Goal: Entertainment & Leisure: Consume media (video, audio)

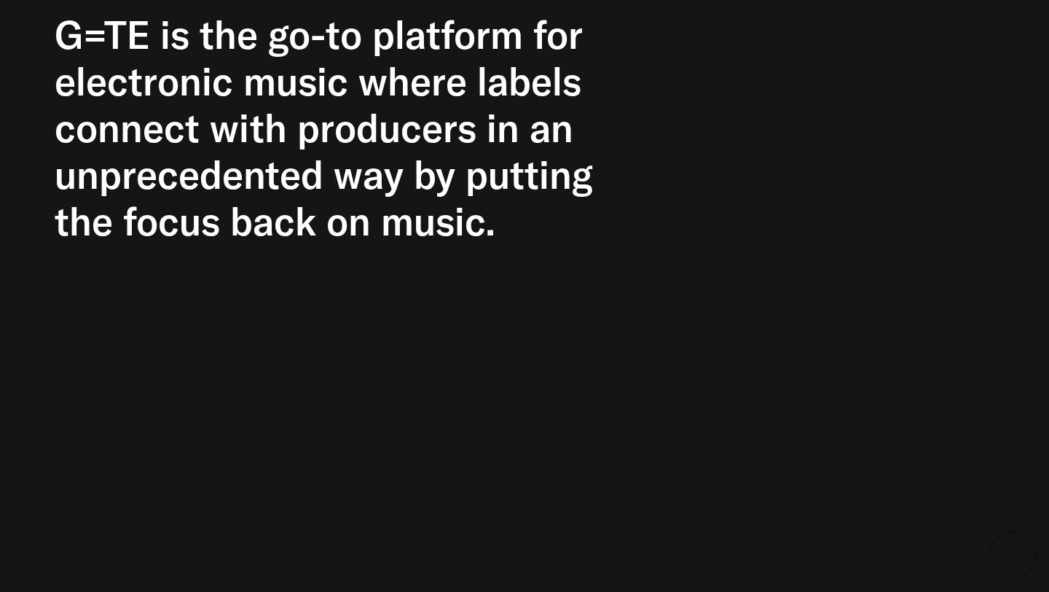
click at [555, 120] on h2 "G=TE is the go-to platform for electronic music where labels connect with produ…" at bounding box center [329, 128] width 549 height 233
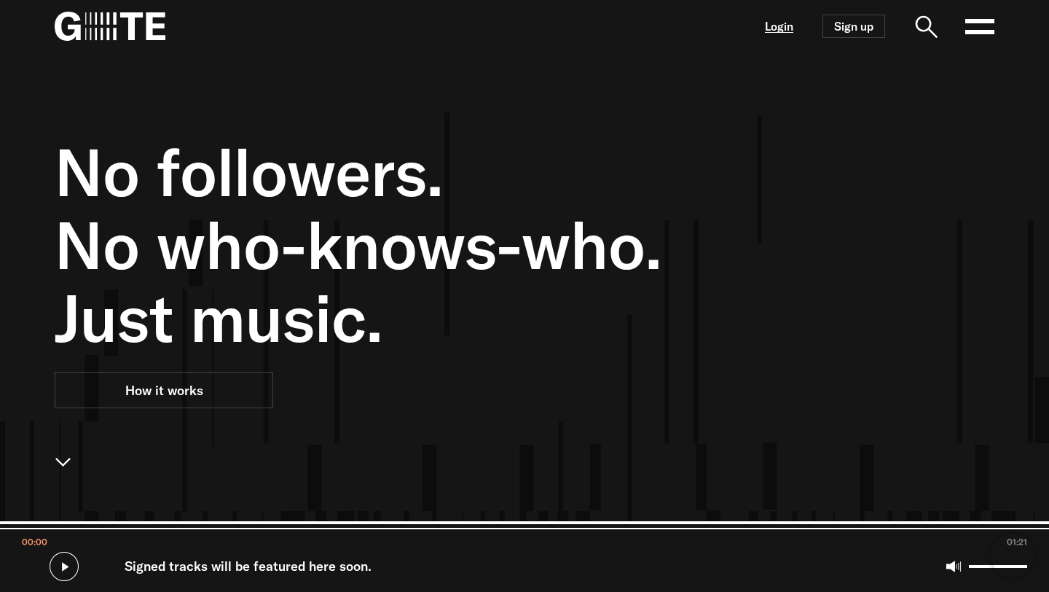
click at [772, 31] on link "Login" at bounding box center [779, 26] width 28 height 12
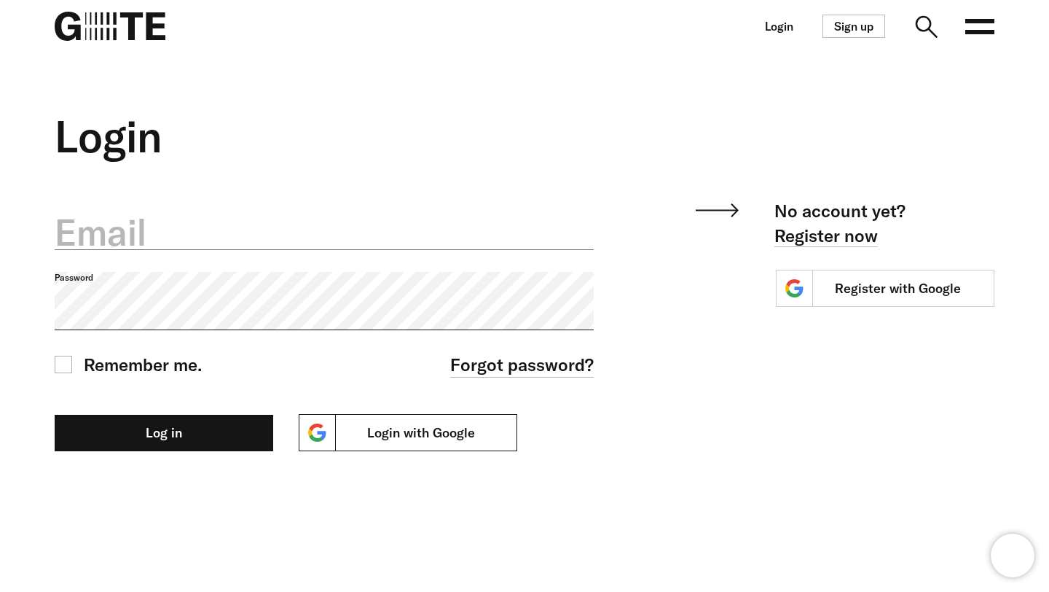
click at [439, 426] on link "Login with Google" at bounding box center [408, 432] width 219 height 37
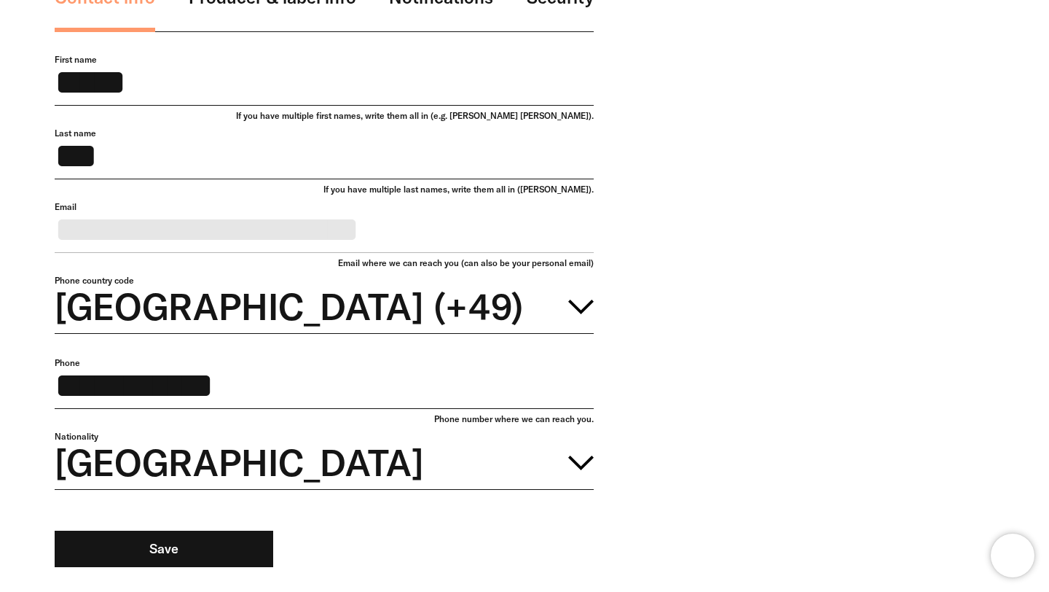
scroll to position [326, 0]
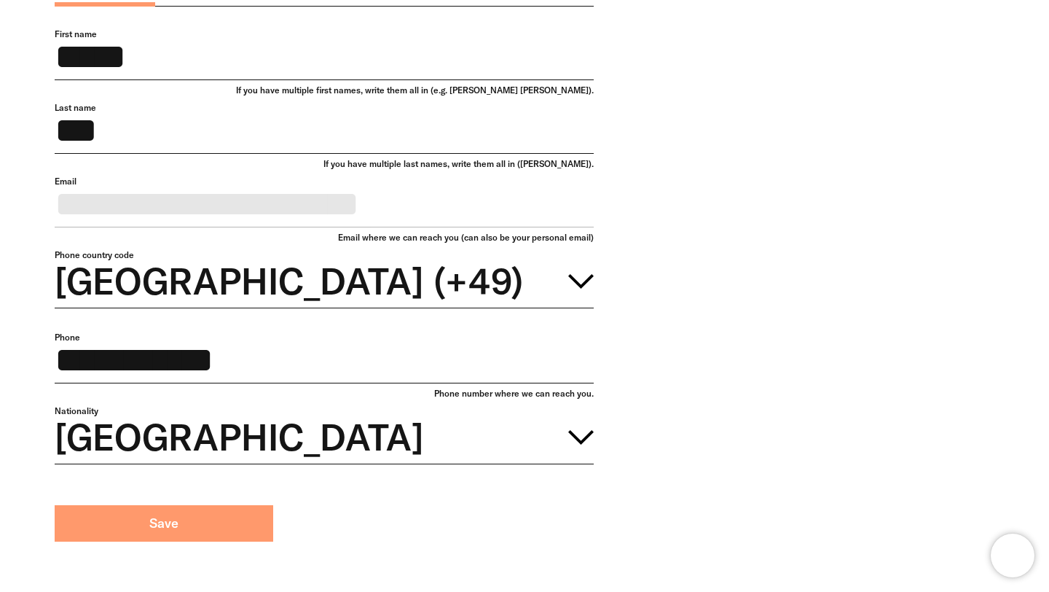
click at [216, 537] on button "Save" at bounding box center [164, 523] width 219 height 36
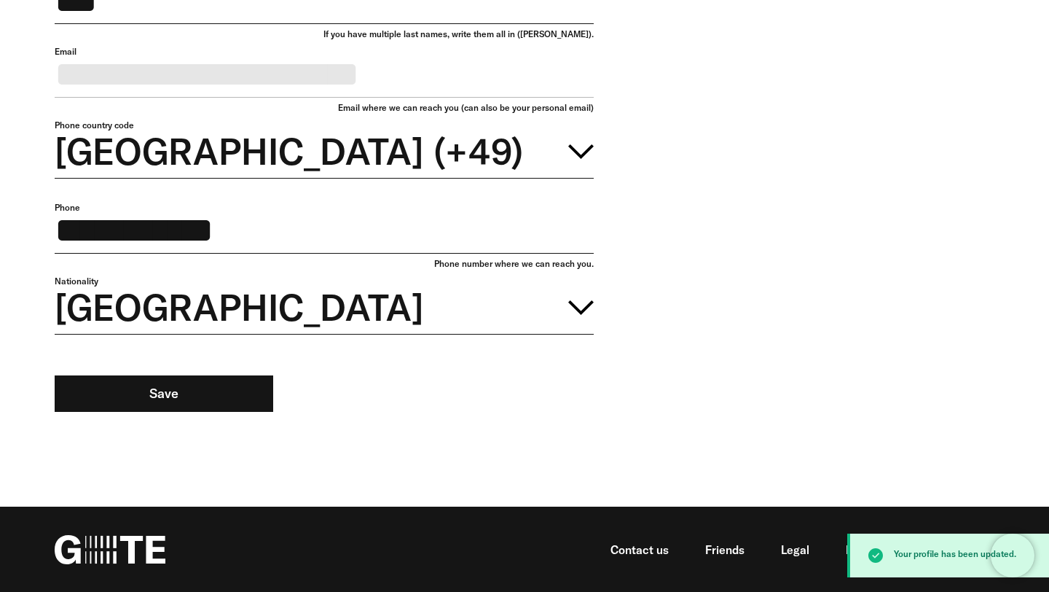
scroll to position [482, 0]
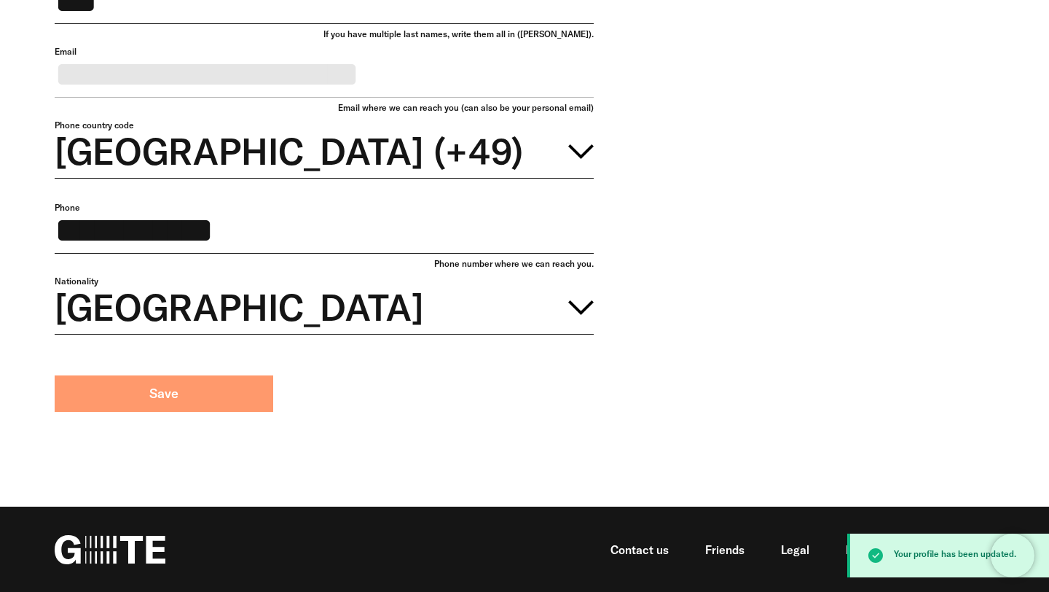
click at [194, 398] on button "Save" at bounding box center [164, 393] width 219 height 36
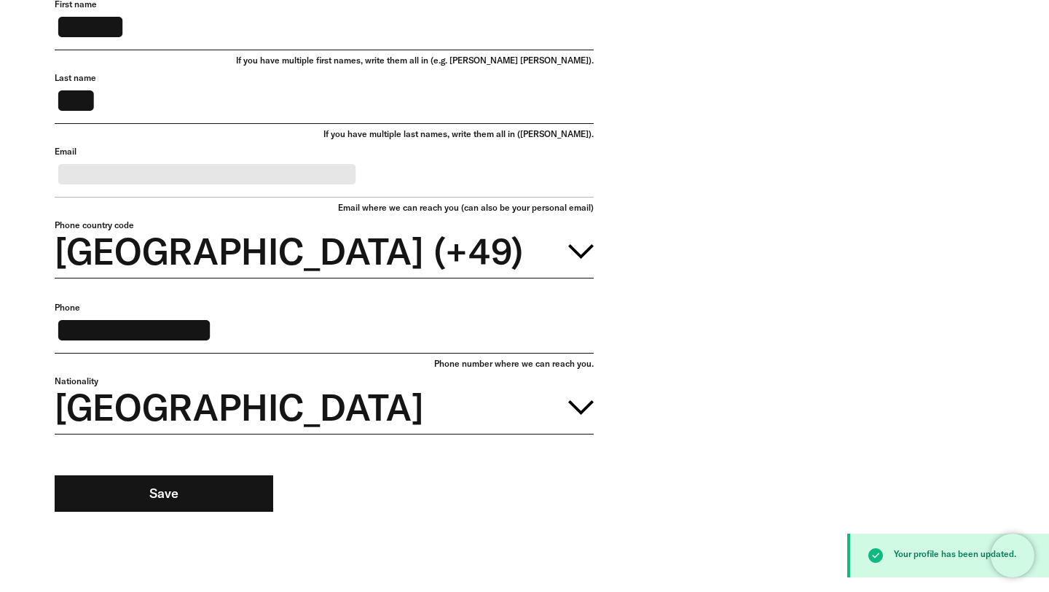
scroll to position [482, 0]
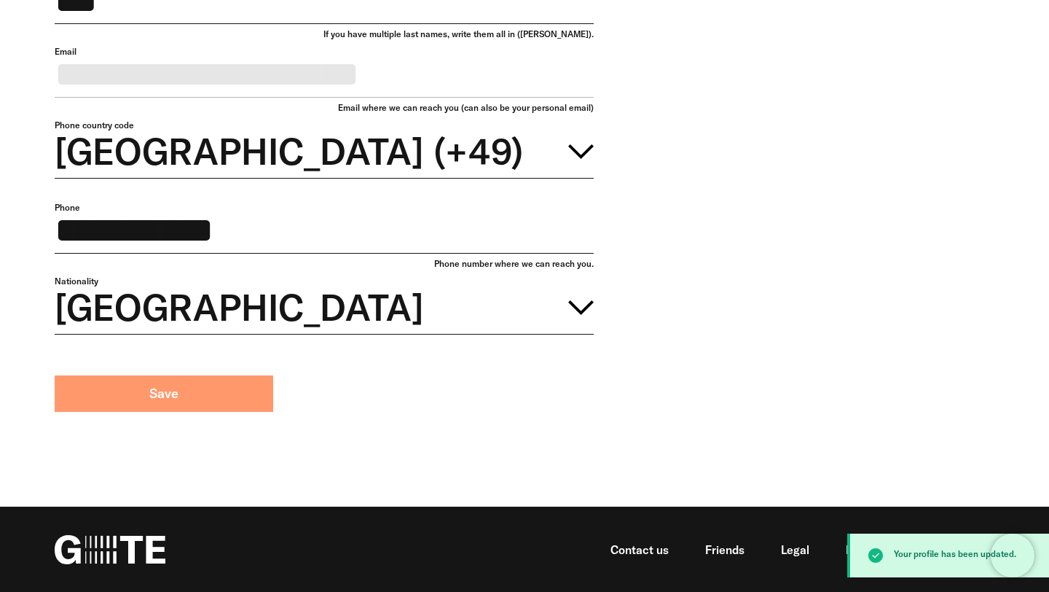
click at [203, 405] on button "Save" at bounding box center [164, 393] width 219 height 36
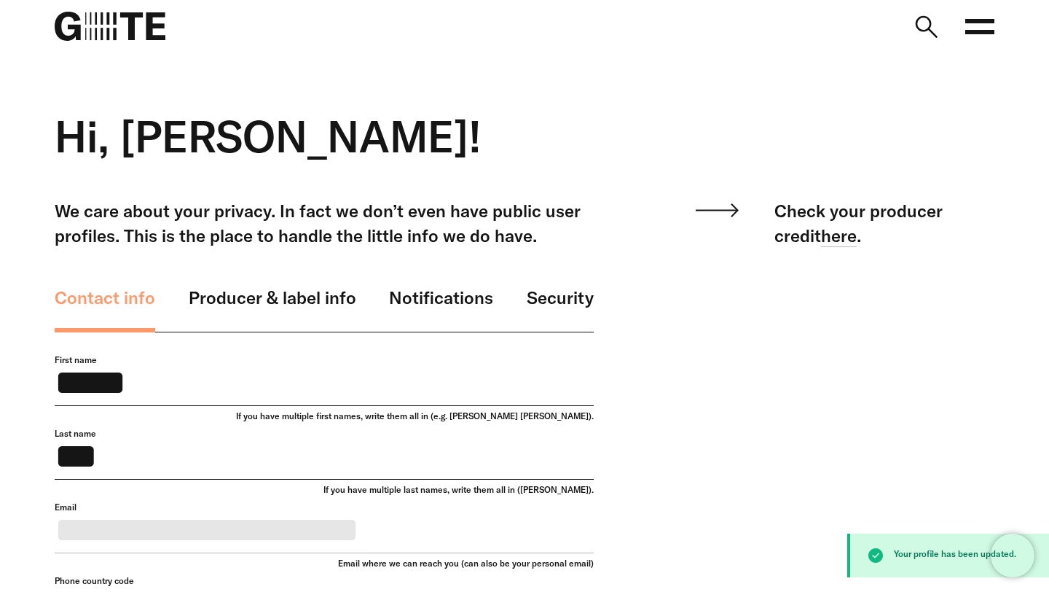
scroll to position [371, 0]
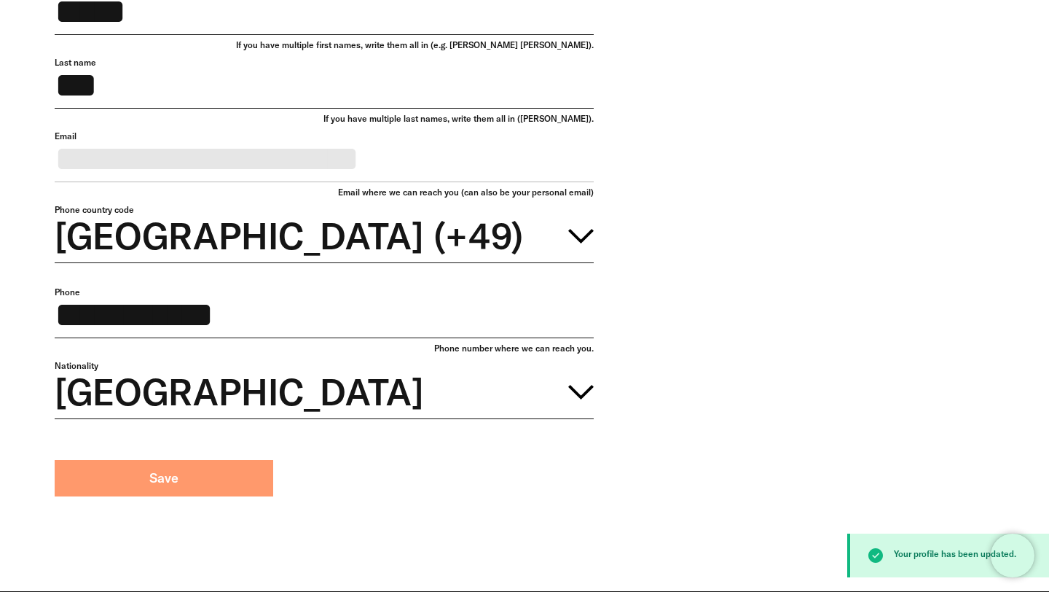
click at [238, 496] on button "Save" at bounding box center [164, 478] width 219 height 36
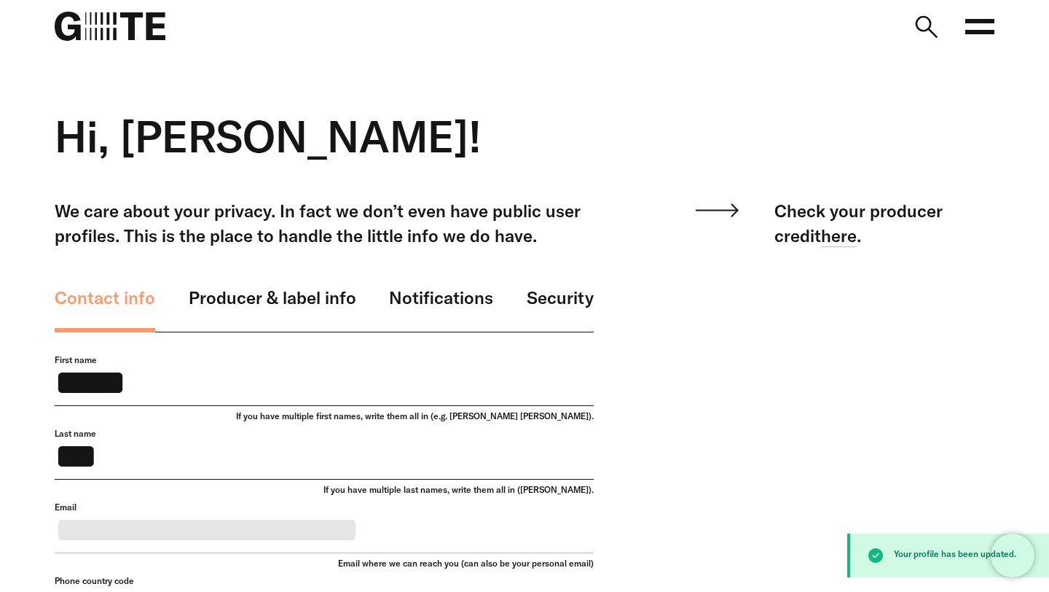
click at [973, 35] on icon at bounding box center [980, 26] width 29 height 29
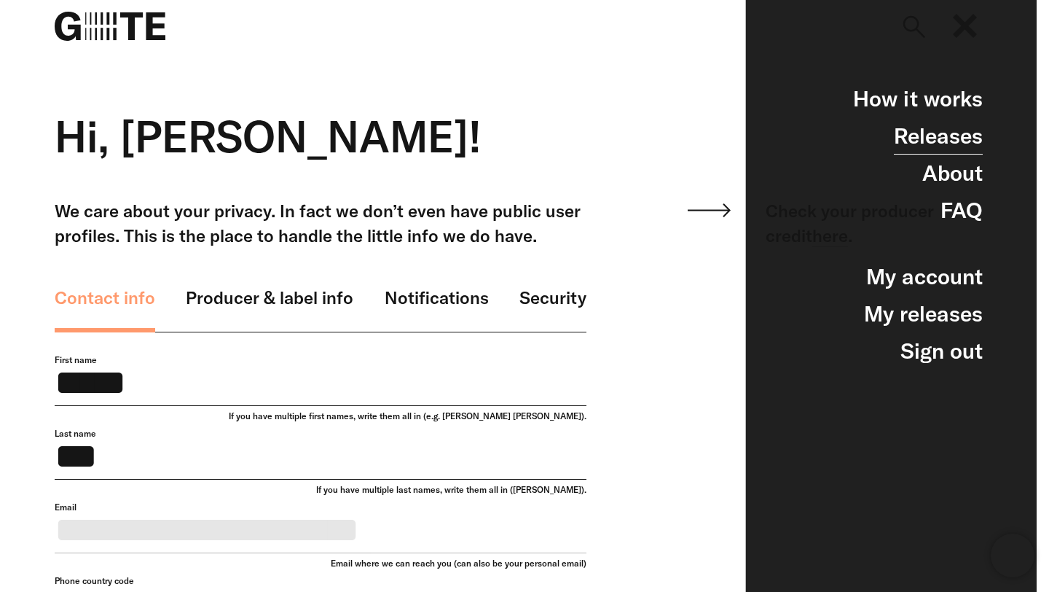
click at [941, 124] on link "Releases" at bounding box center [938, 135] width 89 height 37
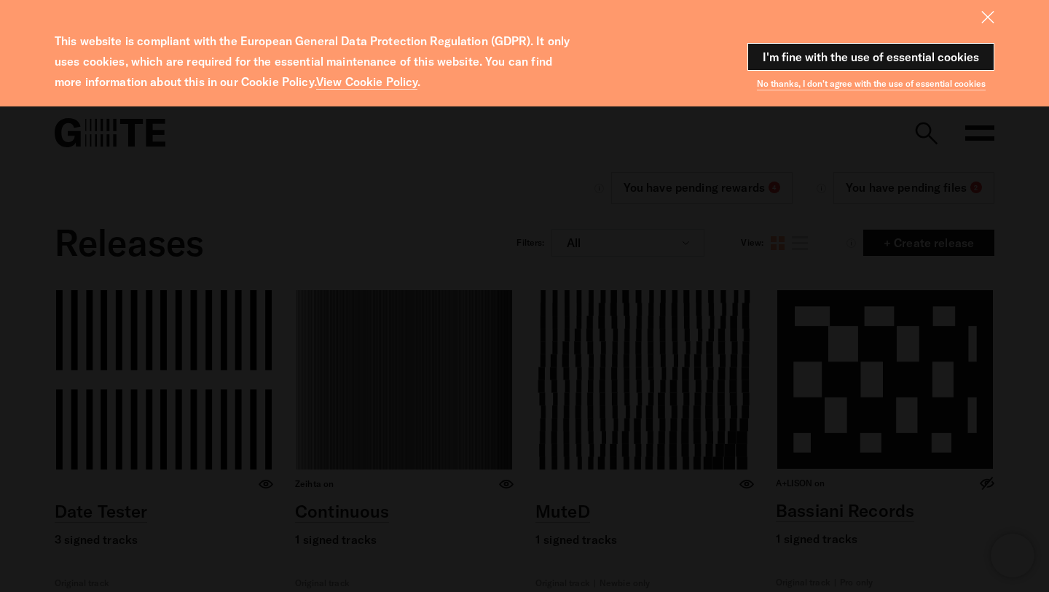
click at [850, 52] on button "I'm fine with the use of essential cookies" at bounding box center [871, 57] width 247 height 28
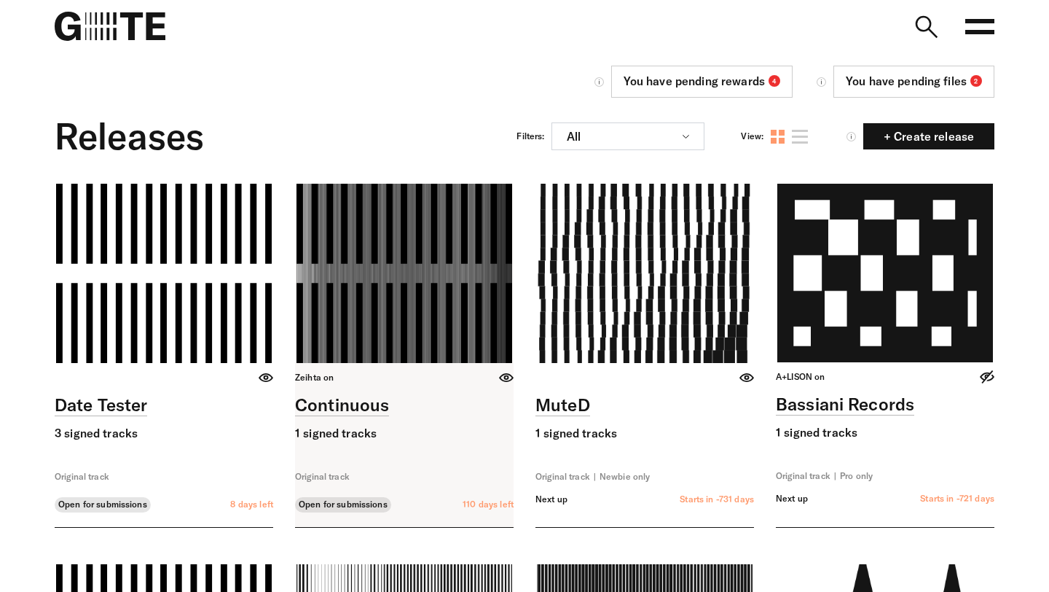
click at [385, 284] on link at bounding box center [404, 355] width 219 height 343
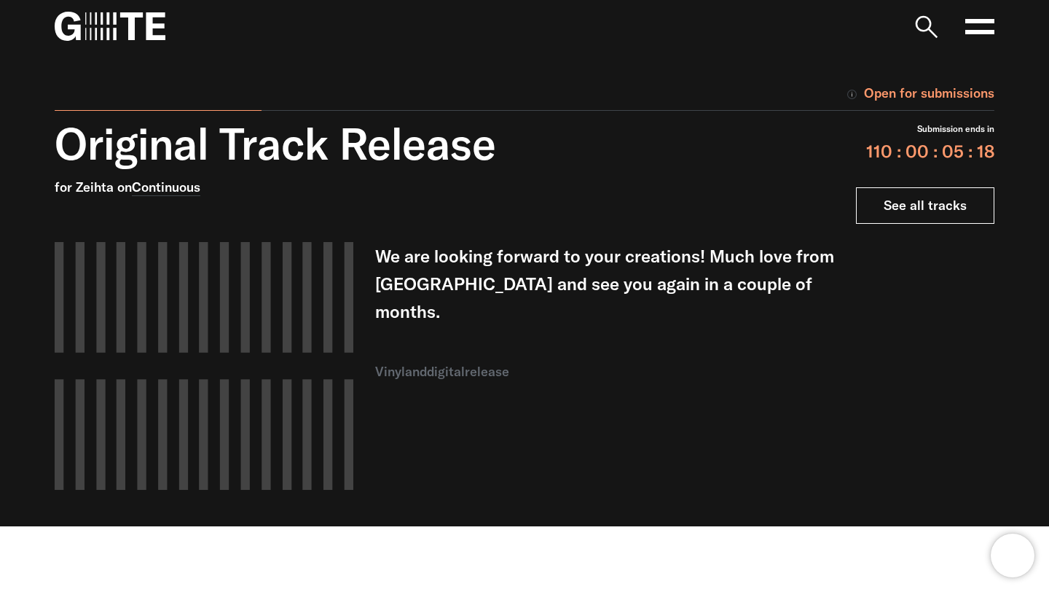
click at [931, 202] on link "See all tracks" at bounding box center [925, 205] width 138 height 36
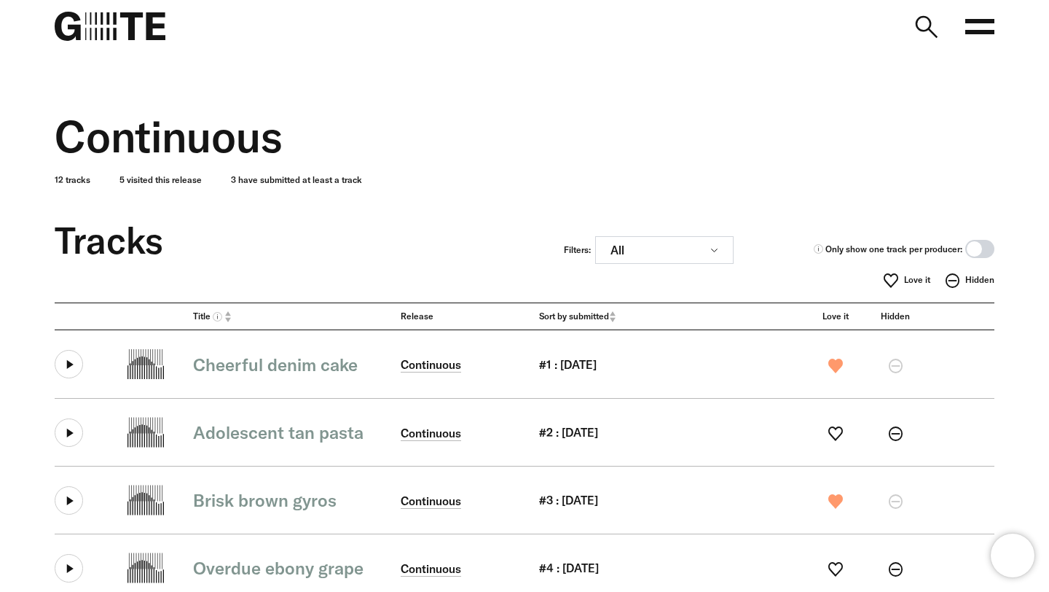
click at [982, 248] on span at bounding box center [980, 249] width 29 height 18
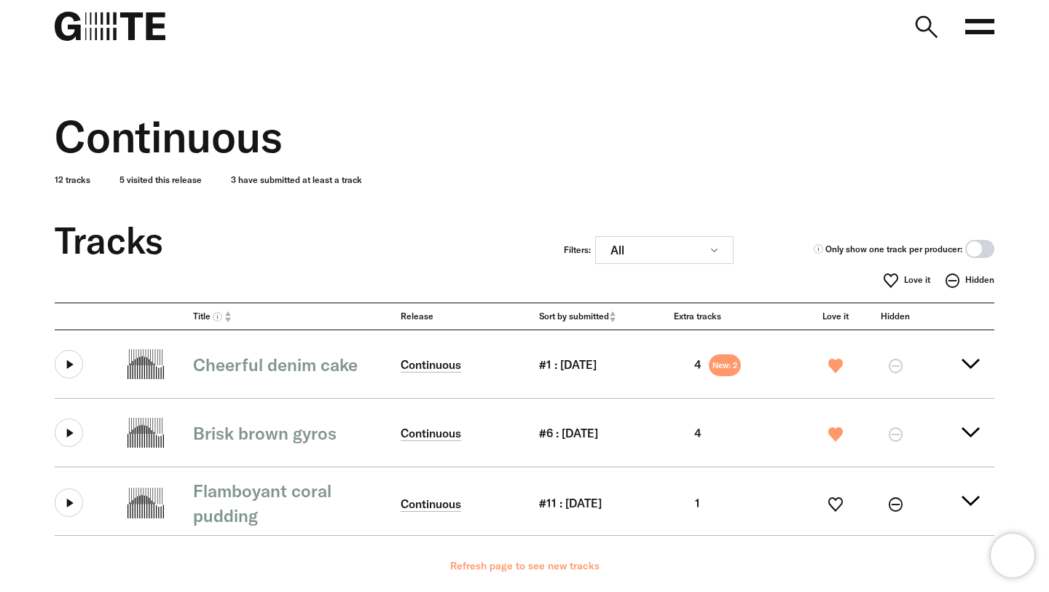
scroll to position [98, 0]
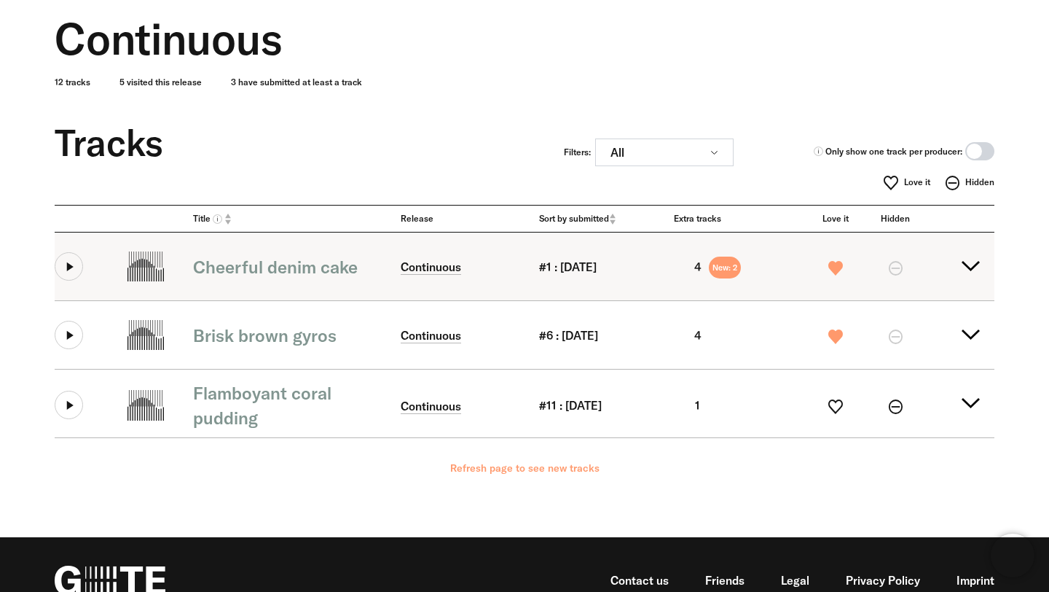
click at [974, 267] on summary "Cheerful denim cake Continuous #1 : 20.07.2025 4 New: 2" at bounding box center [525, 266] width 940 height 68
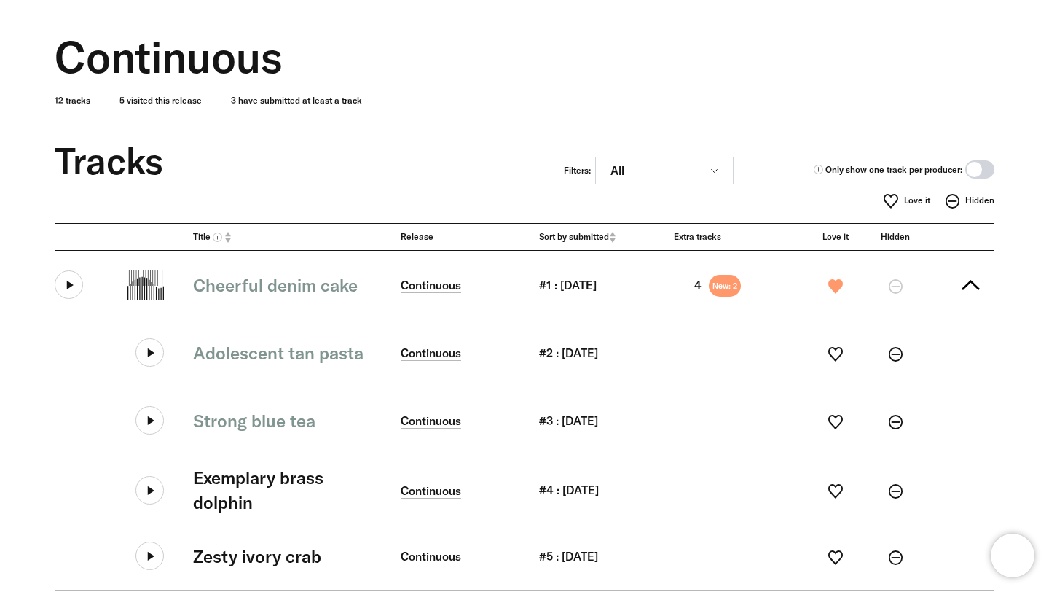
scroll to position [68, 0]
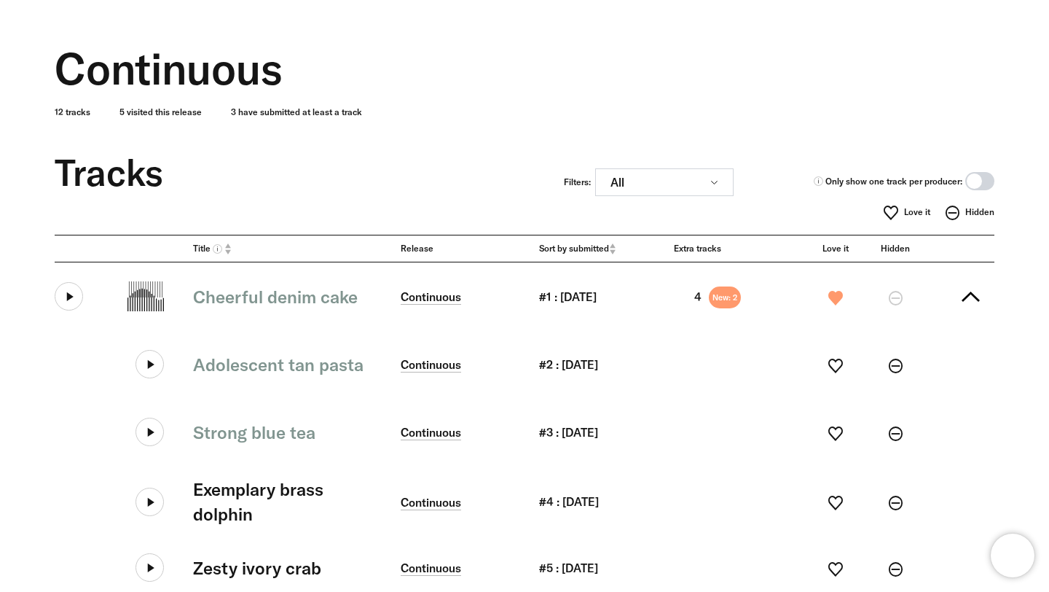
click at [976, 177] on span at bounding box center [980, 181] width 29 height 18
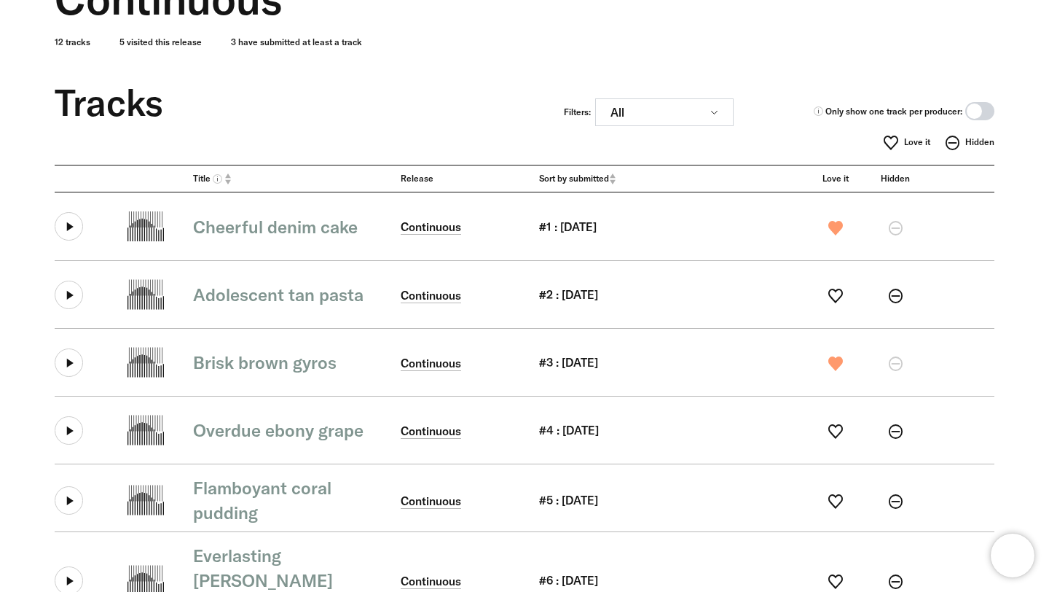
scroll to position [153, 0]
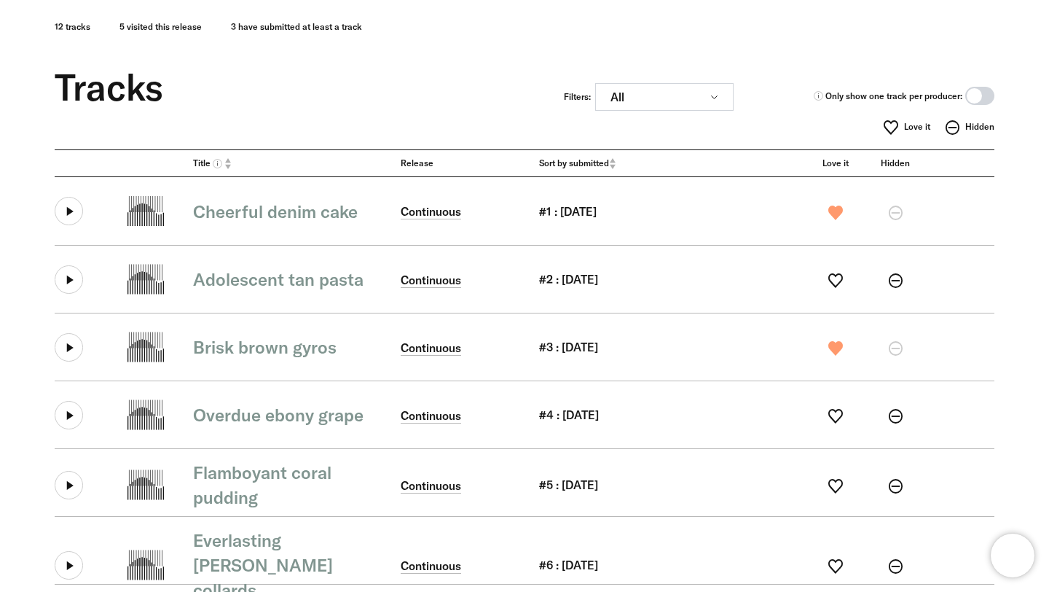
click at [605, 166] on span "Sort by submitted" at bounding box center [574, 163] width 70 height 12
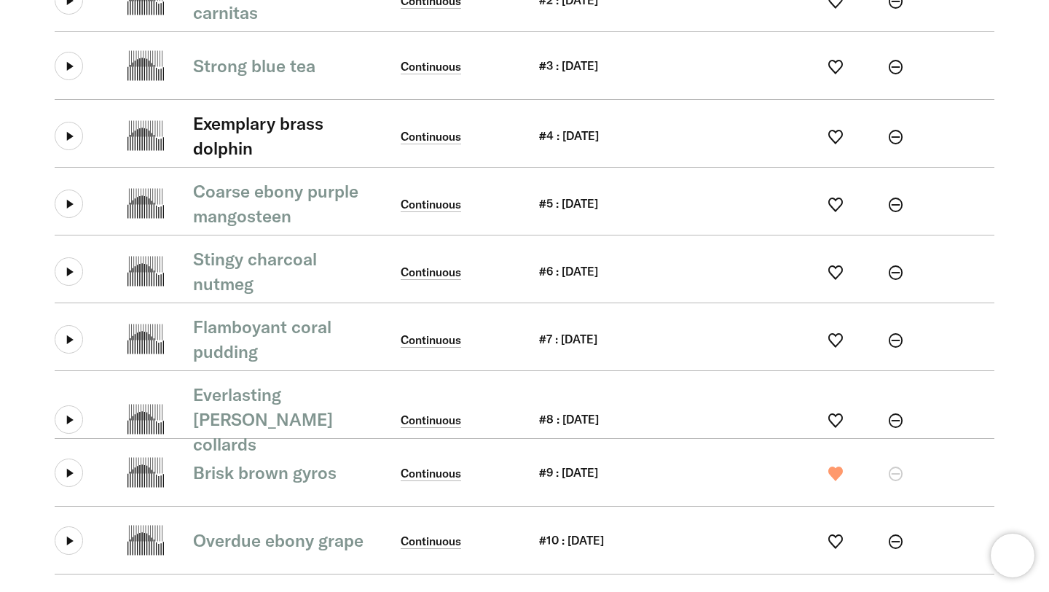
scroll to position [187, 0]
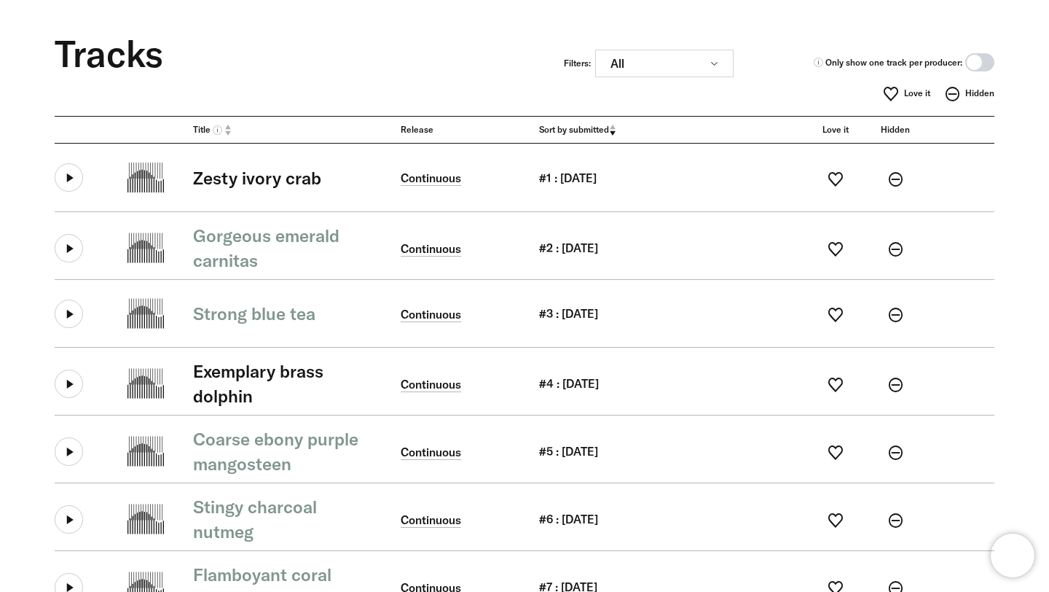
click at [596, 122] on div "Title Release Sort by submitted Love it Hidden" at bounding box center [525, 130] width 940 height 28
click at [593, 128] on span "Sort by submitted" at bounding box center [574, 130] width 70 height 12
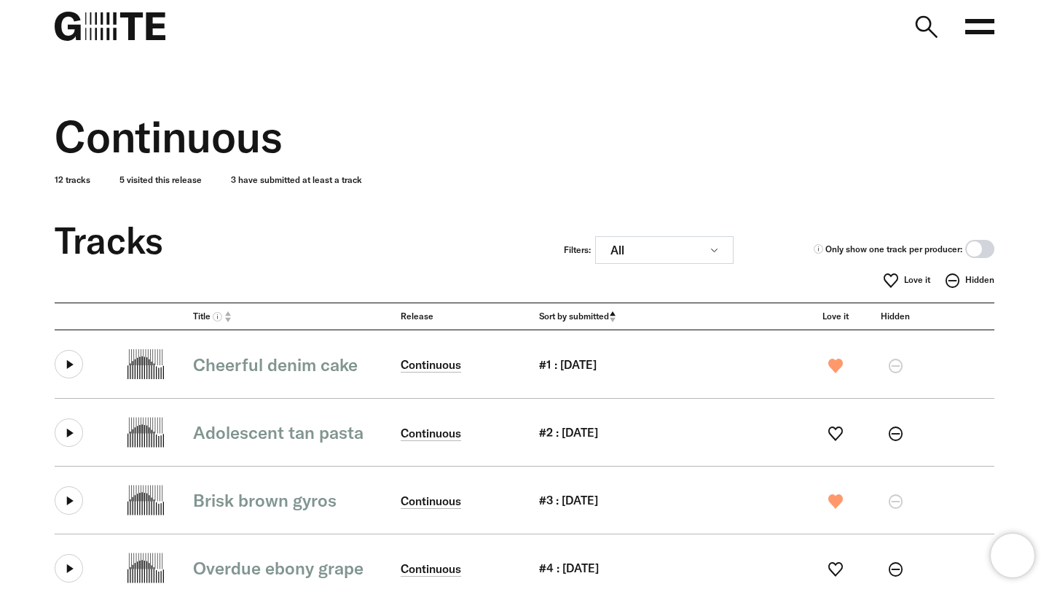
click at [595, 313] on span "Sort by submitted" at bounding box center [574, 316] width 70 height 12
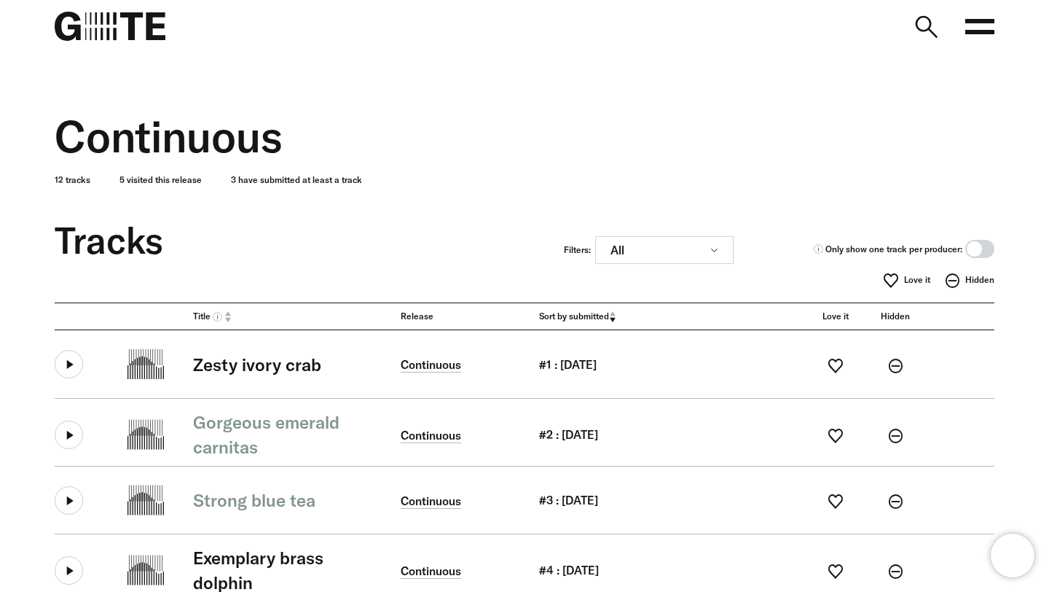
click at [591, 311] on span "Sort by submitted" at bounding box center [574, 316] width 70 height 12
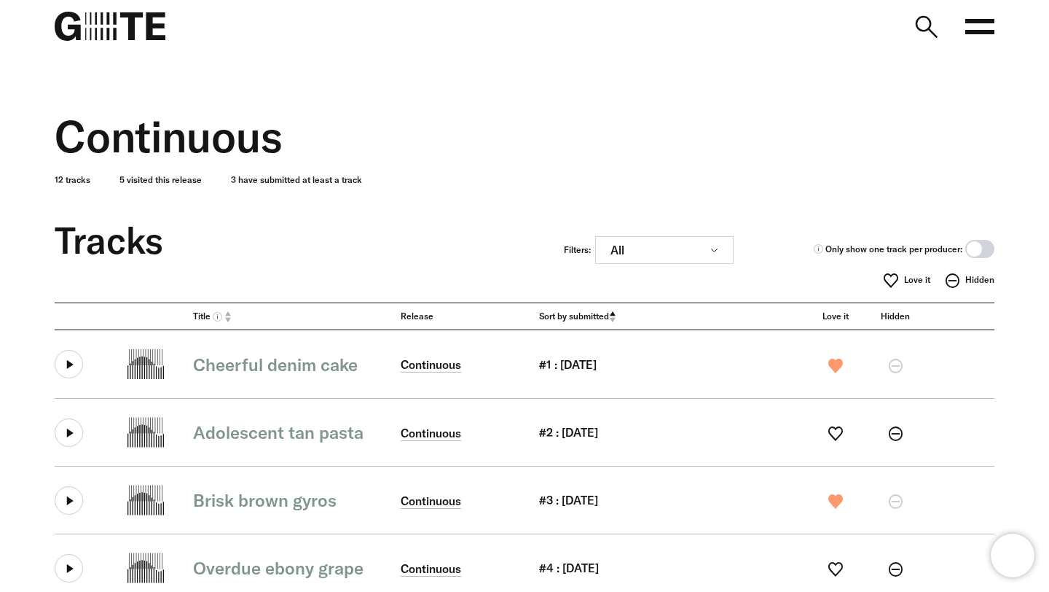
click at [601, 313] on span "Sort by submitted" at bounding box center [574, 316] width 70 height 12
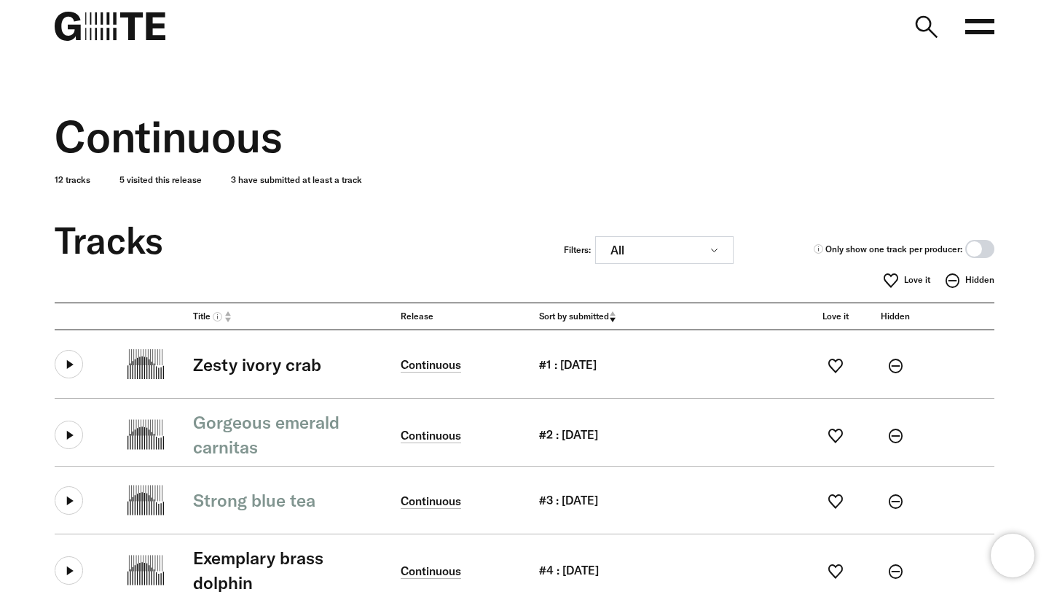
click at [975, 248] on span at bounding box center [980, 249] width 29 height 18
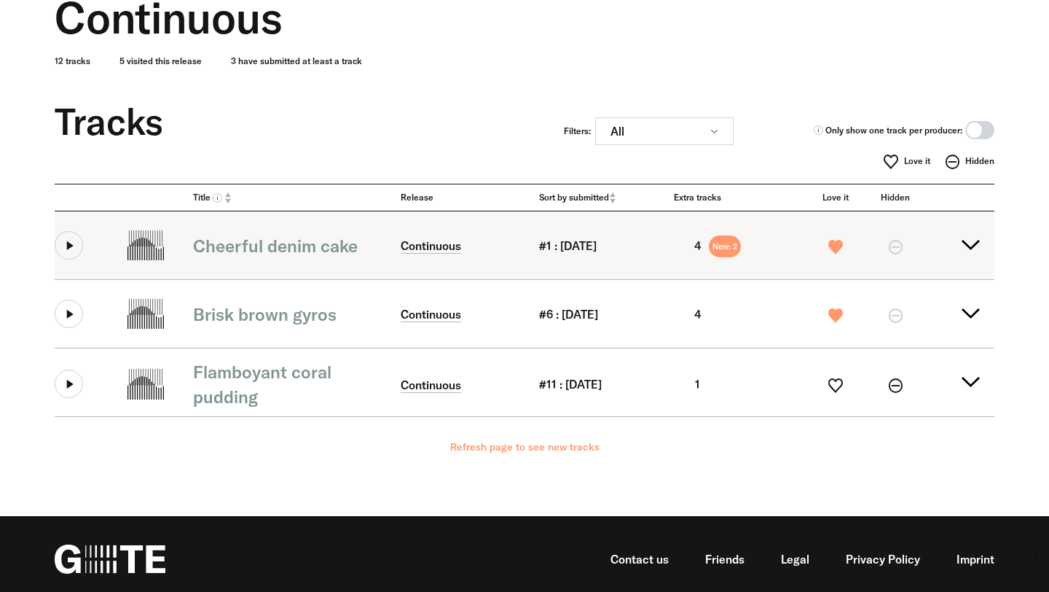
scroll to position [128, 0]
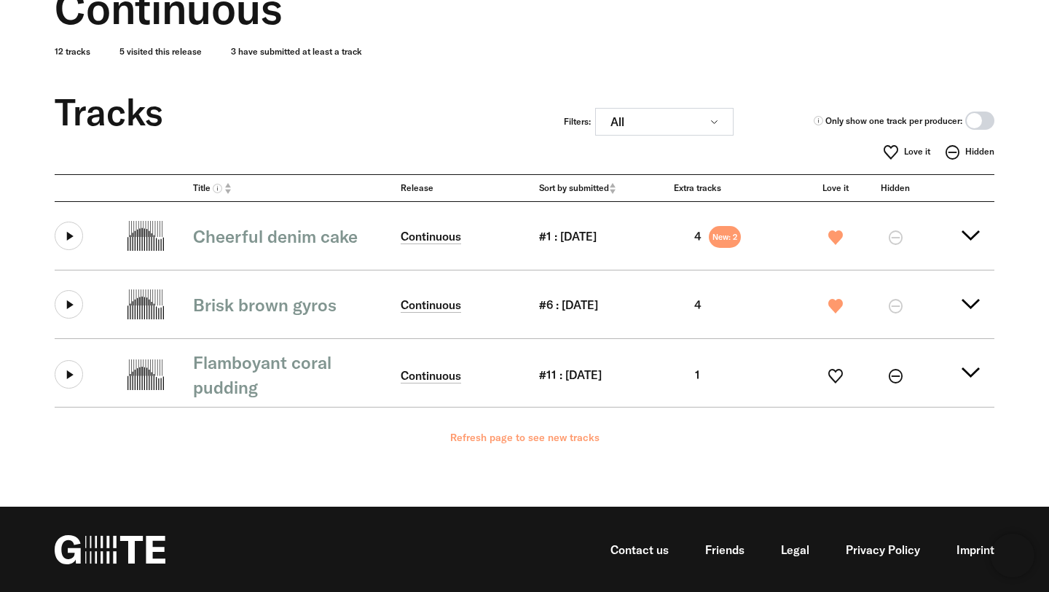
click at [600, 184] on span "Sort by submitted" at bounding box center [574, 188] width 70 height 12
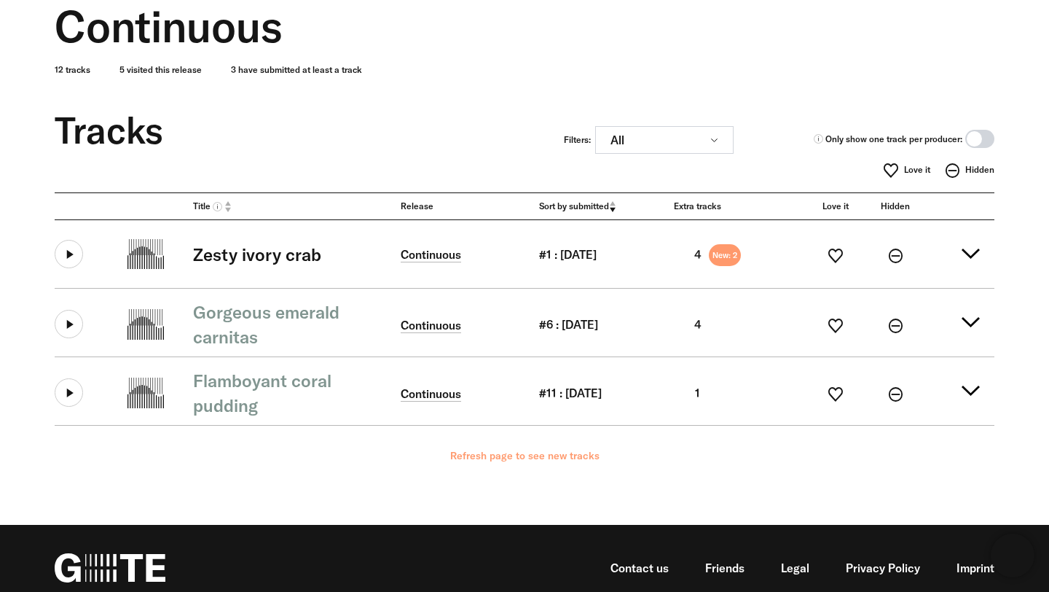
scroll to position [128, 0]
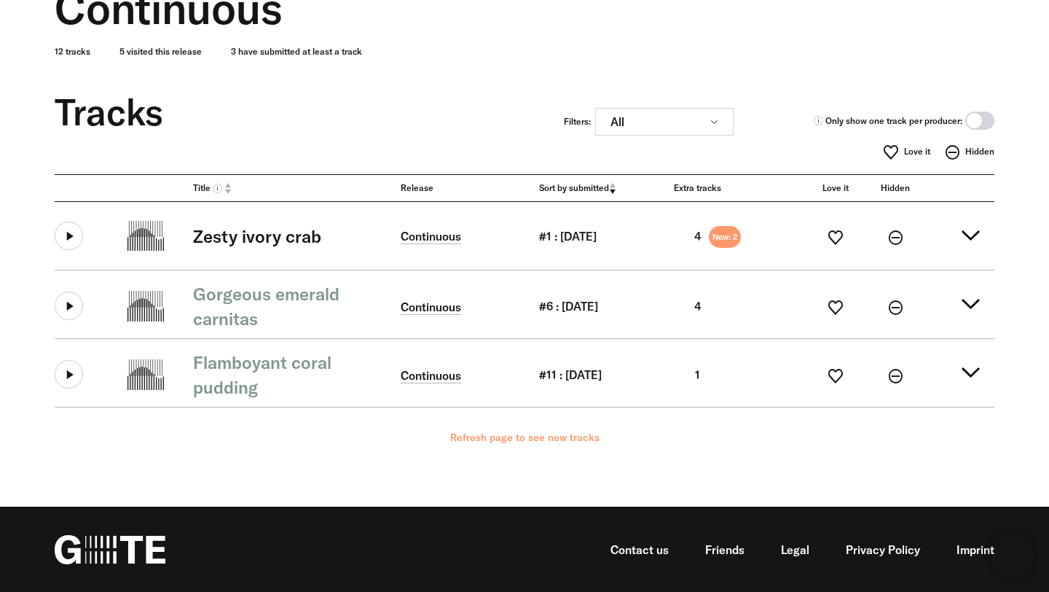
click at [600, 188] on span "Sort by submitted" at bounding box center [574, 188] width 70 height 12
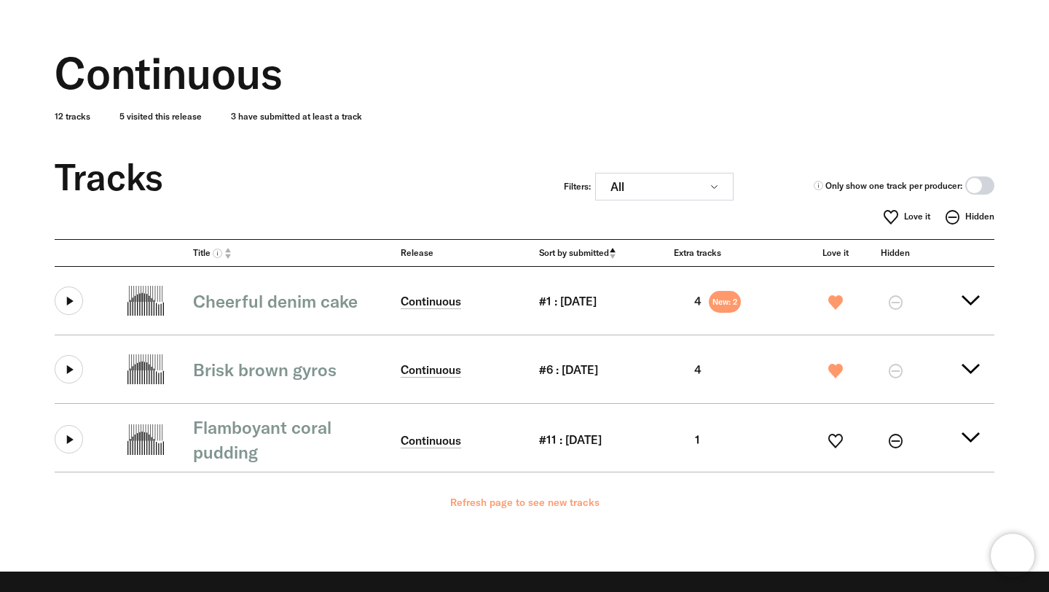
scroll to position [128, 0]
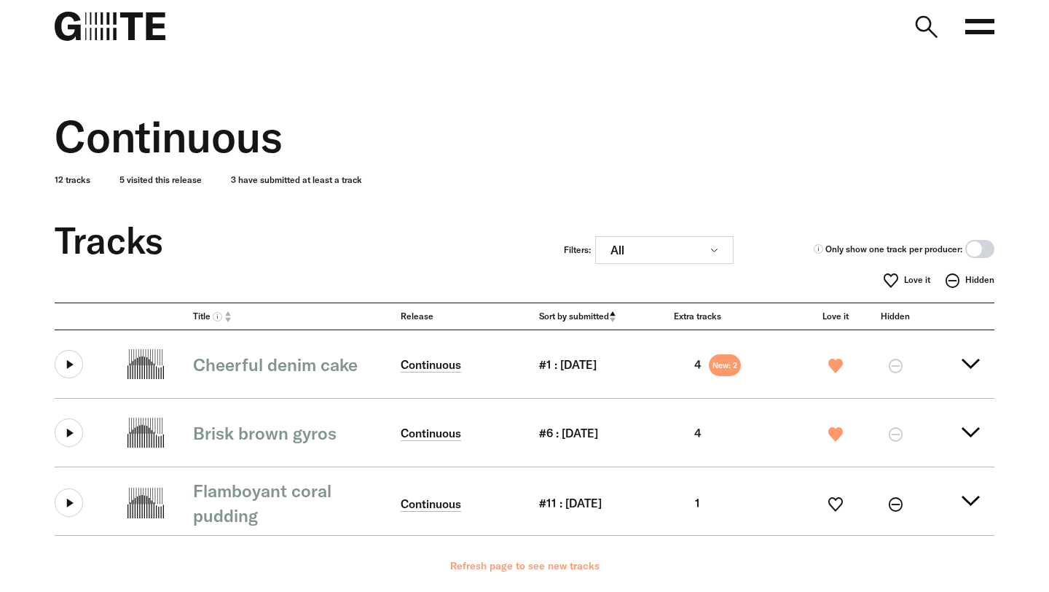
scroll to position [128, 0]
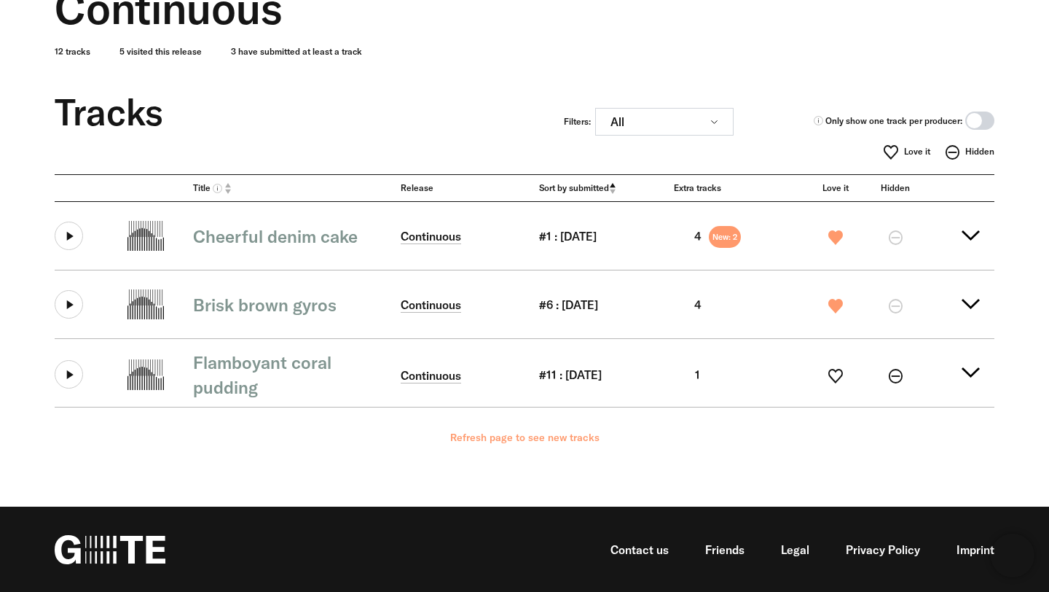
click at [590, 190] on span "Sort by submitted" at bounding box center [574, 188] width 70 height 12
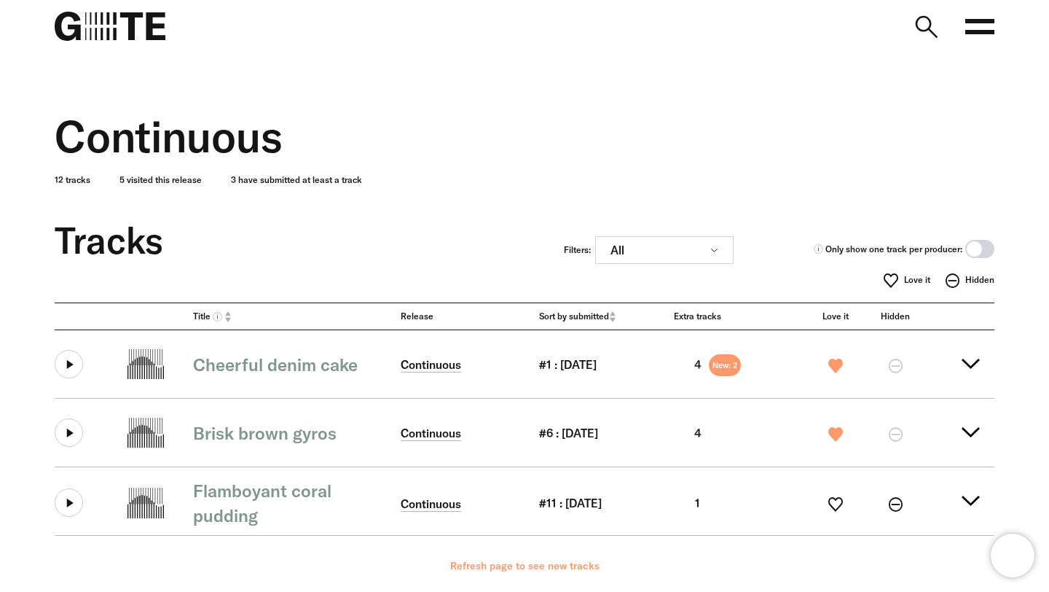
click at [987, 31] on rect at bounding box center [980, 32] width 29 height 4
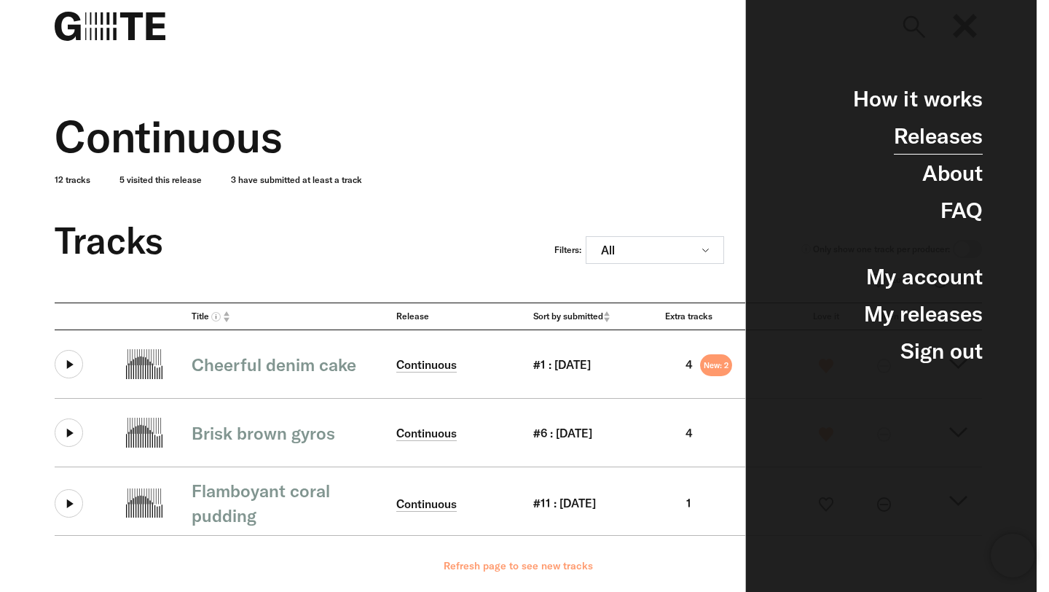
click at [915, 134] on link "Releases" at bounding box center [938, 135] width 89 height 37
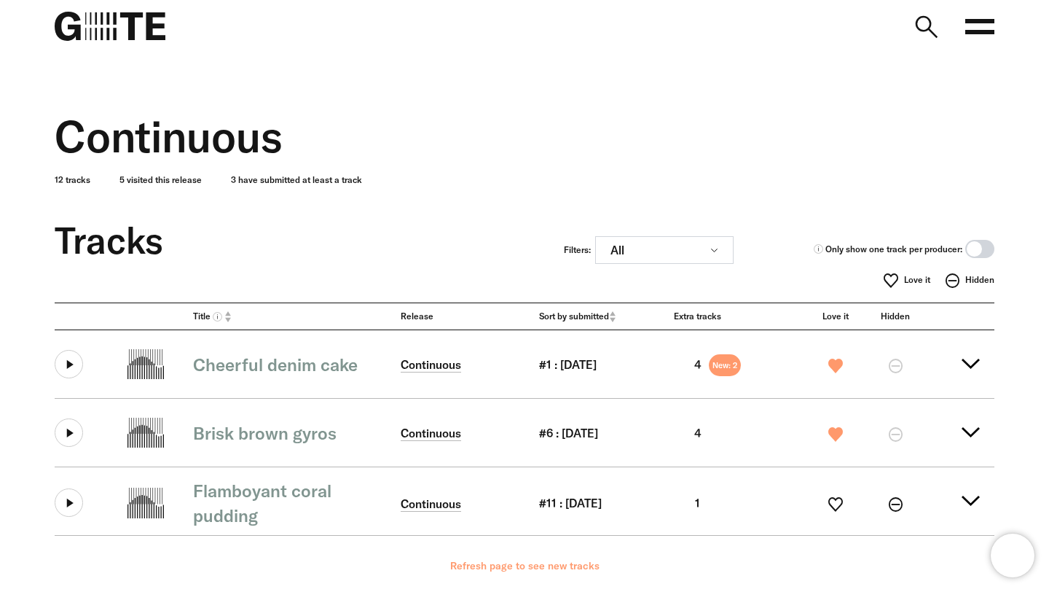
scroll to position [74, 0]
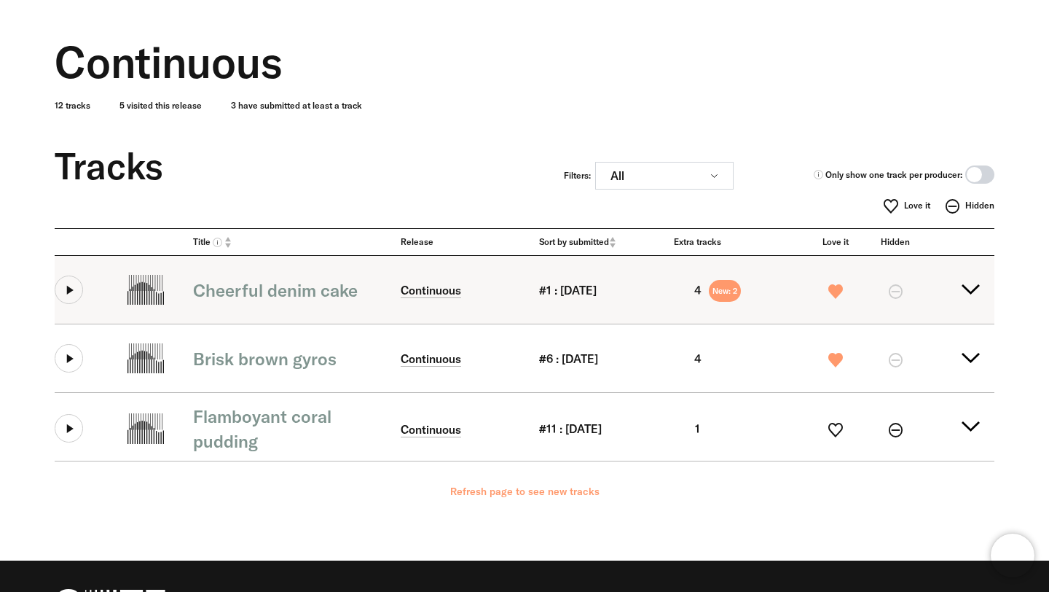
click at [970, 289] on summary "Cheerful denim cake Continuous #1 : [DATE] 4 New: 2" at bounding box center [525, 290] width 940 height 68
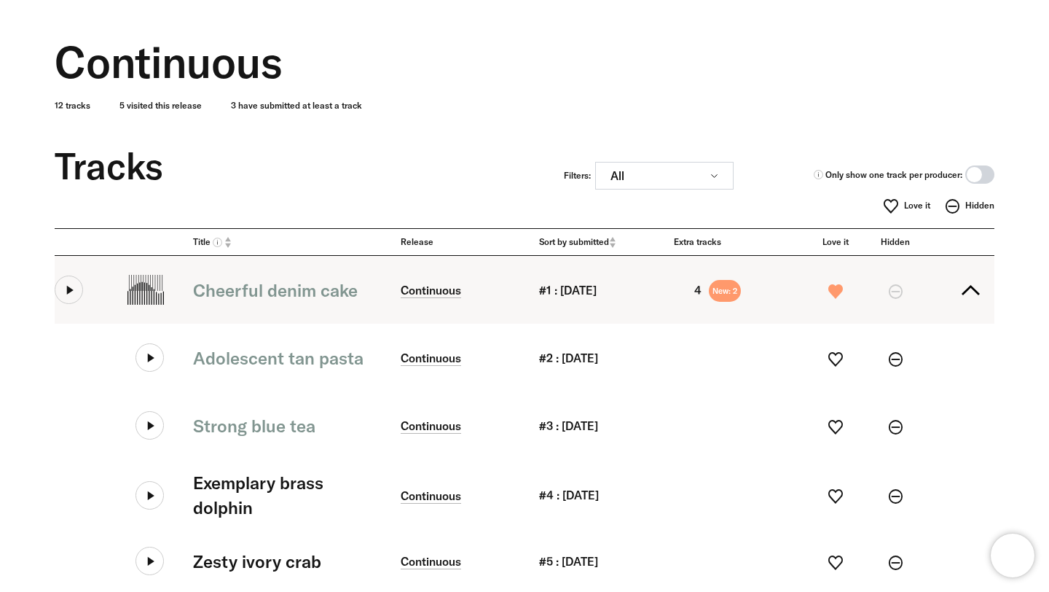
click at [970, 289] on summary "Cheerful denim cake Continuous #1 : 20.07.2025 4 New: 2" at bounding box center [525, 290] width 940 height 68
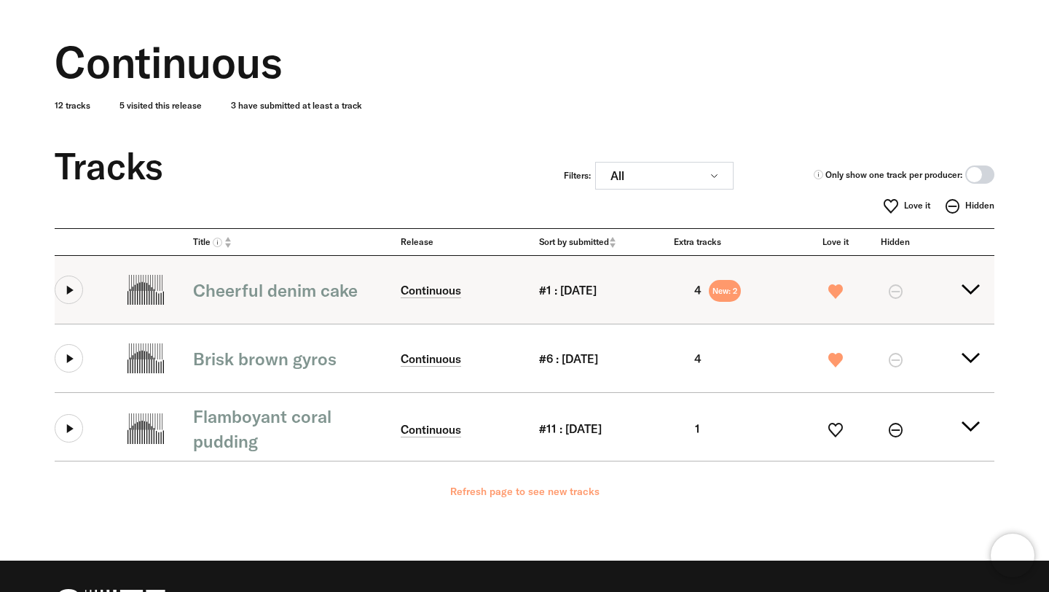
click at [975, 290] on summary "Cheerful denim cake Continuous #1 : 20.07.2025 4 New: 2" at bounding box center [525, 290] width 940 height 68
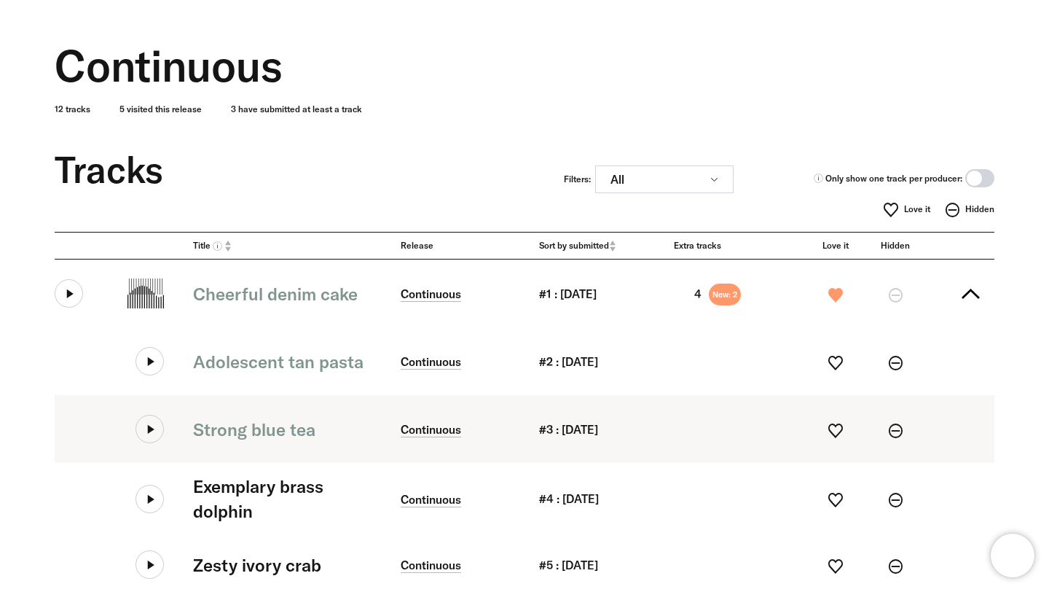
scroll to position [0, 0]
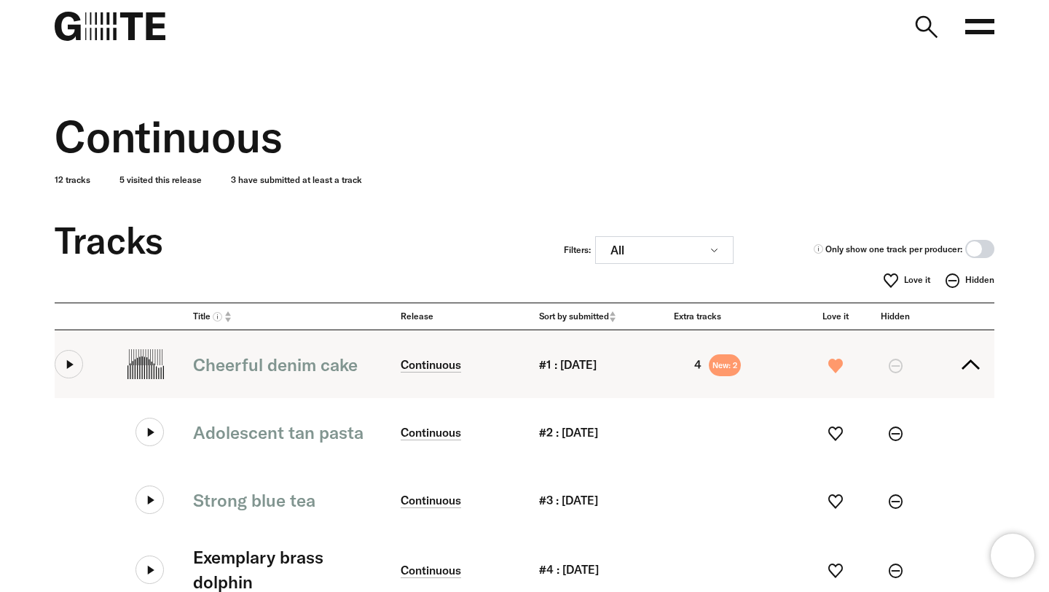
click at [966, 358] on summary "Cheerful denim cake Continuous #1 : 20.07.2025 4 New: 2" at bounding box center [525, 364] width 940 height 68
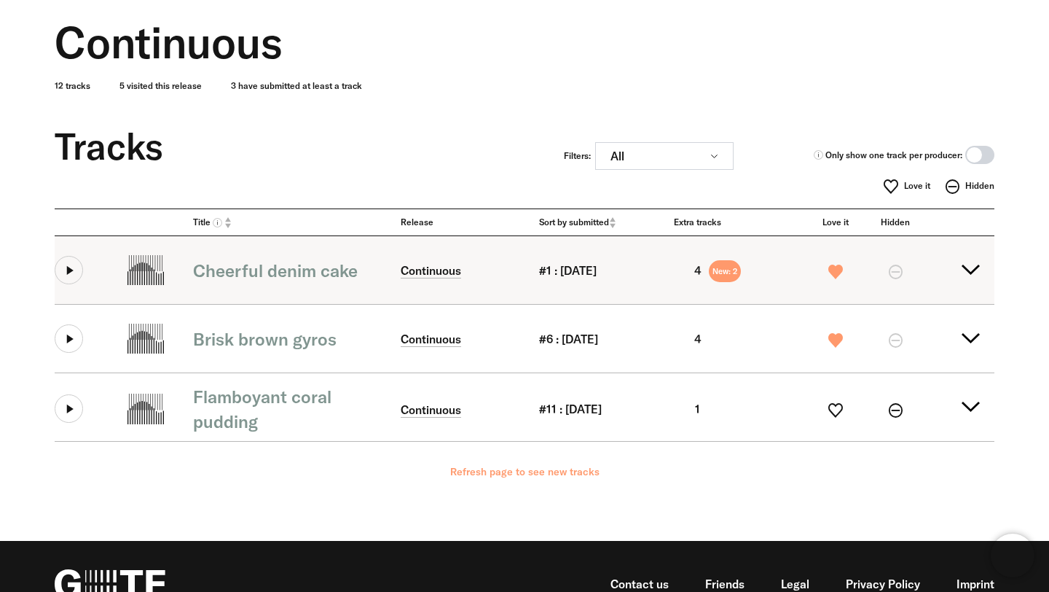
scroll to position [95, 0]
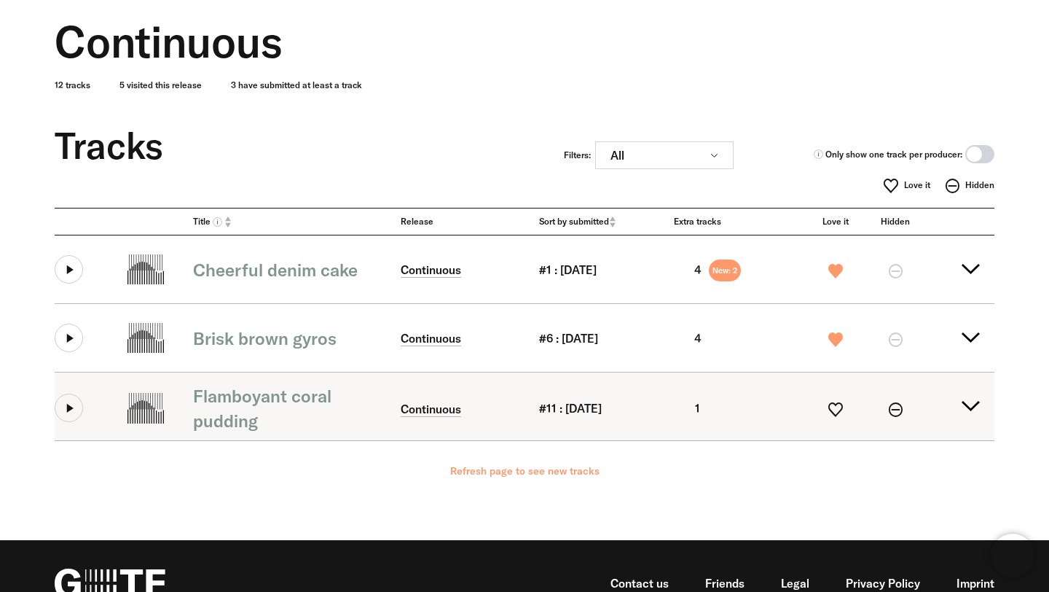
click at [968, 410] on summary "Flamboyant coral pudding Continuous #11 : 20.07.2025 1" at bounding box center [525, 406] width 940 height 68
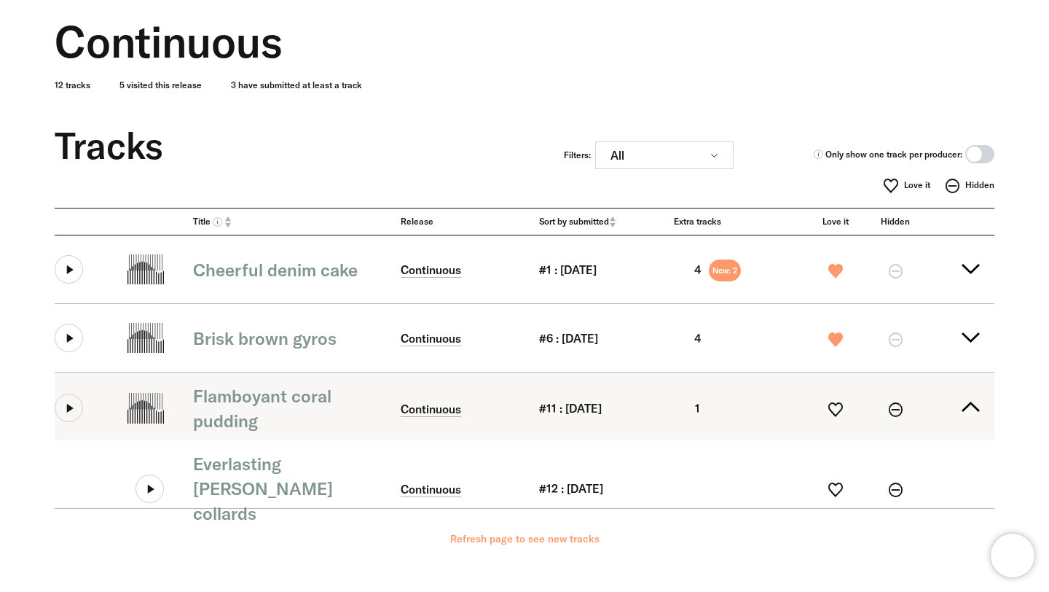
click at [968, 410] on summary "Flamboyant coral pudding Continuous #11 : 20.07.2025 1" at bounding box center [525, 406] width 940 height 68
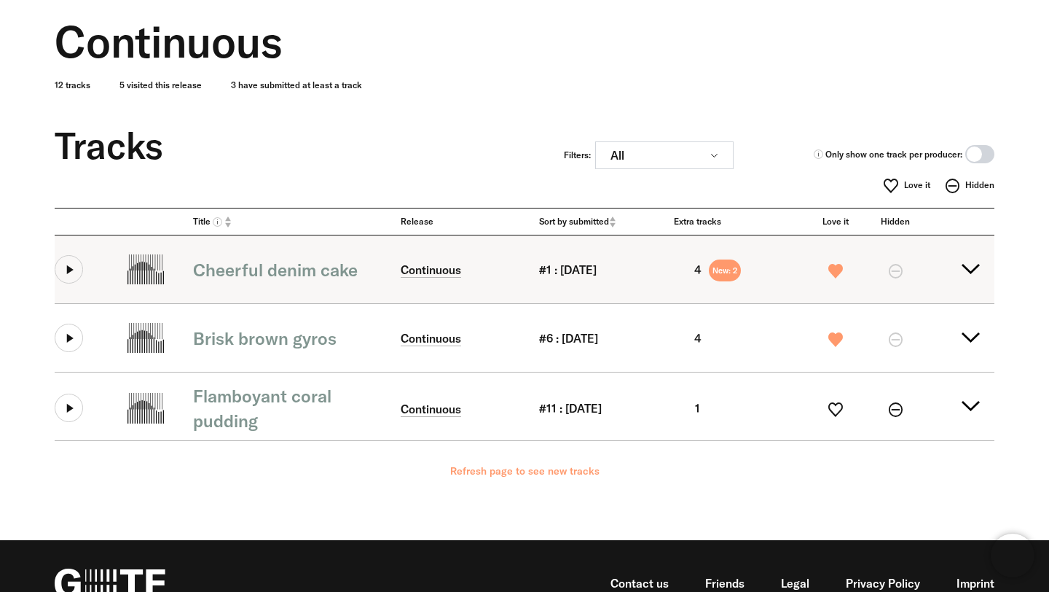
click at [977, 267] on summary "Cheerful denim cake Continuous #1 : 20.07.2025 4 New: 2" at bounding box center [525, 269] width 940 height 68
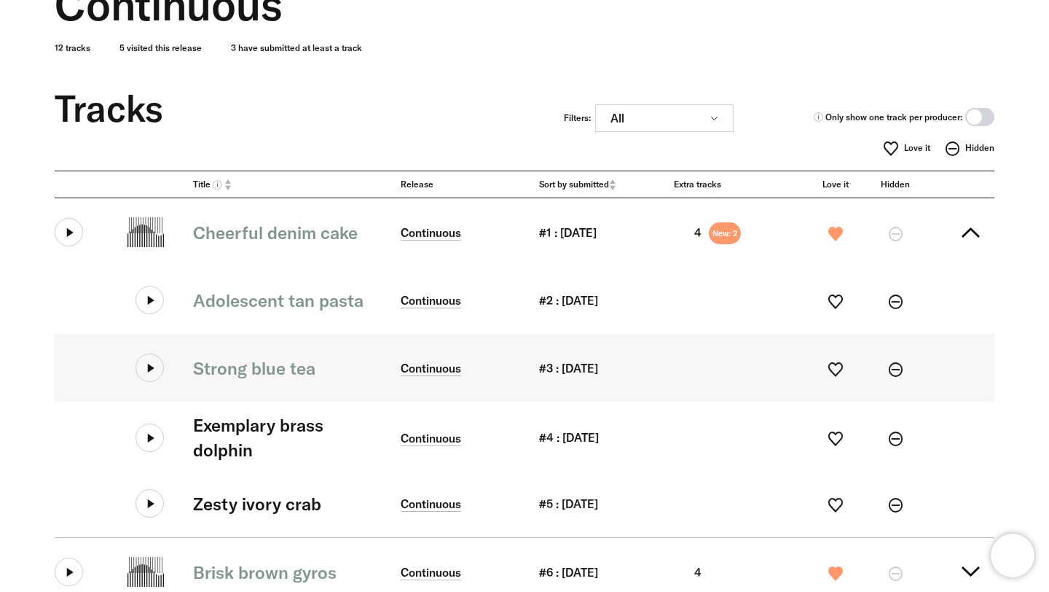
scroll to position [139, 0]
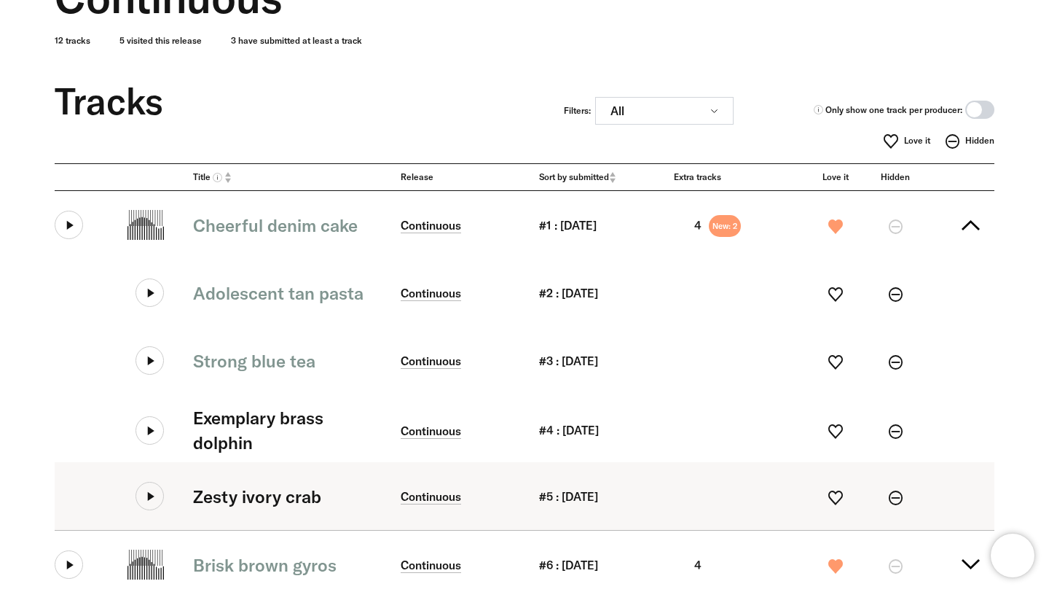
click at [151, 507] on icon at bounding box center [150, 496] width 28 height 28
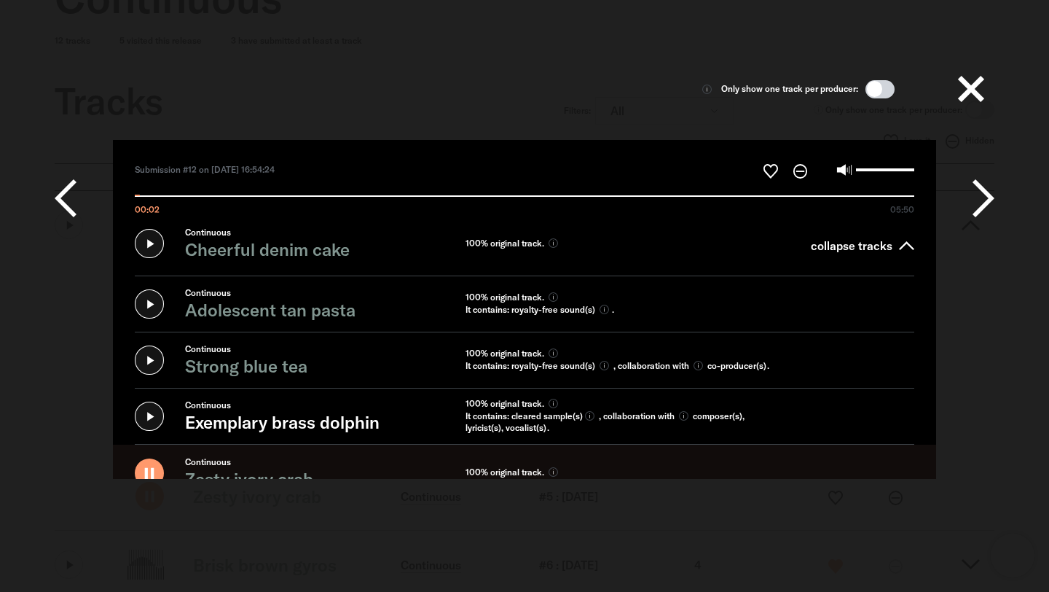
click at [252, 195] on input "00:02 05:50" at bounding box center [525, 189] width 780 height 16
click at [407, 195] on input "00:53 05:50" at bounding box center [525, 189] width 780 height 16
click at [496, 202] on label "02:02 05:50" at bounding box center [524, 198] width 823 height 35
click at [496, 197] on input "02:02 05:50" at bounding box center [525, 189] width 780 height 16
click at [594, 192] on input "02:03 05:50" at bounding box center [525, 189] width 780 height 16
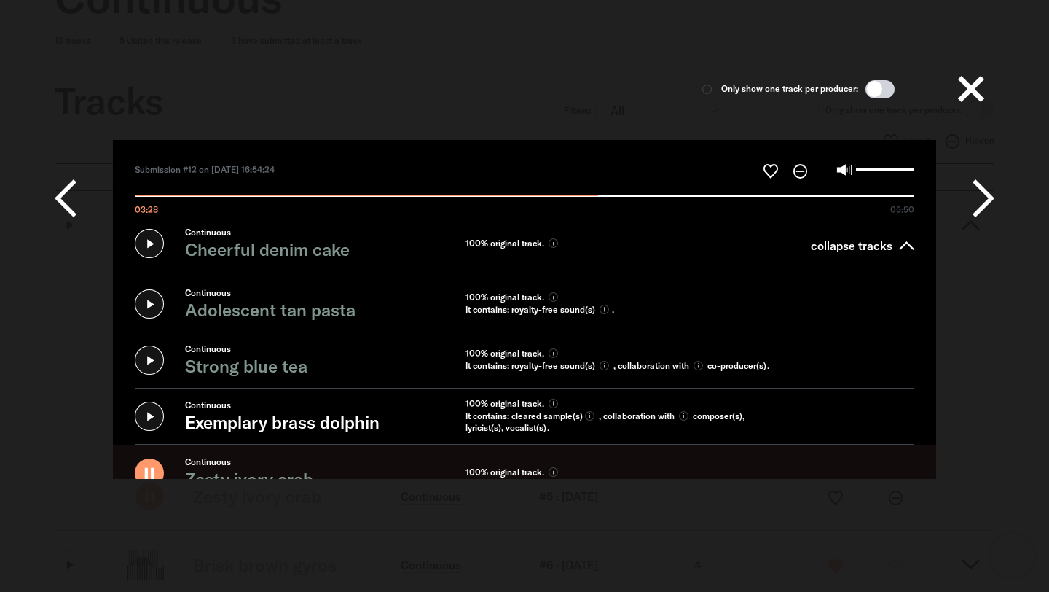
click at [969, 94] on button at bounding box center [971, 89] width 47 height 47
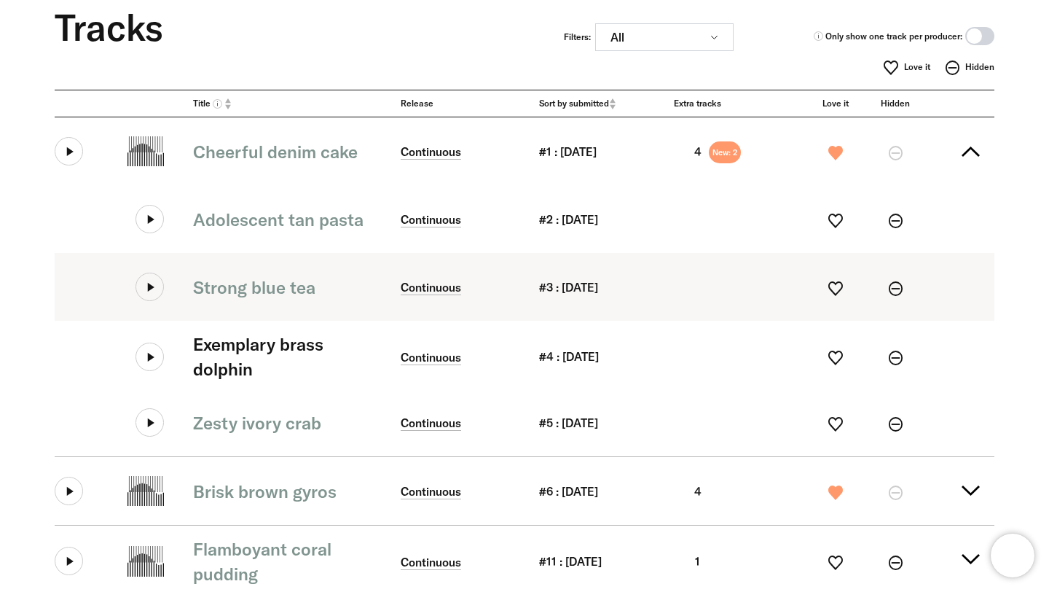
scroll to position [224, 0]
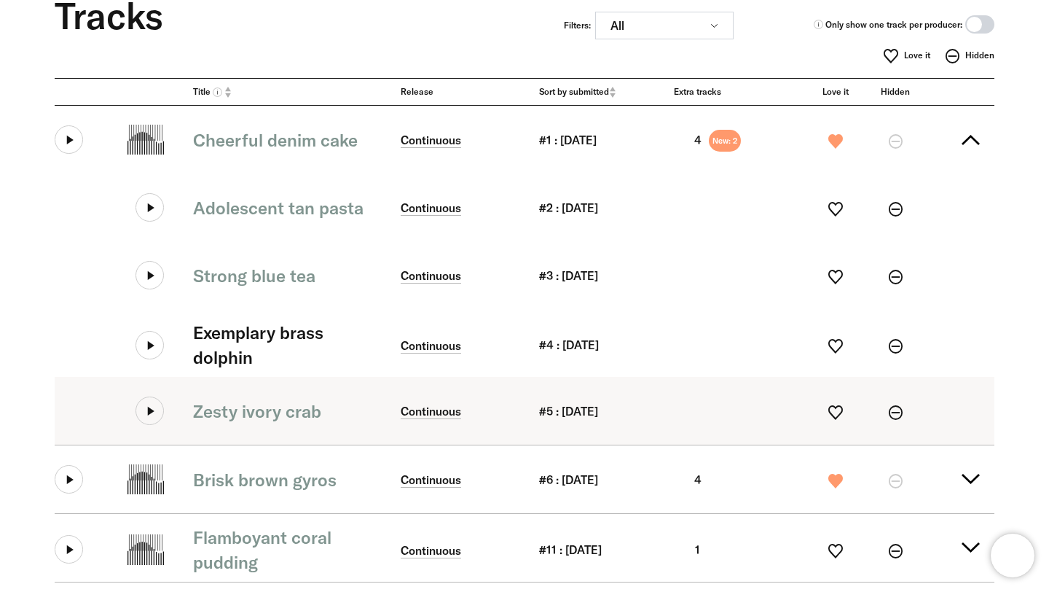
click at [154, 413] on icon at bounding box center [150, 410] width 28 height 28
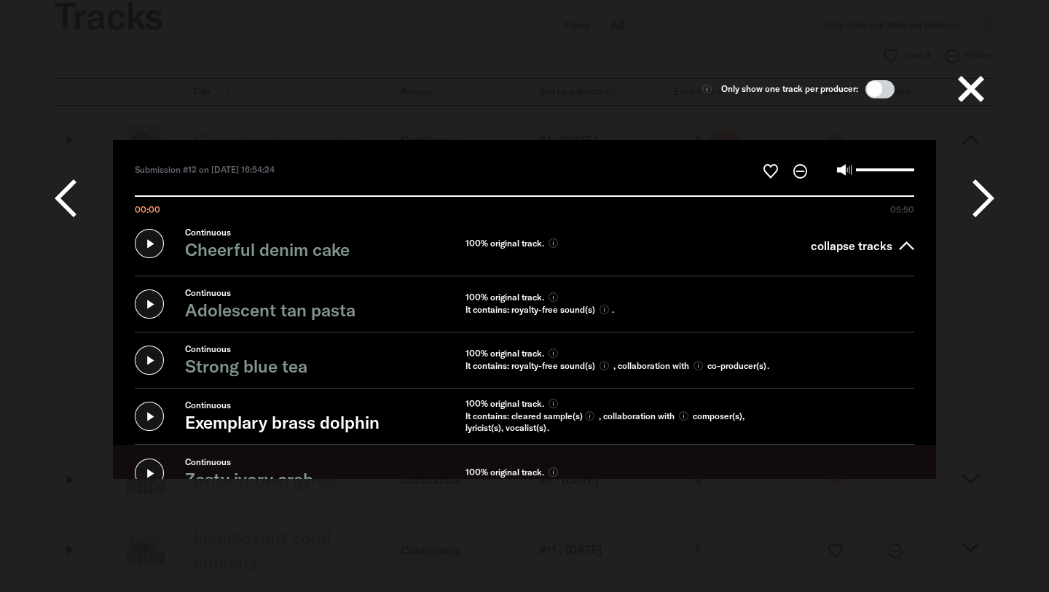
scroll to position [55, 0]
click at [158, 289] on icon at bounding box center [149, 303] width 29 height 29
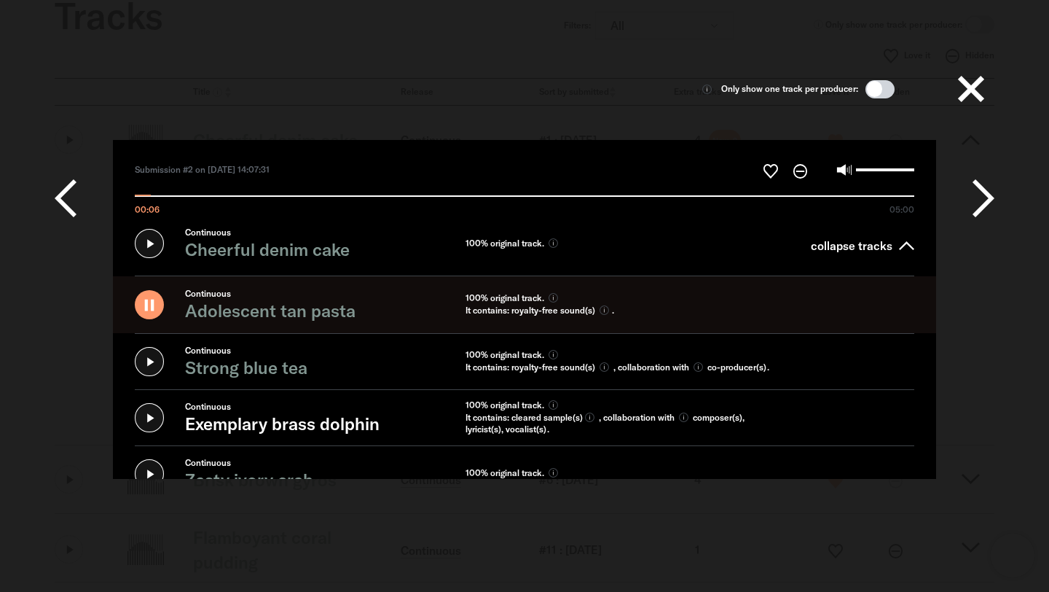
click at [867, 172] on label at bounding box center [876, 170] width 78 height 16
click at [867, 171] on input "Volume" at bounding box center [885, 169] width 58 height 3
type input "*****"
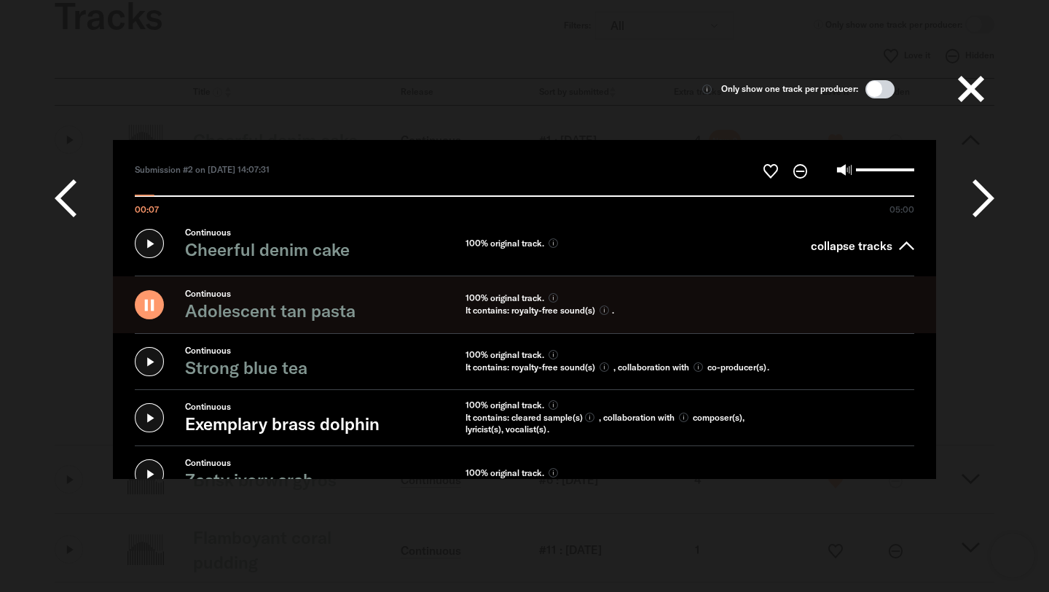
type input "*****"
click at [879, 168] on input "Volume" at bounding box center [885, 169] width 58 height 3
type input "*****"
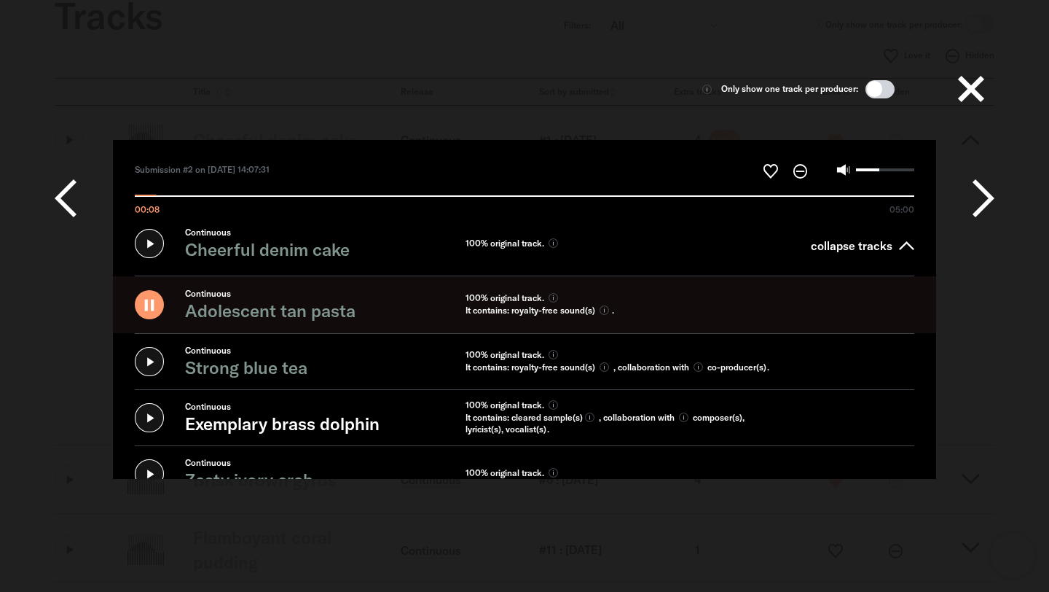
type input "*****"
type input "*"
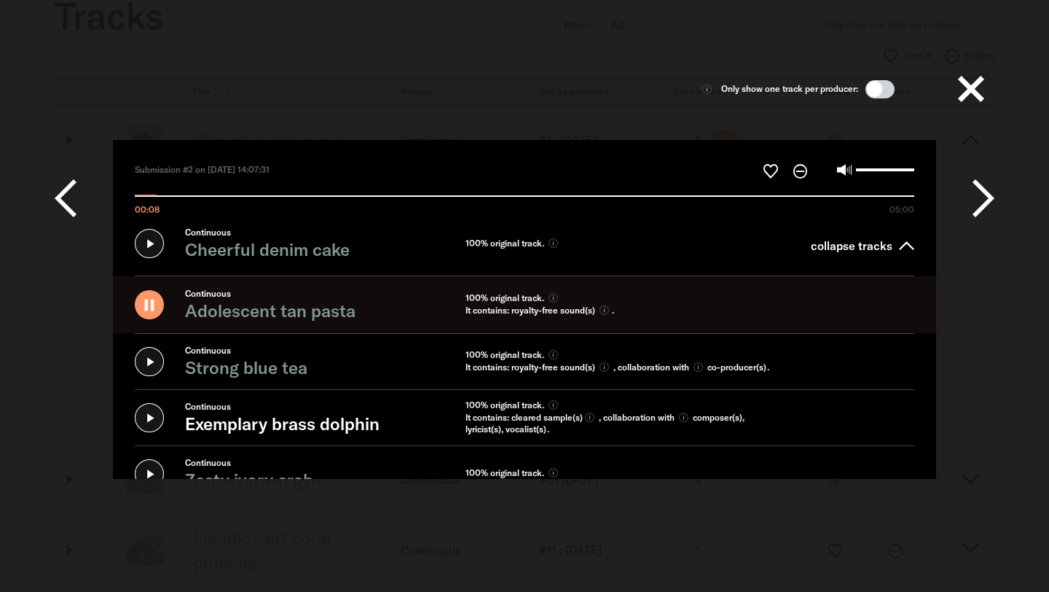
type input "*****"
drag, startPoint x: 880, startPoint y: 168, endPoint x: 946, endPoint y: 168, distance: 66.3
type input "*"
click at [915, 168] on input "Volume" at bounding box center [885, 169] width 58 height 3
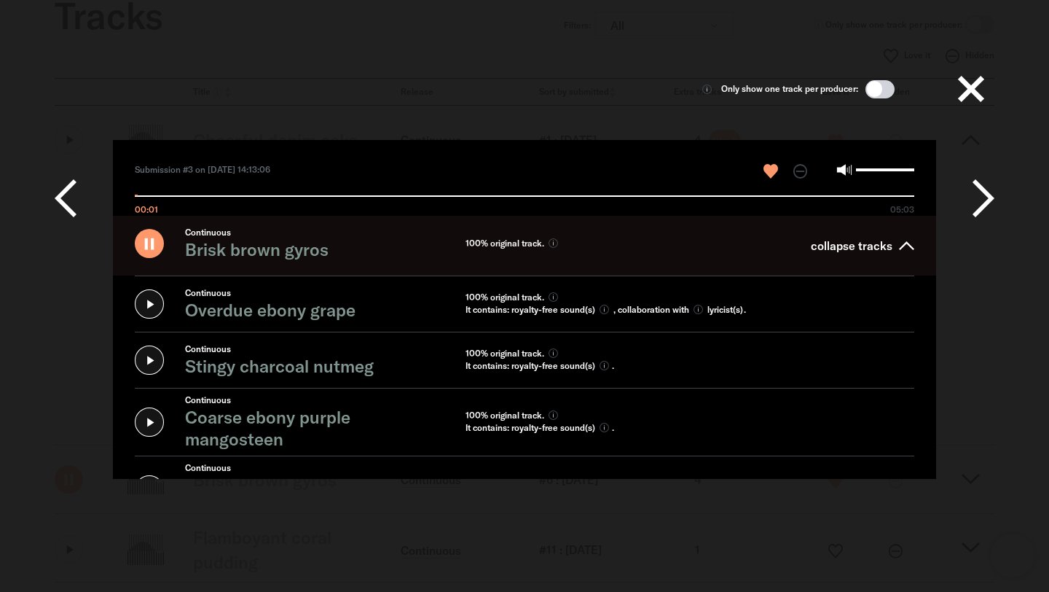
click at [0, 0] on icon at bounding box center [0, 0] width 0 height 0
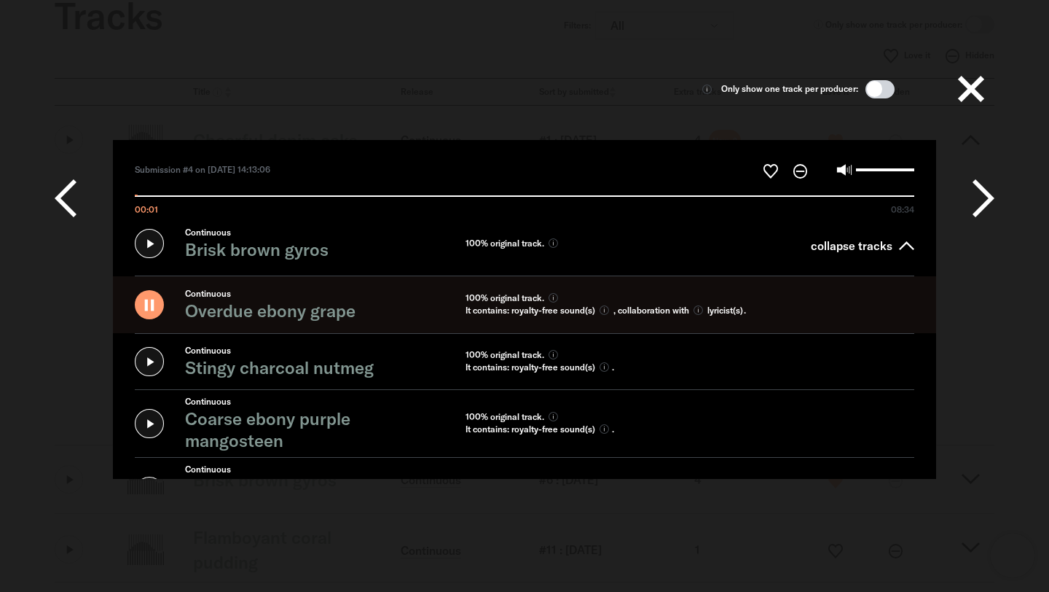
scroll to position [34, 0]
click at [766, 195] on input "00:05 08:34" at bounding box center [525, 189] width 780 height 16
click at [874, 195] on input "06:56 08:34" at bounding box center [525, 189] width 780 height 16
click at [906, 195] on input "08:17 08:34" at bounding box center [525, 189] width 780 height 16
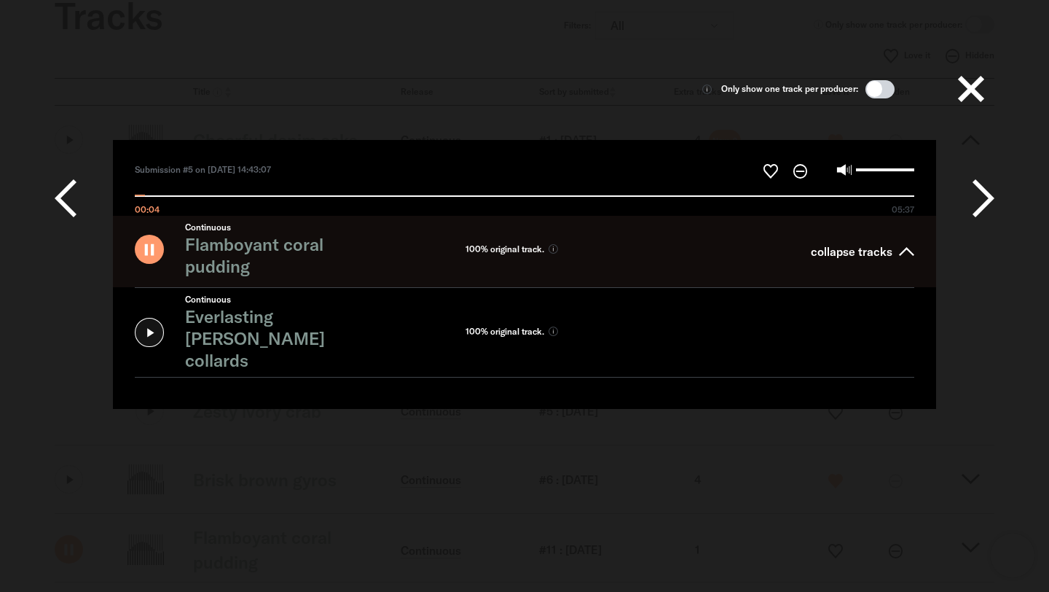
click at [983, 192] on icon at bounding box center [984, 198] width 22 height 44
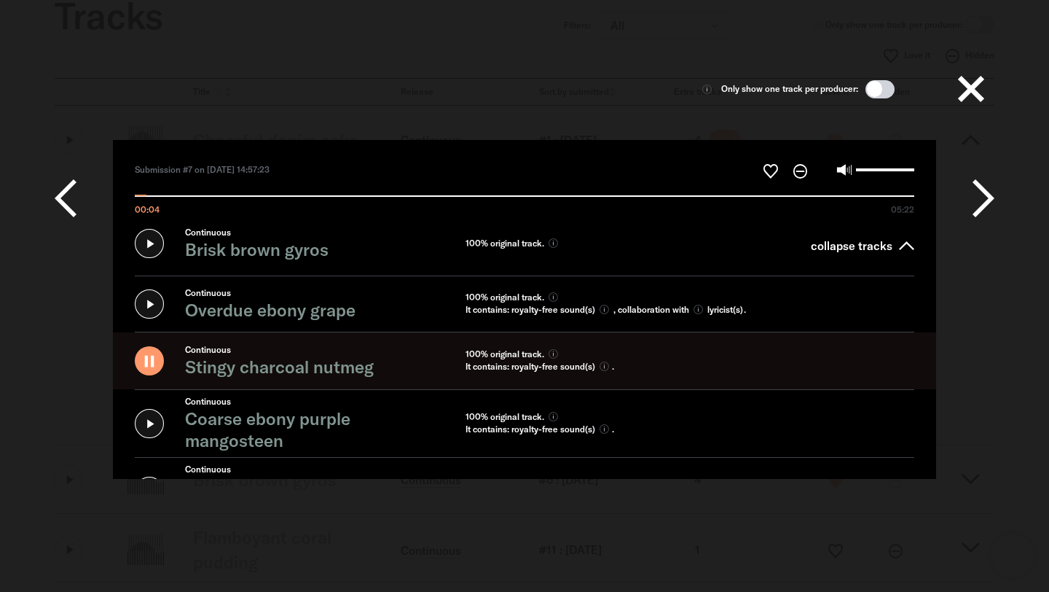
scroll to position [78, 0]
click at [977, 194] on icon at bounding box center [984, 198] width 22 height 44
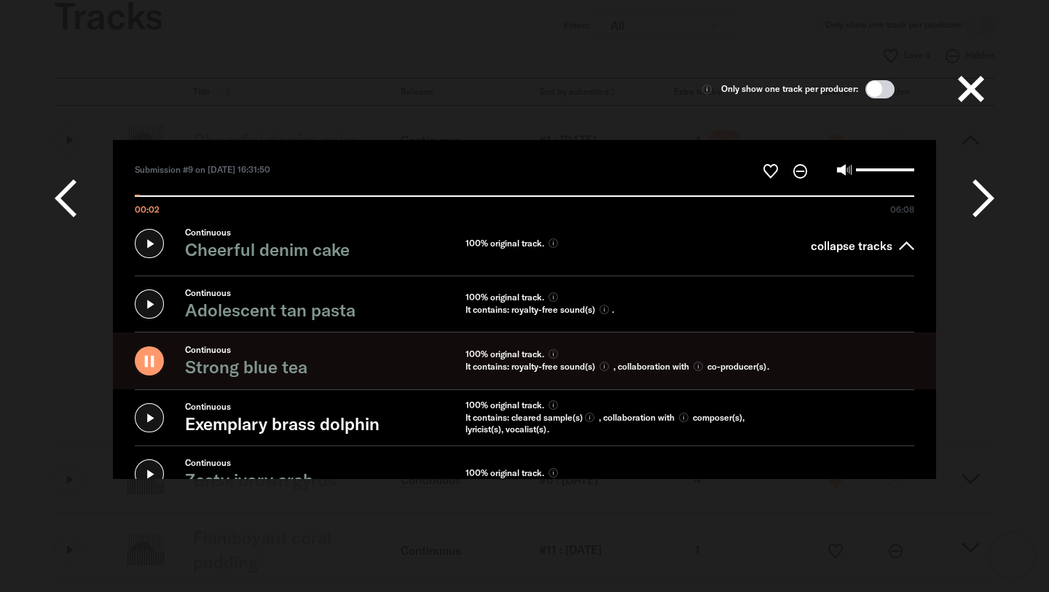
click at [967, 194] on button at bounding box center [965, 198] width 58 height 117
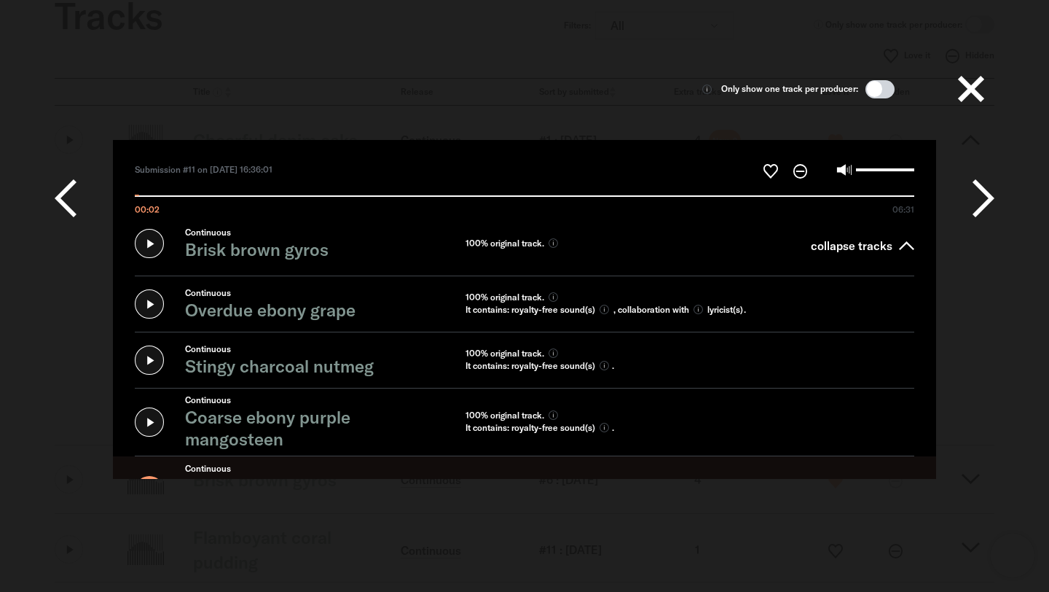
click at [992, 192] on icon at bounding box center [984, 198] width 22 height 44
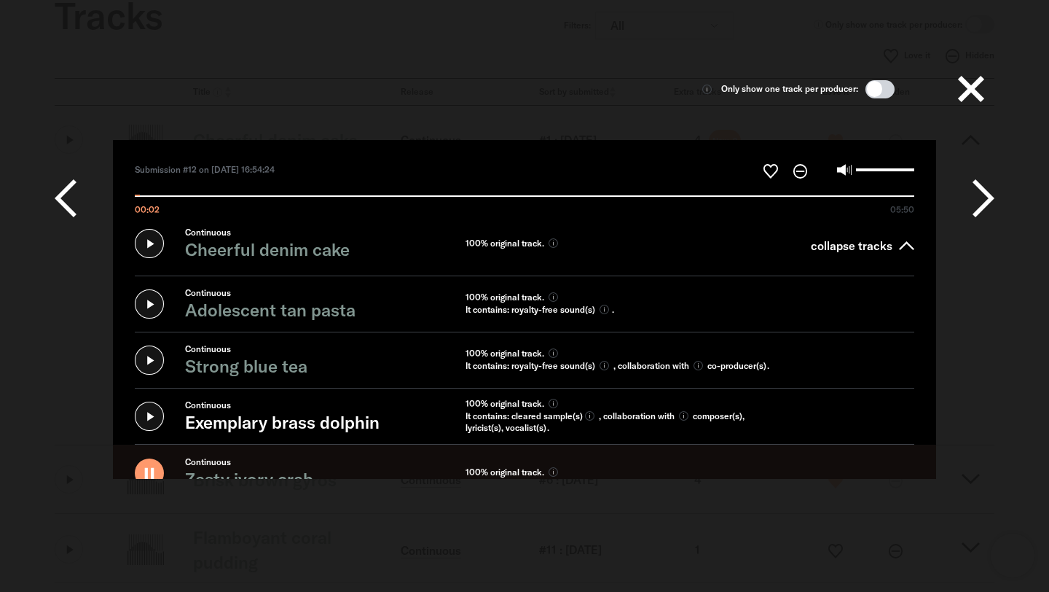
click at [963, 93] on button at bounding box center [971, 89] width 47 height 47
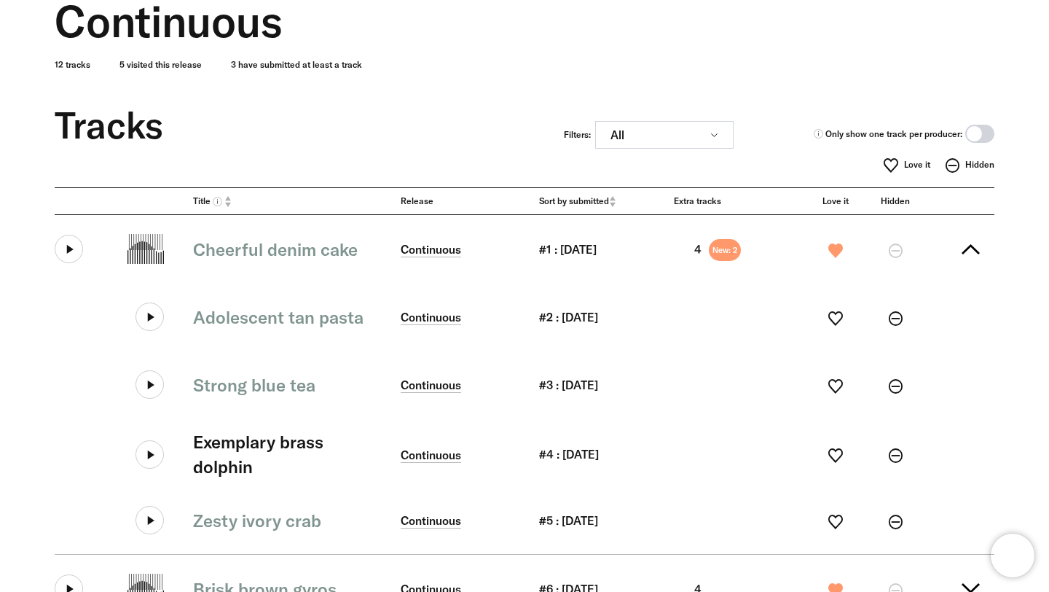
scroll to position [244, 0]
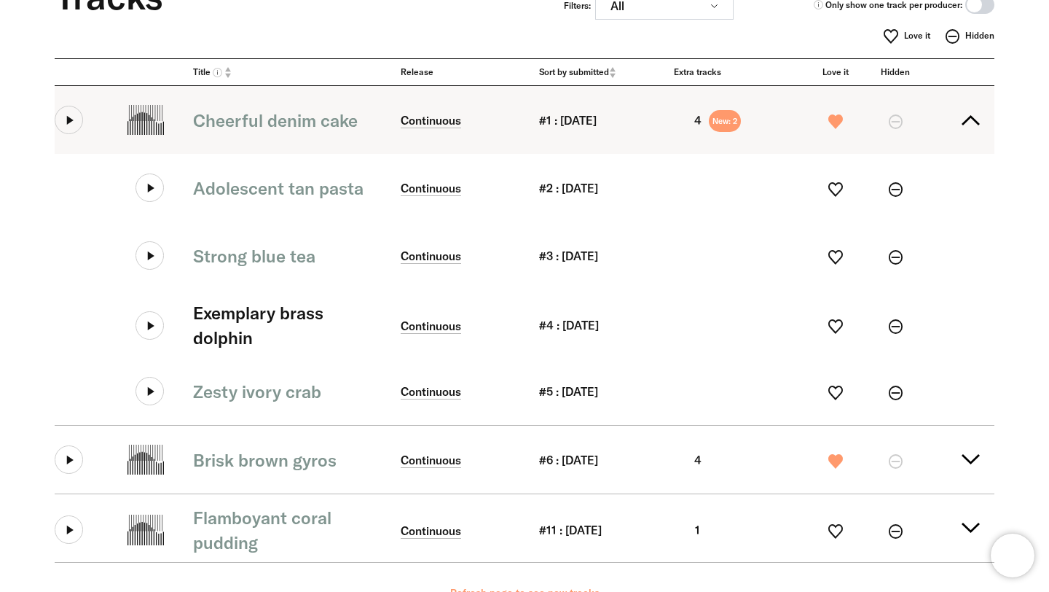
click at [59, 122] on button at bounding box center [69, 120] width 28 height 28
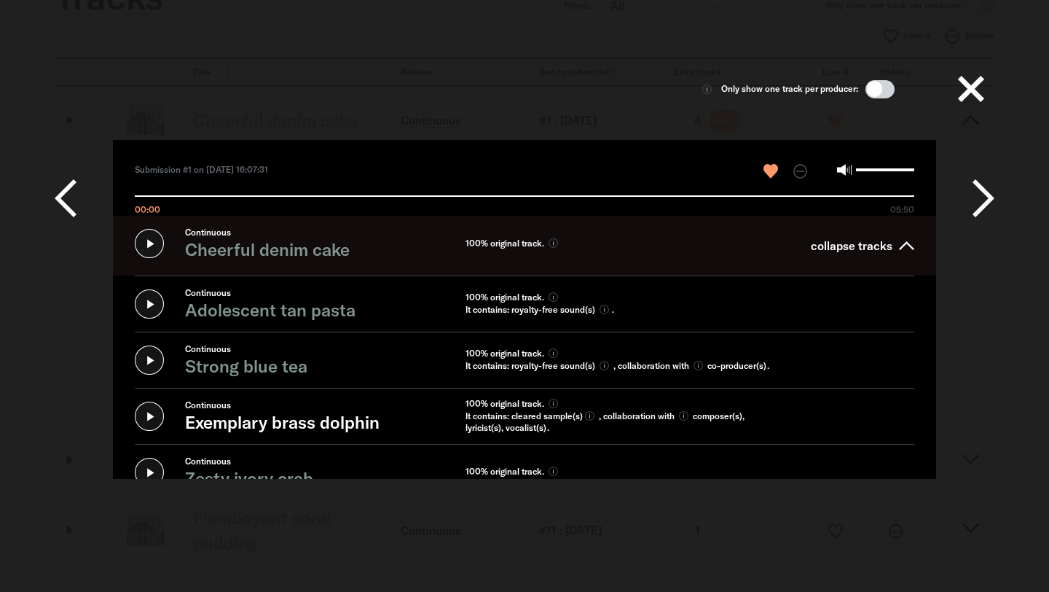
scroll to position [53, 0]
click at [979, 203] on icon at bounding box center [984, 198] width 22 height 44
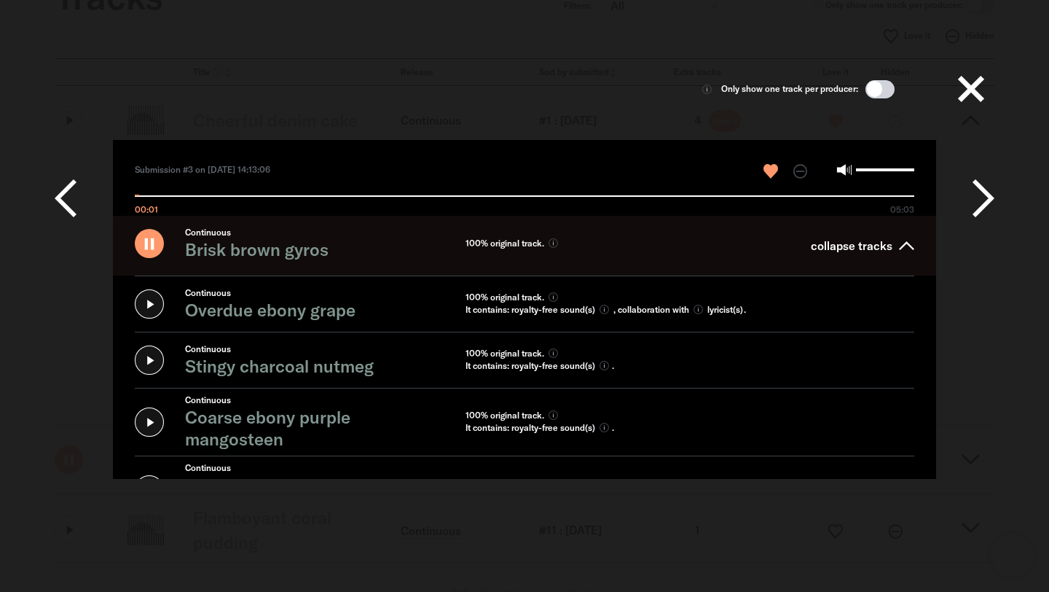
click at [979, 203] on icon at bounding box center [984, 198] width 22 height 44
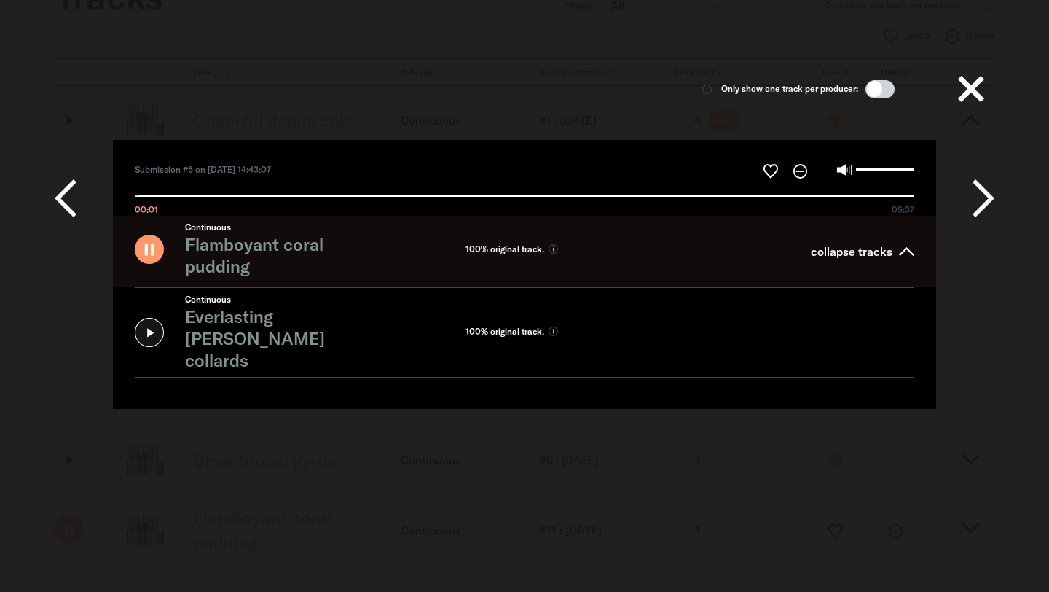
click at [0, 0] on icon at bounding box center [0, 0] width 0 height 0
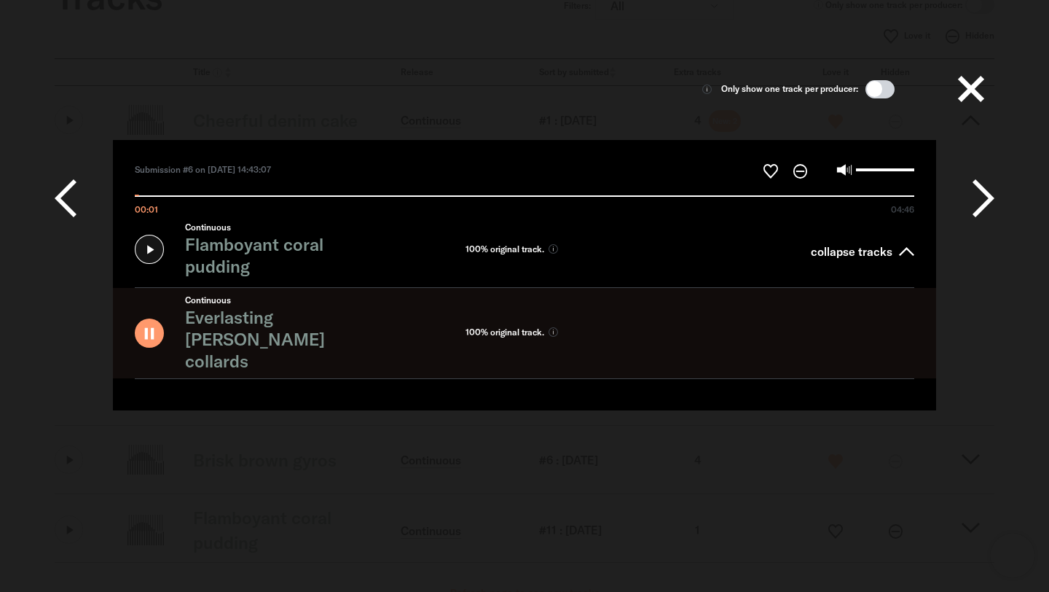
click at [976, 206] on icon at bounding box center [984, 198] width 22 height 44
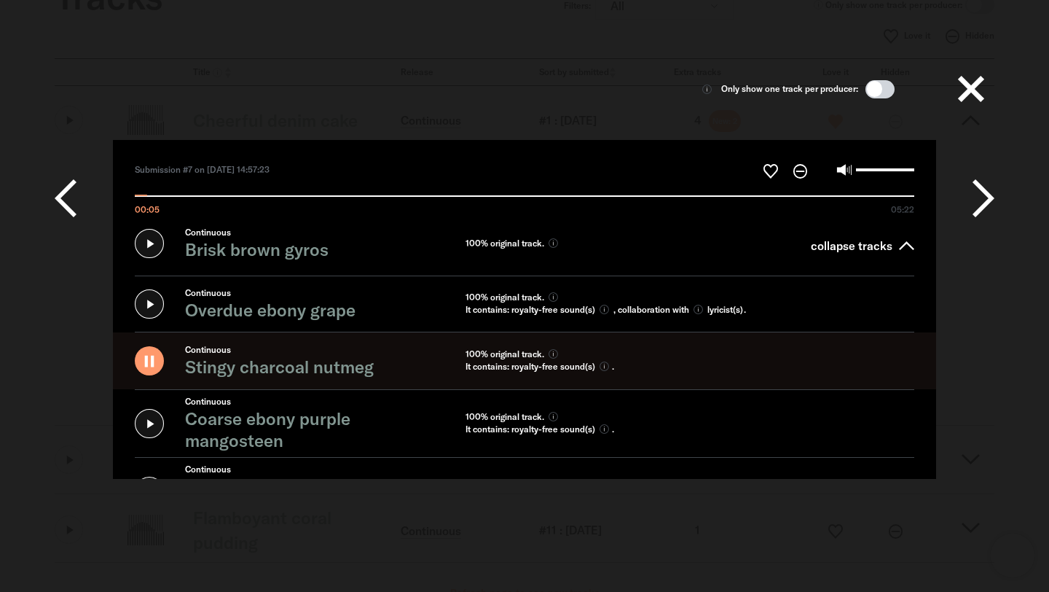
scroll to position [0, 0]
click at [72, 193] on icon at bounding box center [66, 198] width 22 height 44
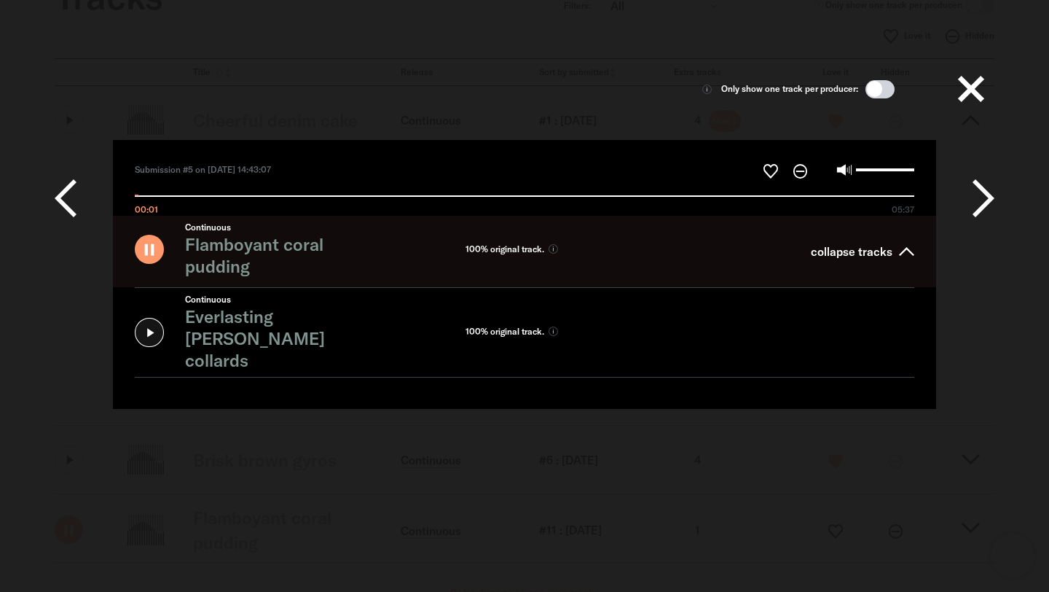
click at [982, 200] on icon at bounding box center [984, 198] width 22 height 44
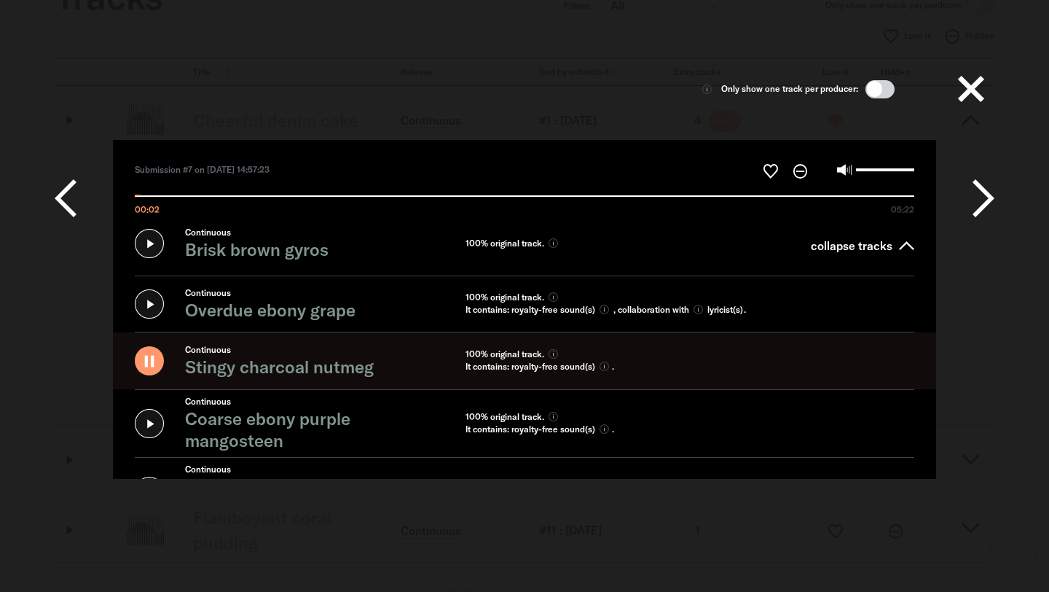
click at [56, 195] on icon at bounding box center [66, 198] width 22 height 44
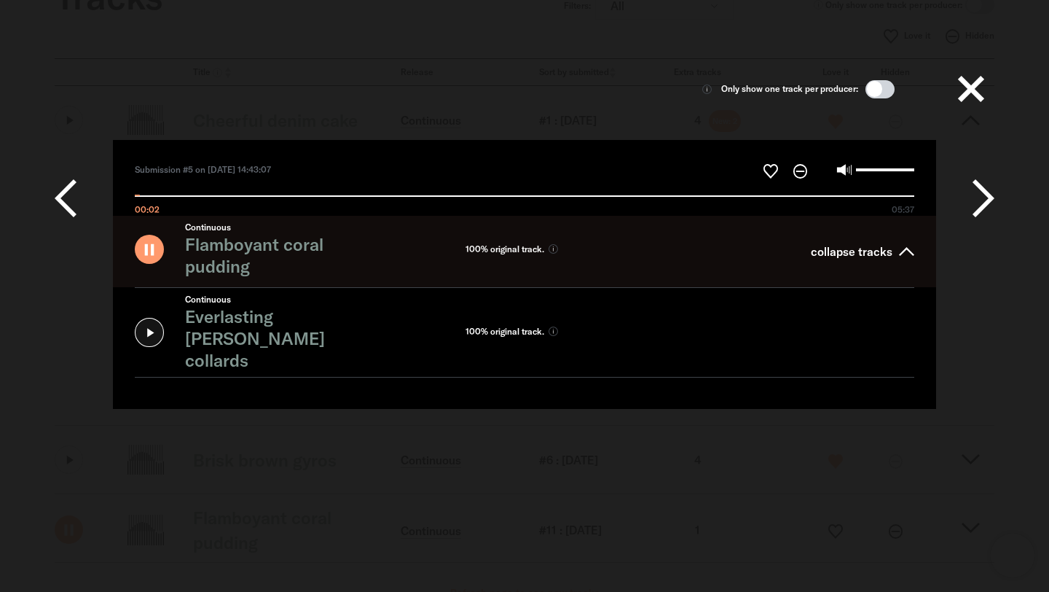
click at [982, 200] on icon at bounding box center [984, 198] width 22 height 44
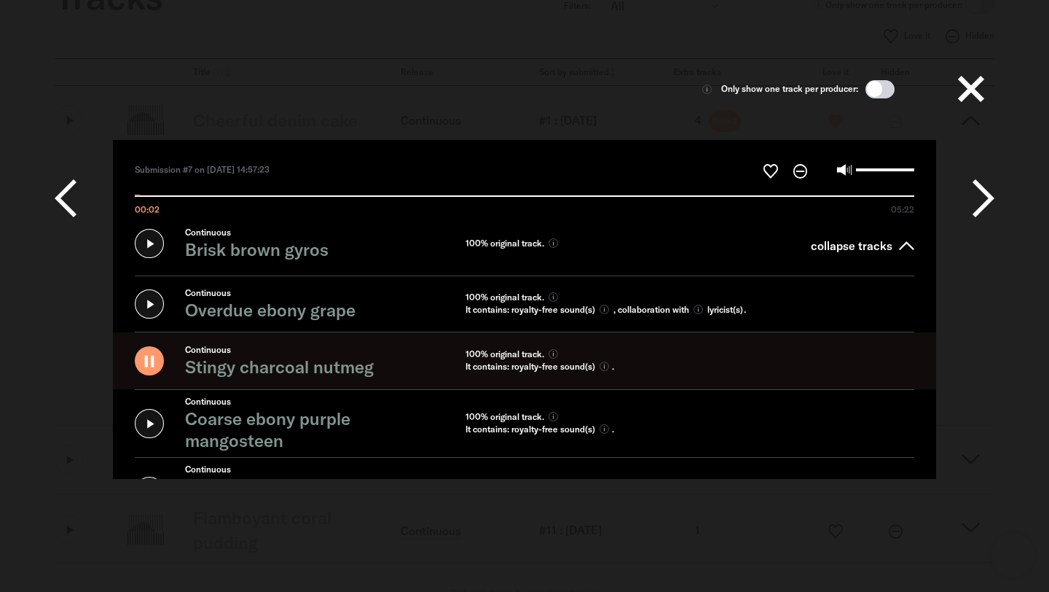
click at [0, 0] on icon at bounding box center [0, 0] width 0 height 0
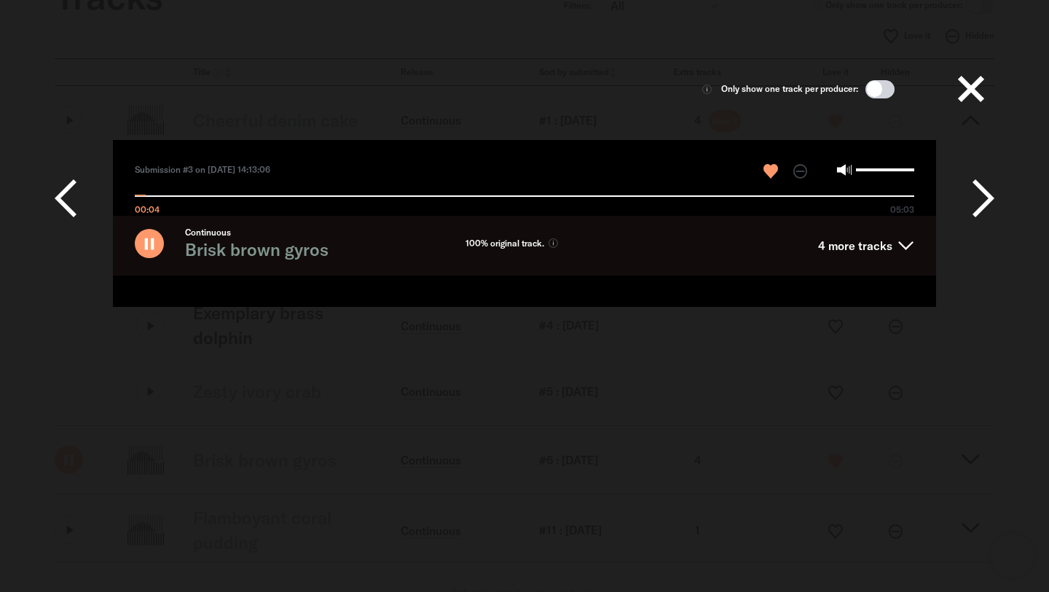
click at [864, 248] on span "4 more tracks" at bounding box center [855, 246] width 74 height 12
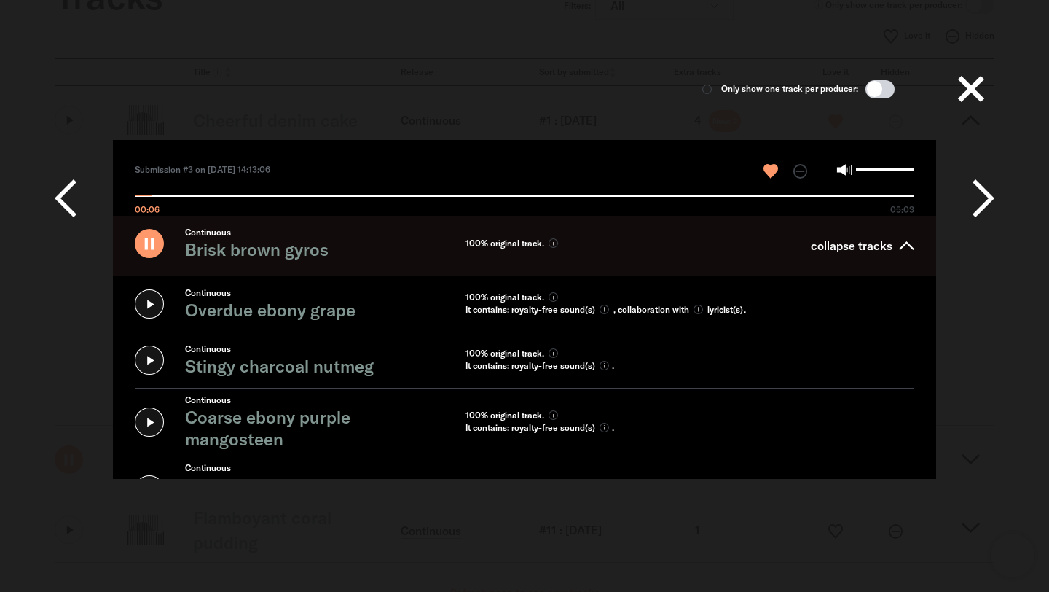
click at [251, 191] on input "00:06 05:03" at bounding box center [525, 189] width 780 height 16
click at [434, 197] on label "00:46 05:03" at bounding box center [524, 198] width 823 height 35
click at [434, 197] on input "00:46 05:03" at bounding box center [525, 189] width 780 height 16
click at [979, 195] on icon at bounding box center [984, 198] width 22 height 44
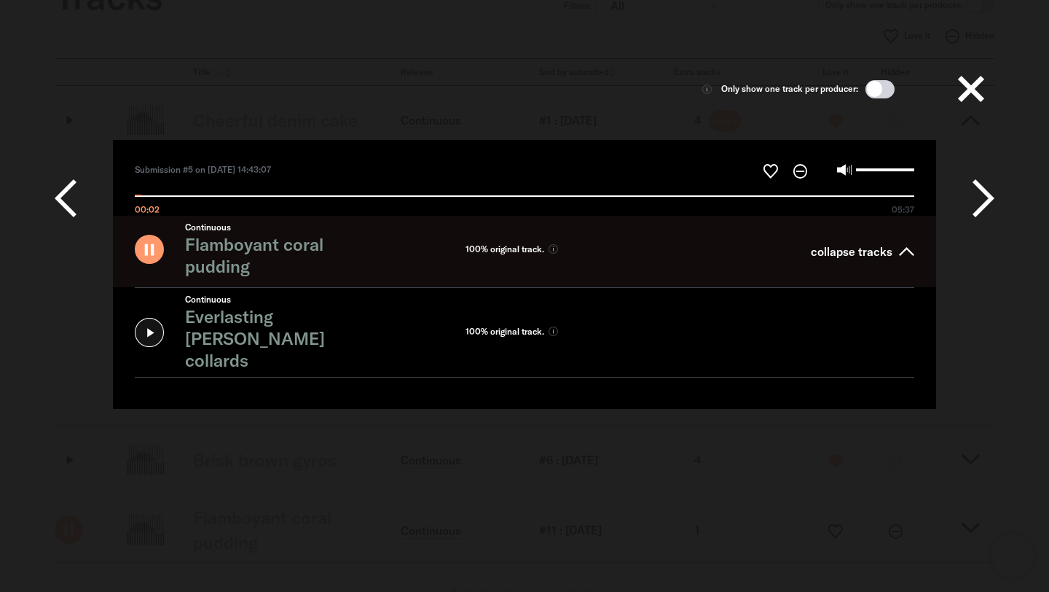
click at [77, 201] on button at bounding box center [84, 198] width 58 height 117
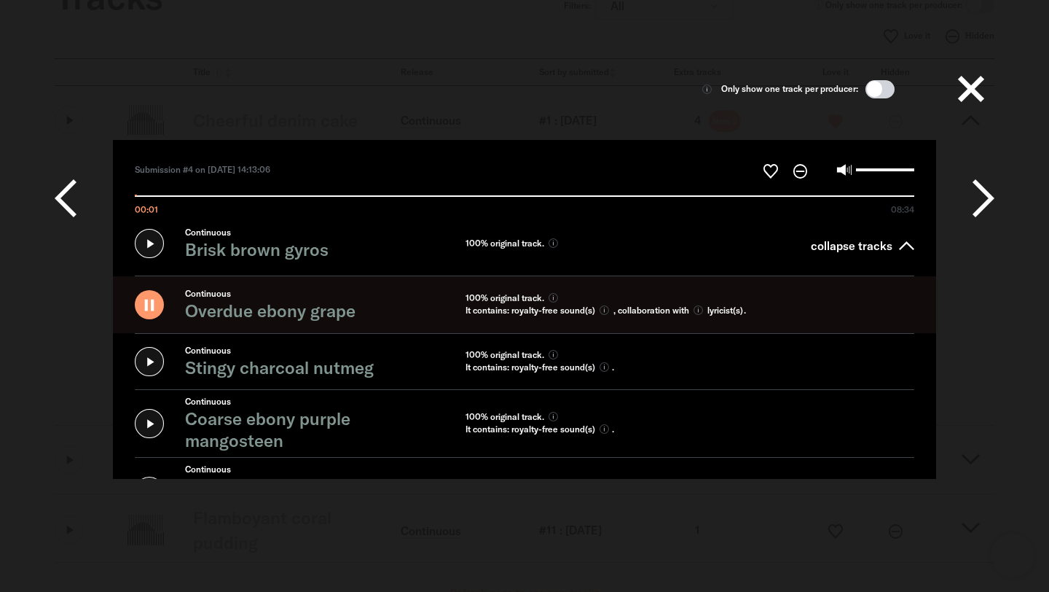
click at [982, 192] on icon at bounding box center [984, 198] width 22 height 44
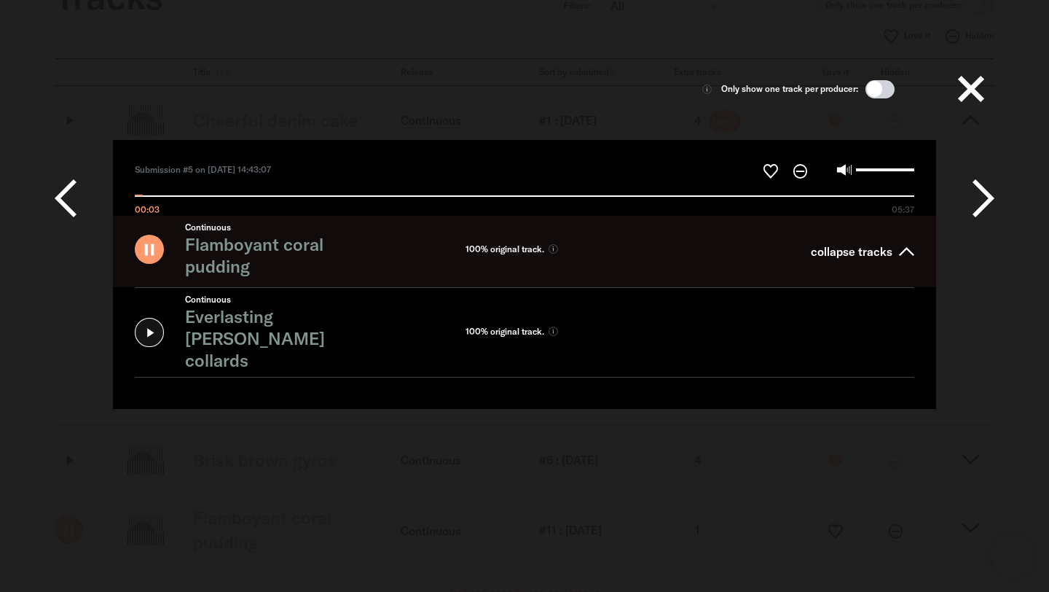
click at [0, 0] on icon at bounding box center [0, 0] width 0 height 0
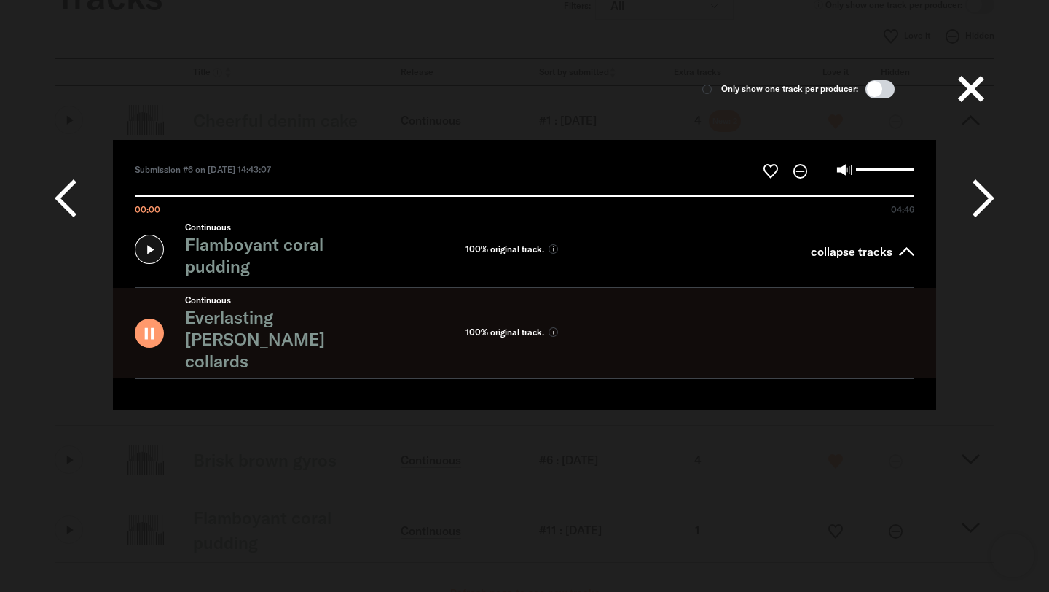
click at [970, 88] on button at bounding box center [971, 89] width 47 height 47
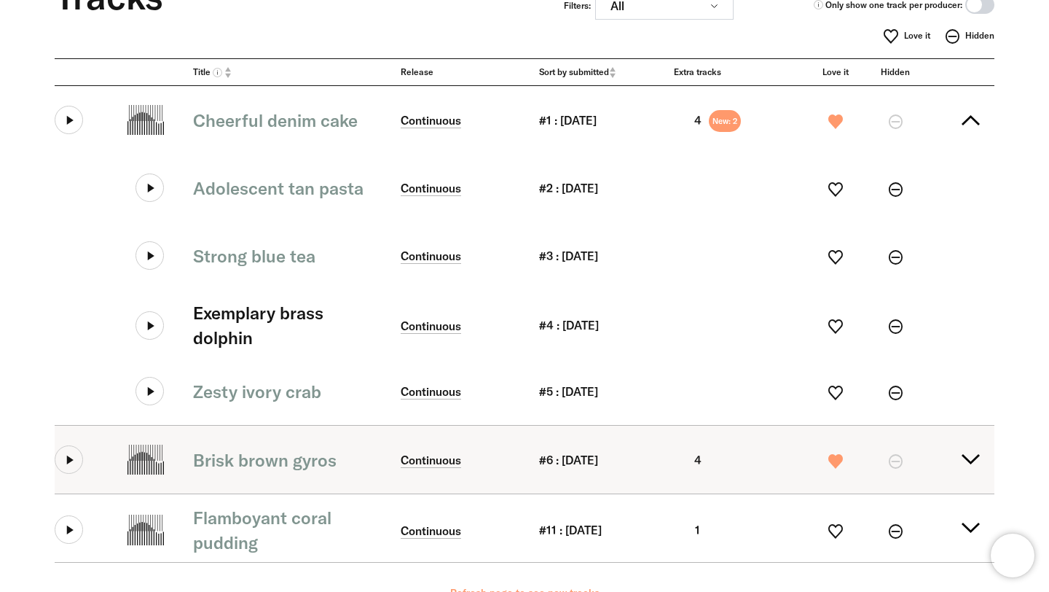
click at [66, 450] on button at bounding box center [69, 459] width 28 height 28
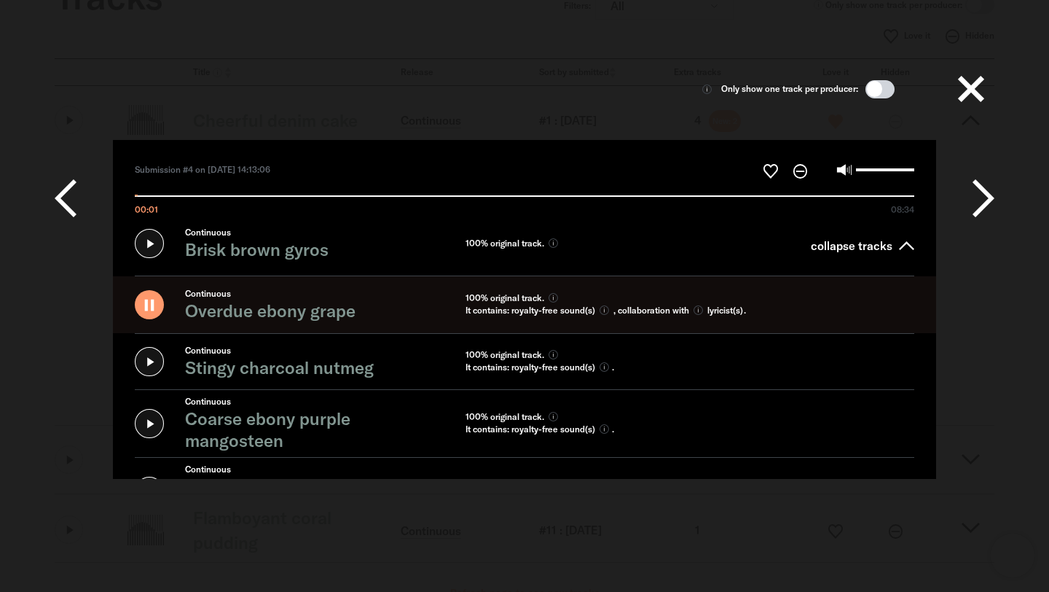
click at [68, 195] on icon at bounding box center [66, 198] width 22 height 44
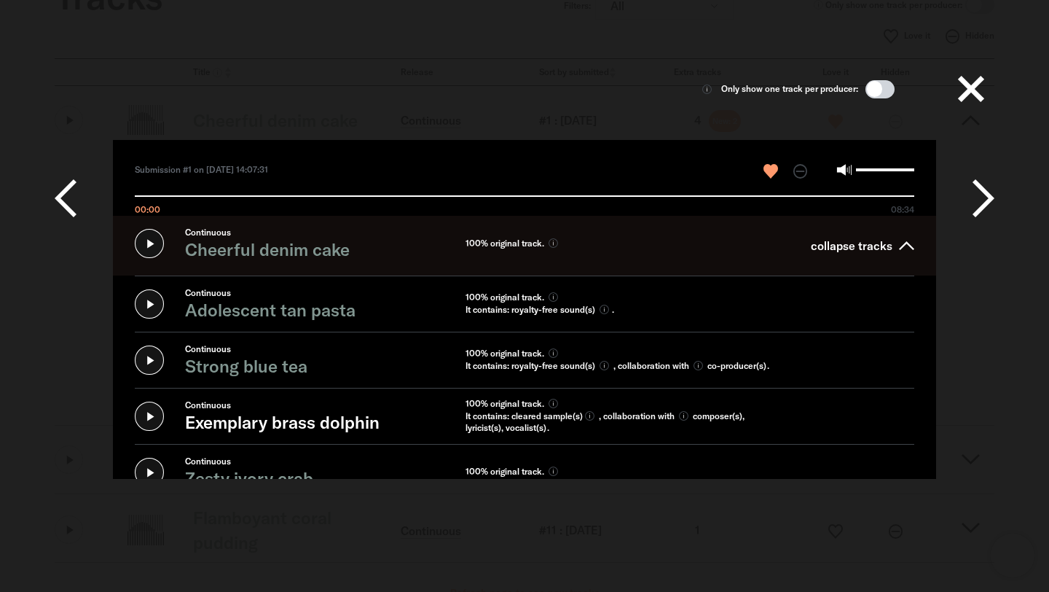
click at [875, 167] on label at bounding box center [876, 170] width 78 height 16
click at [875, 168] on input "Volume" at bounding box center [885, 169] width 58 height 3
click at [875, 167] on label at bounding box center [876, 170] width 78 height 16
click at [875, 168] on input "Volume" at bounding box center [885, 169] width 58 height 3
click at [982, 200] on icon at bounding box center [984, 198] width 22 height 44
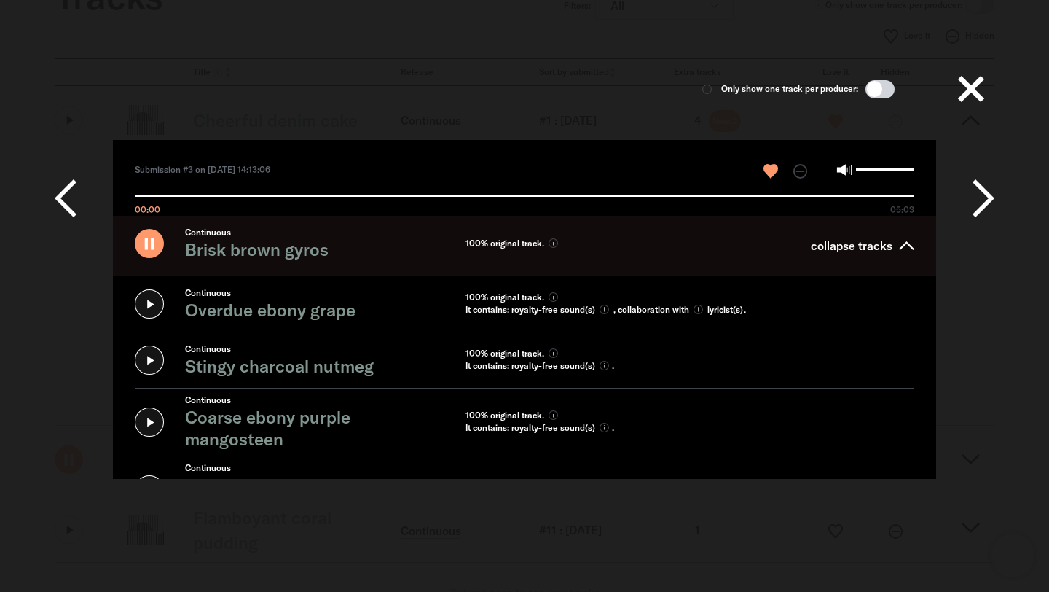
type input "*****"
click at [866, 169] on input "Volume" at bounding box center [885, 169] width 58 height 3
click at [0, 0] on icon at bounding box center [0, 0] width 0 height 0
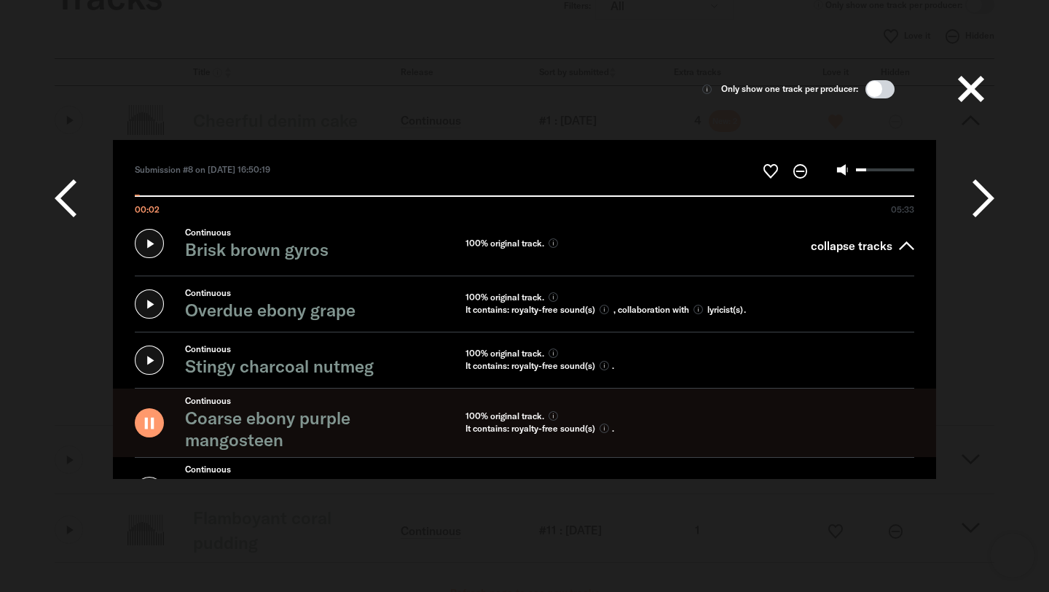
click at [62, 196] on icon at bounding box center [66, 198] width 22 height 44
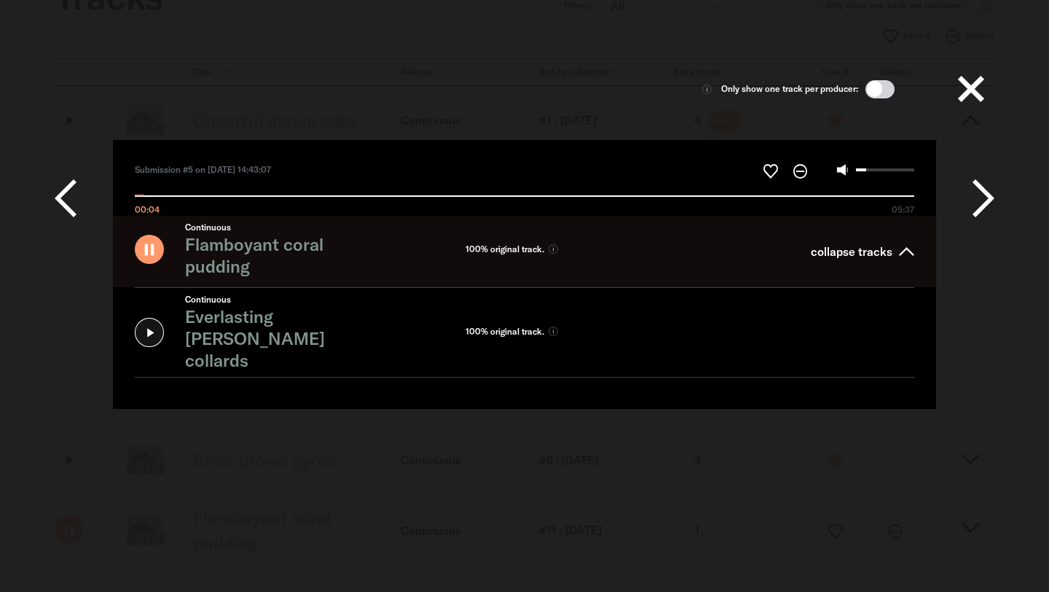
click at [66, 191] on icon at bounding box center [66, 198] width 22 height 44
type input "*****"
click at [850, 169] on icon at bounding box center [845, 170] width 16 height 16
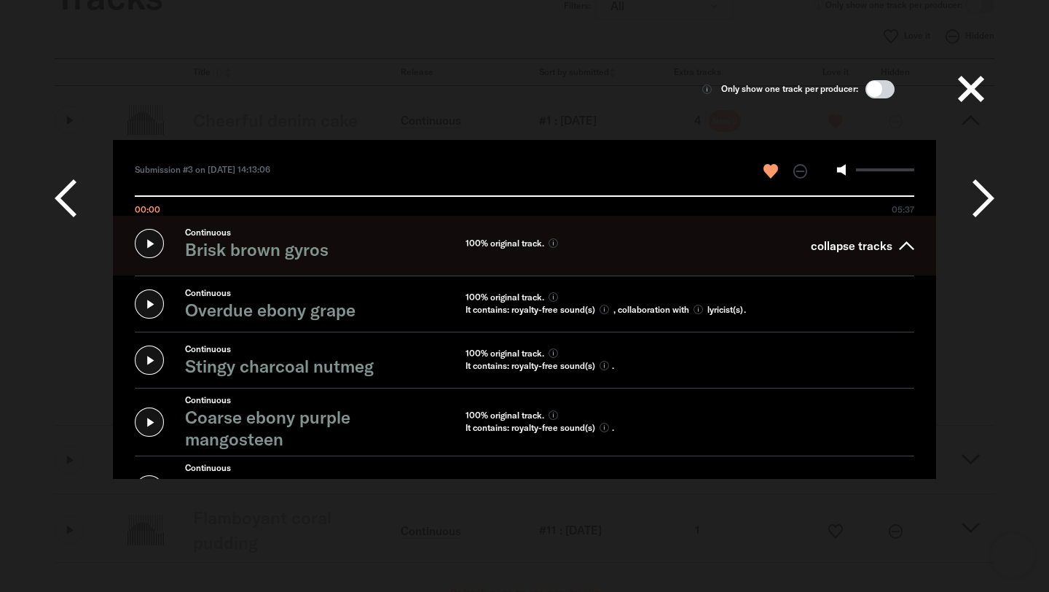
type input "*"
click at [0, 0] on icon at bounding box center [0, 0] width 0 height 0
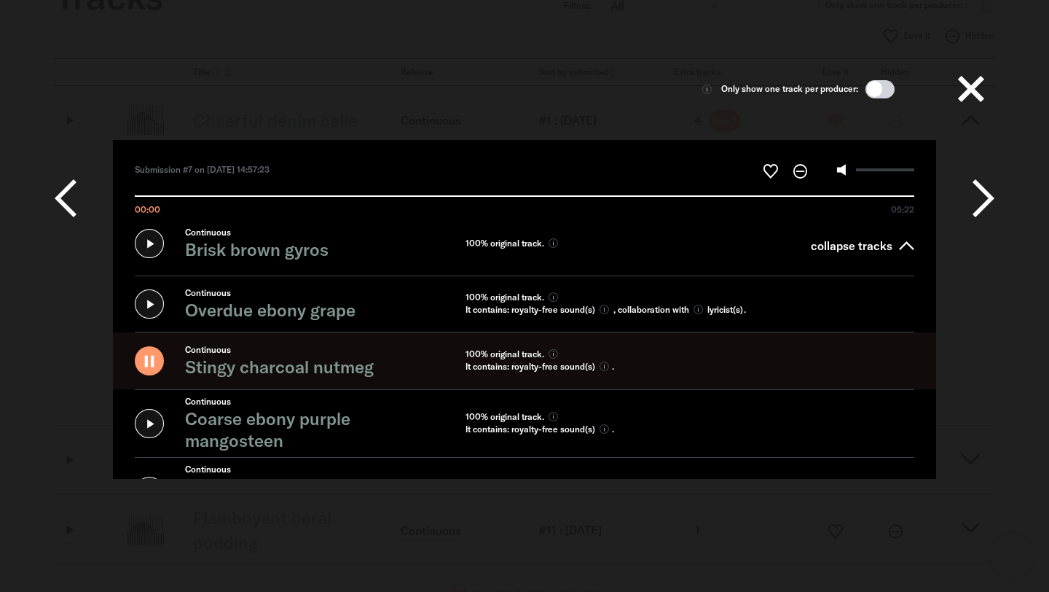
click at [983, 200] on icon at bounding box center [984, 198] width 22 height 44
type input "*****"
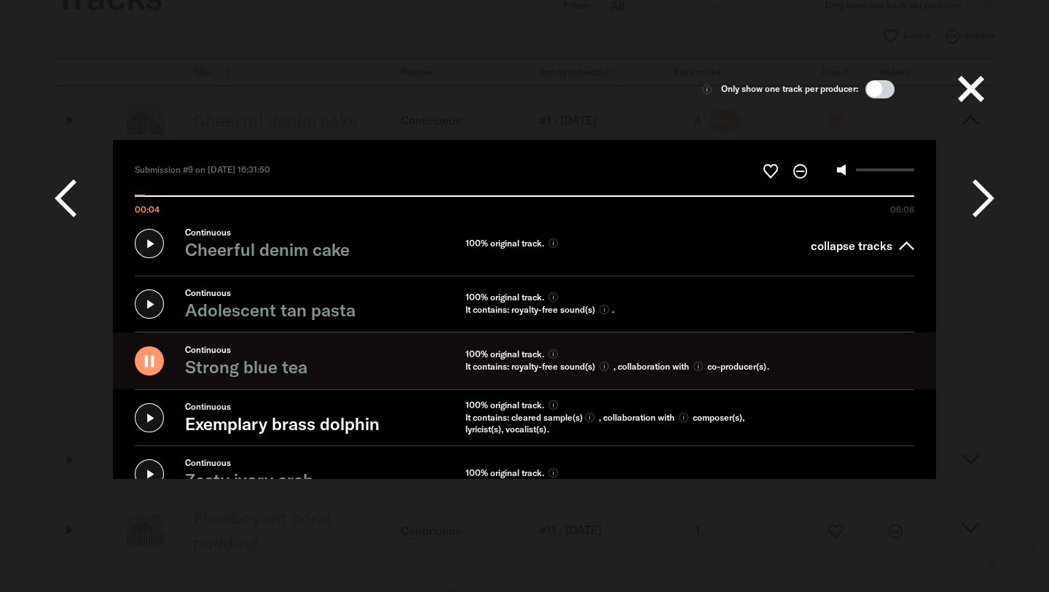
scroll to position [55, 0]
click at [982, 205] on icon at bounding box center [984, 198] width 22 height 44
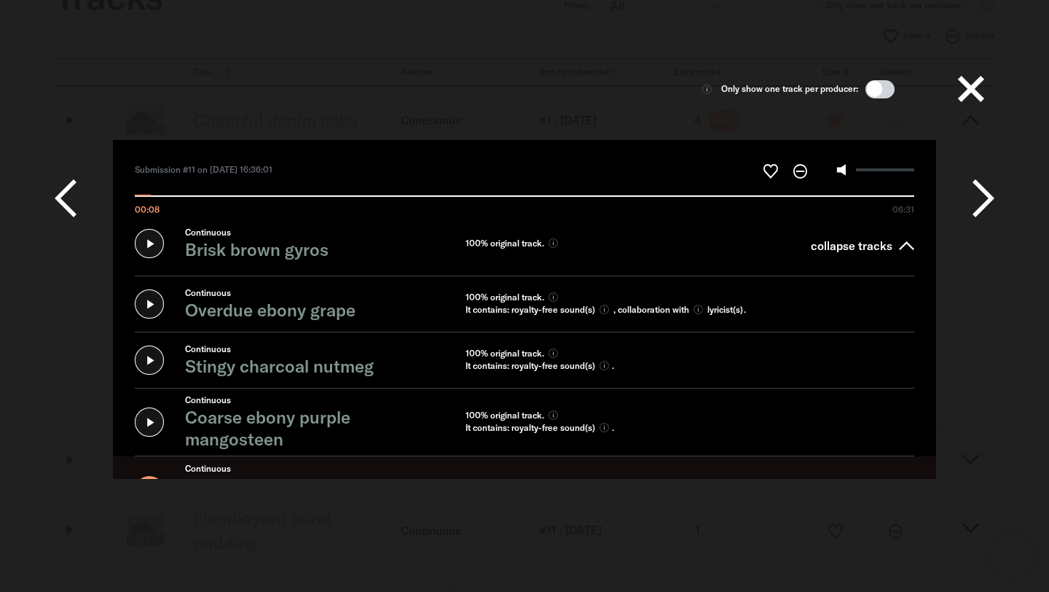
type input "*****"
click at [970, 95] on button at bounding box center [971, 89] width 47 height 47
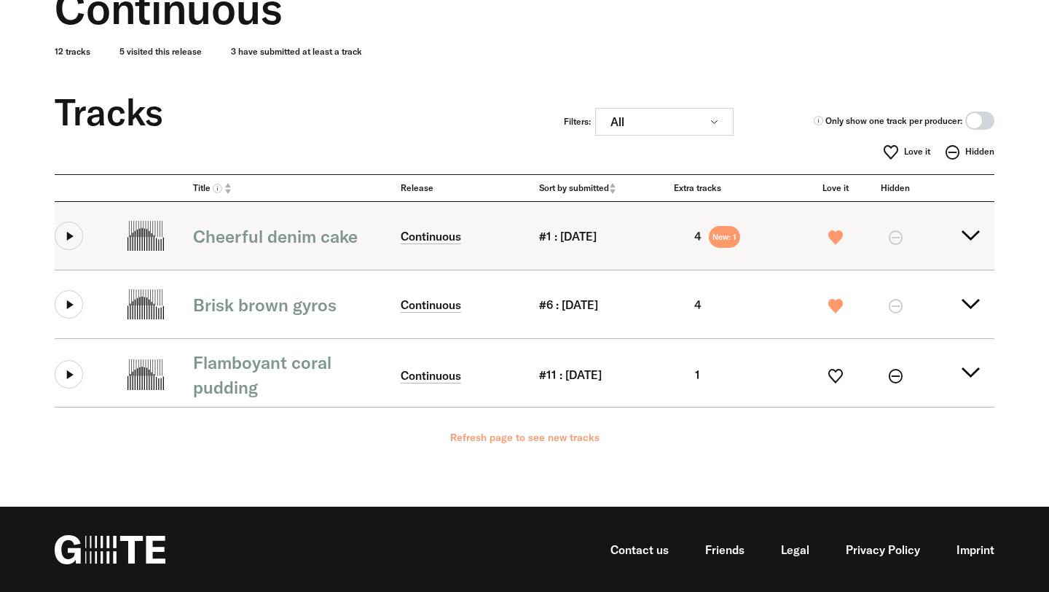
scroll to position [128, 0]
click at [77, 235] on button at bounding box center [69, 236] width 28 height 28
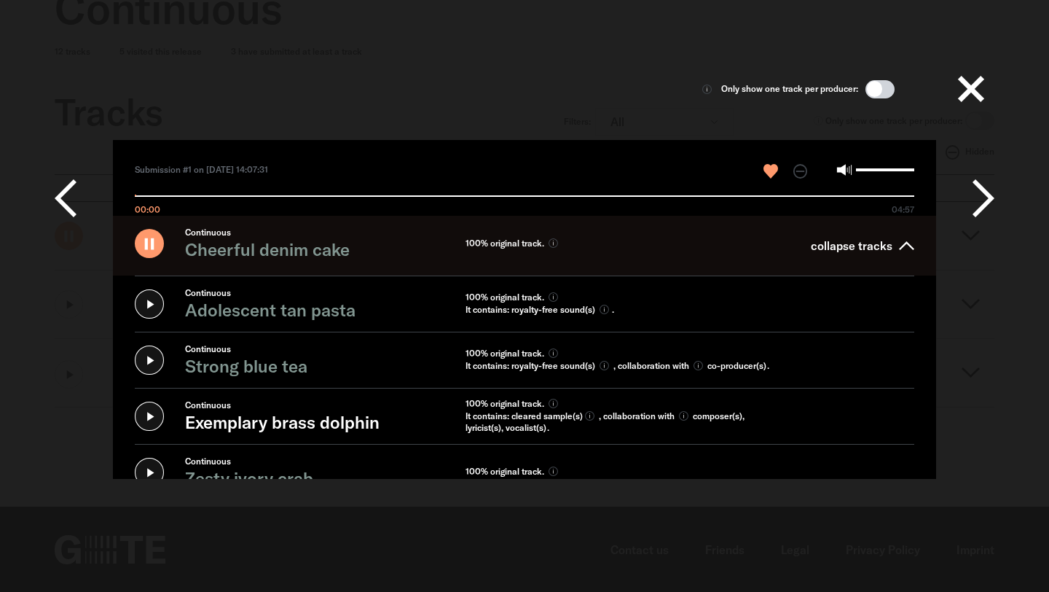
scroll to position [53, 0]
click at [149, 402] on icon at bounding box center [149, 416] width 29 height 29
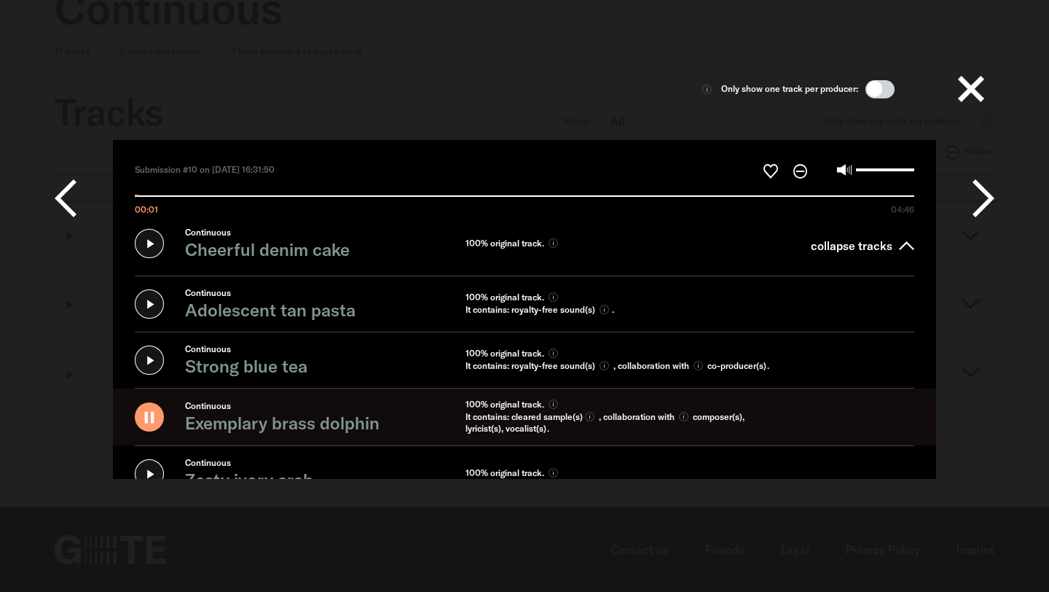
click at [868, 173] on label at bounding box center [876, 170] width 78 height 16
click at [868, 171] on input "Volume" at bounding box center [885, 169] width 58 height 3
type input "*****"
click at [844, 168] on icon at bounding box center [845, 170] width 16 height 16
type input "*"
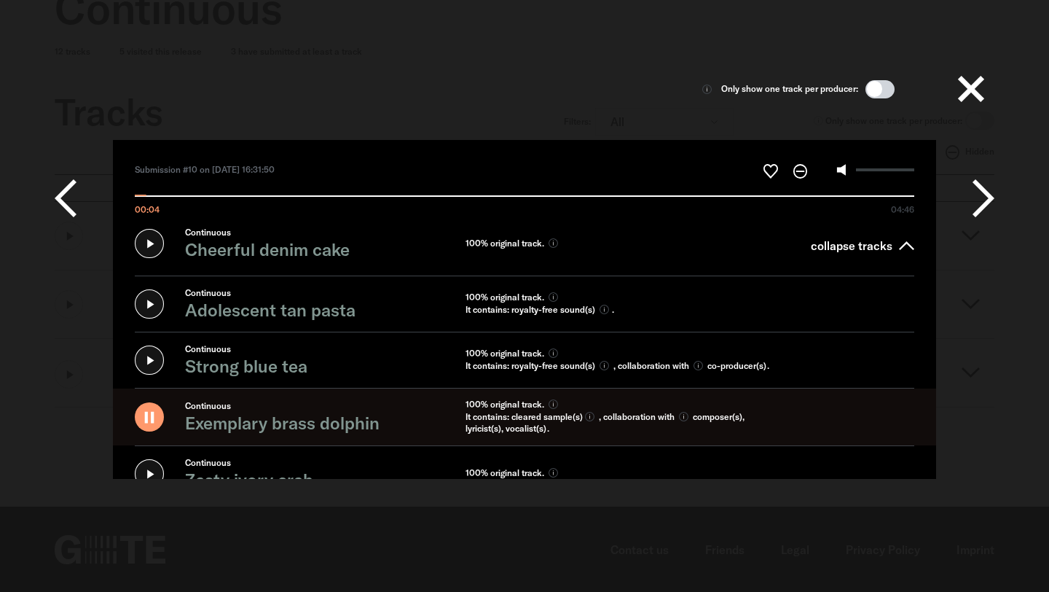
click at [858, 166] on label at bounding box center [876, 170] width 78 height 16
click at [858, 168] on input "Volume" at bounding box center [885, 169] width 58 height 3
click at [881, 195] on input "00:10 04:46" at bounding box center [525, 189] width 780 height 16
click at [909, 194] on input "04:35 04:46" at bounding box center [525, 189] width 780 height 16
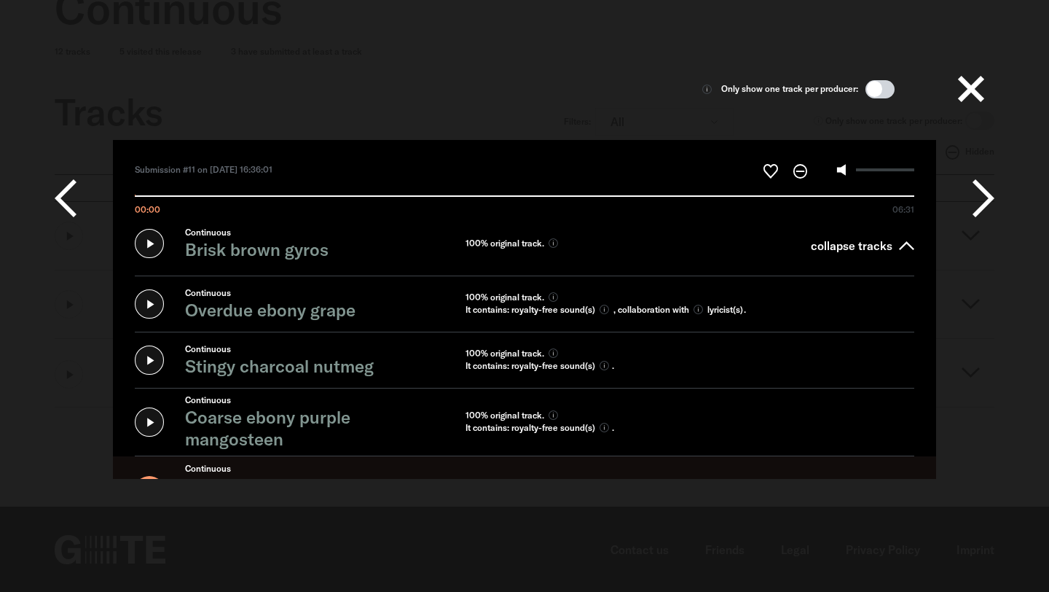
scroll to position [78, 0]
click at [977, 193] on icon at bounding box center [984, 198] width 22 height 44
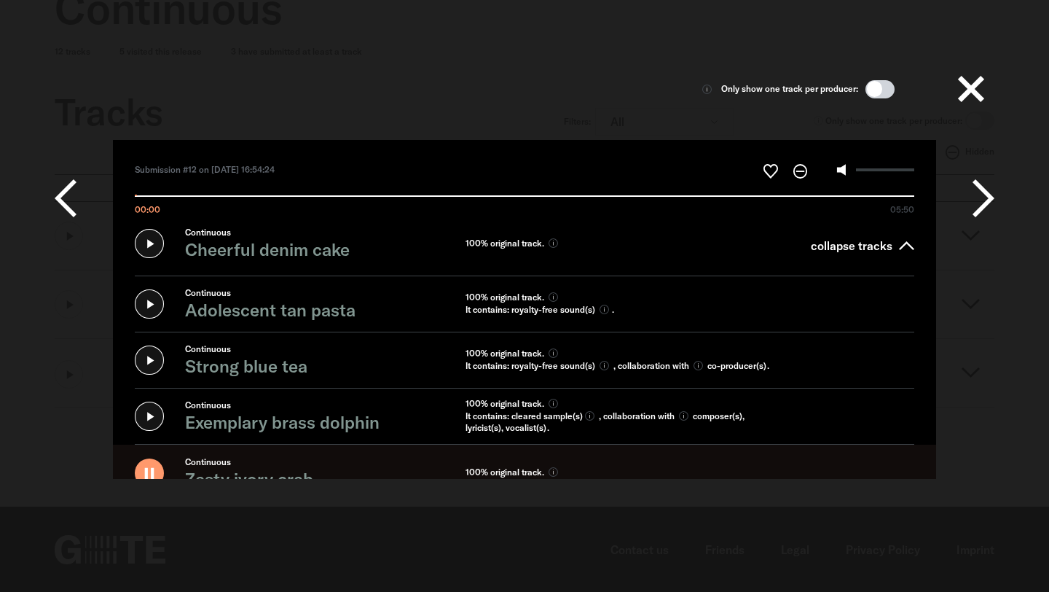
scroll to position [55, 0]
click at [66, 192] on icon at bounding box center [66, 198] width 22 height 44
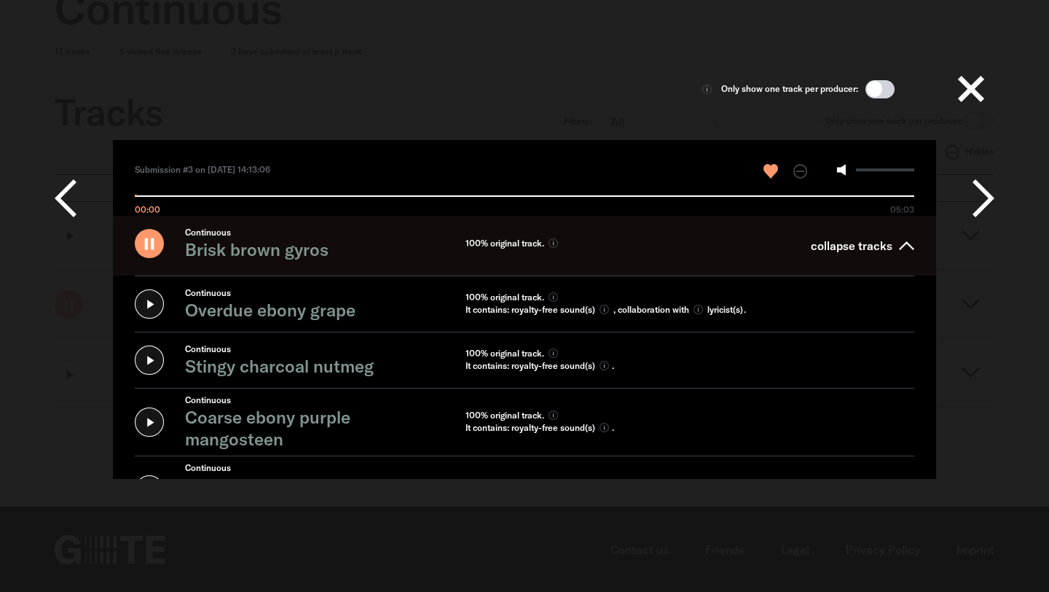
scroll to position [77, 0]
click at [996, 120] on div "Only show one track per producer: Submission #3 on 20/07/2025 at 14:13:06" at bounding box center [525, 247] width 998 height 464
click at [973, 90] on button at bounding box center [971, 89] width 47 height 47
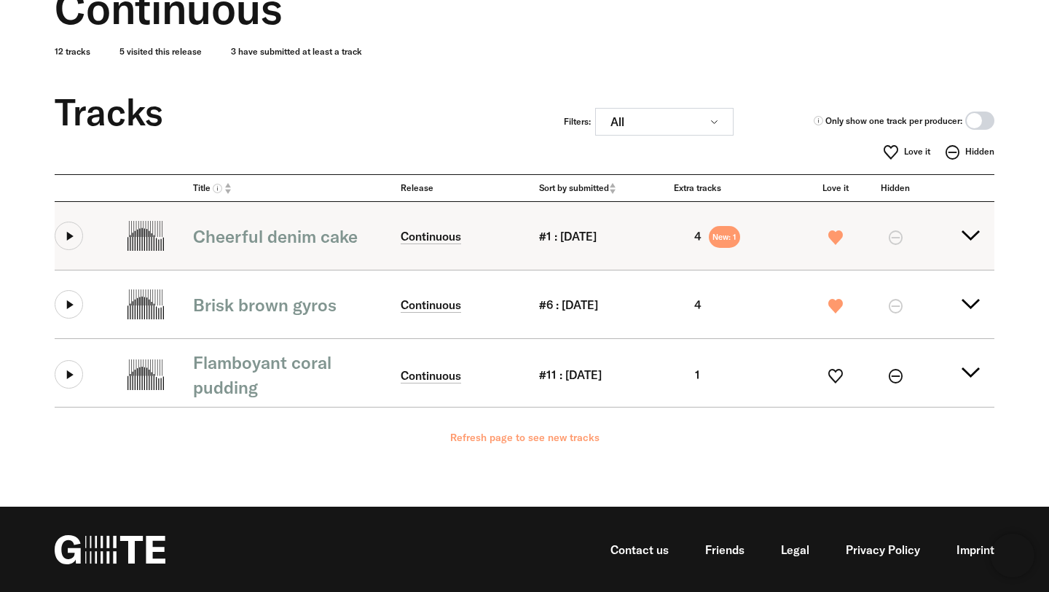
click at [71, 233] on button at bounding box center [69, 236] width 28 height 28
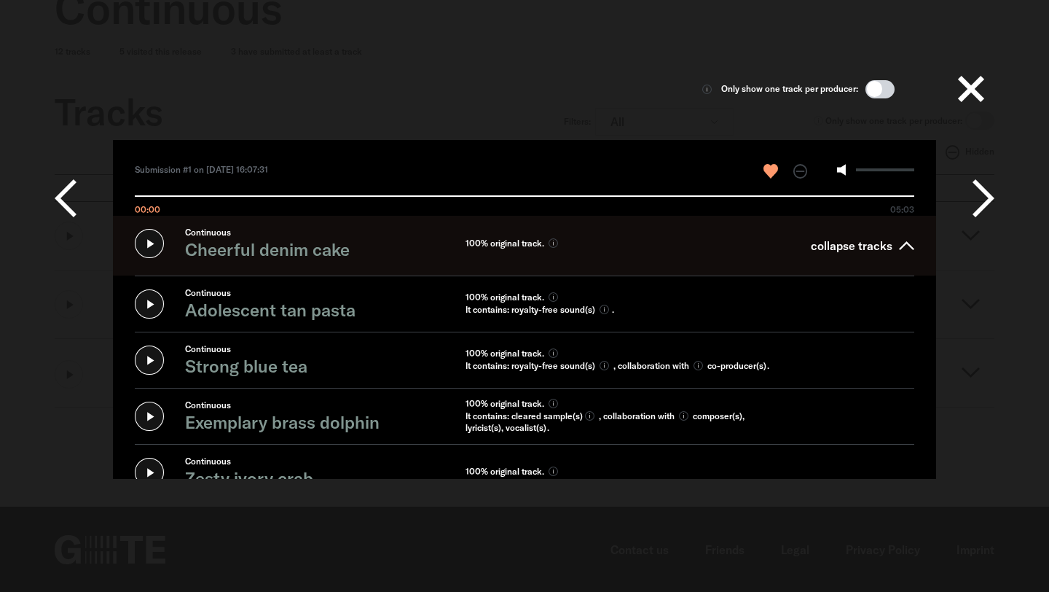
click at [873, 91] on span at bounding box center [880, 89] width 29 height 18
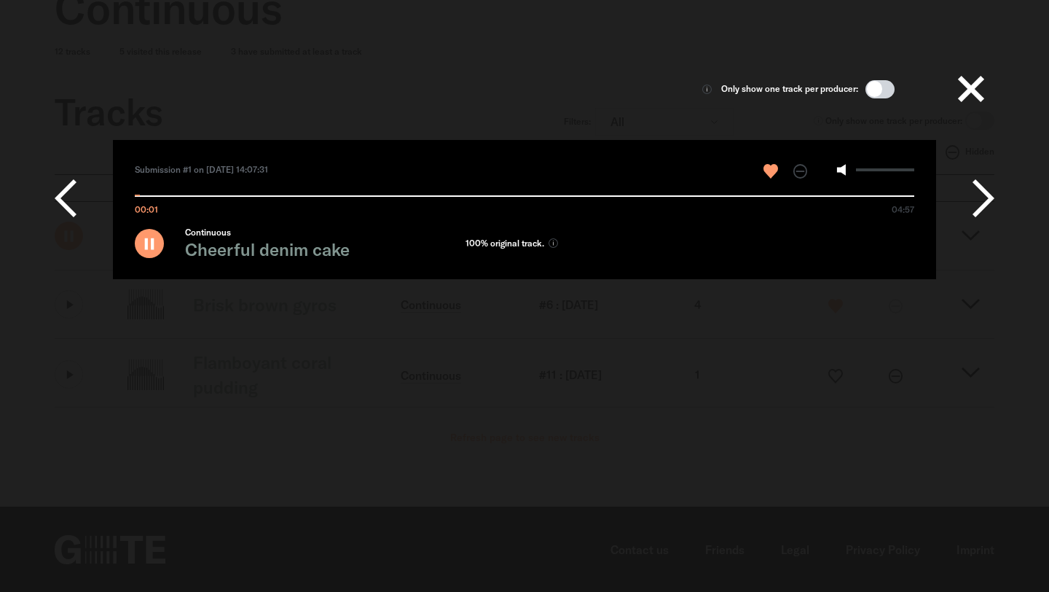
click at [974, 203] on icon at bounding box center [984, 198] width 22 height 44
type input "*****"
click at [893, 361] on div "Only show one track per producer: Submission #2 on 20/07/2025 at 14:07:31" at bounding box center [524, 279] width 987 height 529
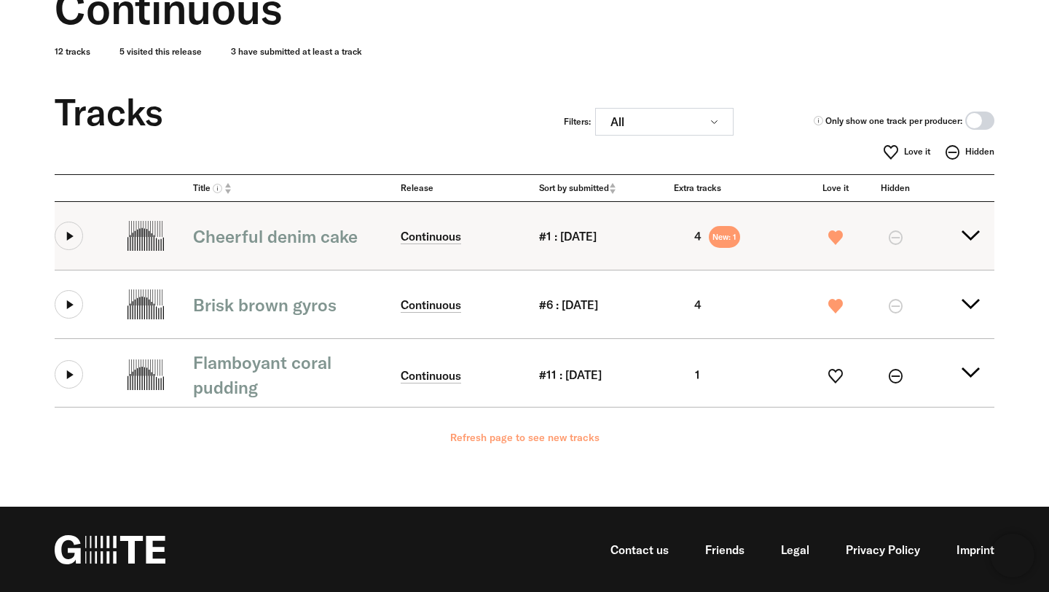
click at [972, 232] on summary "Cheerful denim cake Continuous #1 : 20.07.2025 4 New: 1" at bounding box center [525, 236] width 940 height 68
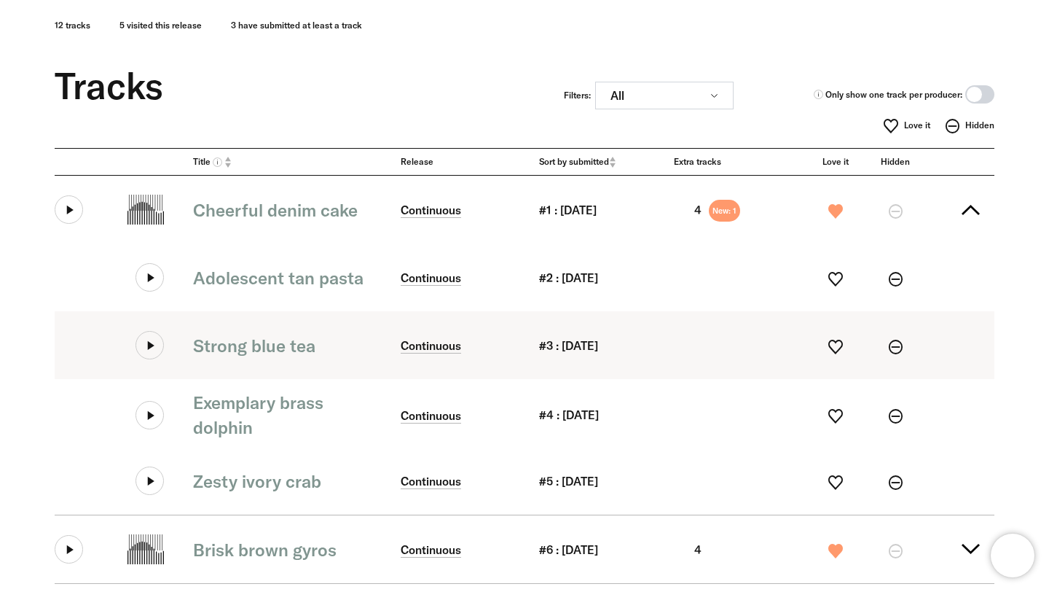
scroll to position [0, 0]
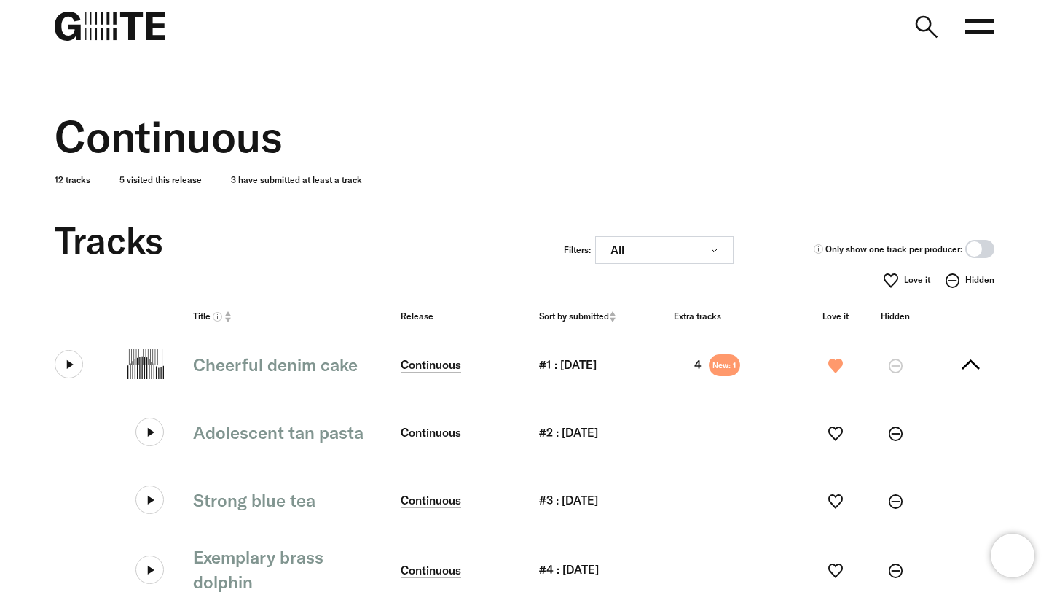
click at [904, 26] on nav "Open main menu FAQ" at bounding box center [524, 26] width 1049 height 52
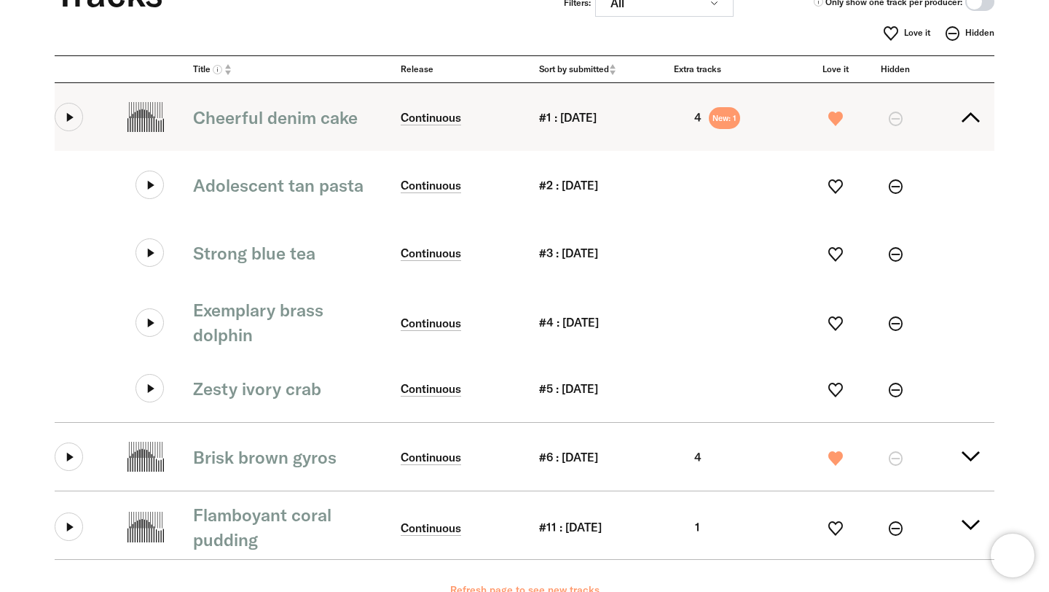
scroll to position [202, 0]
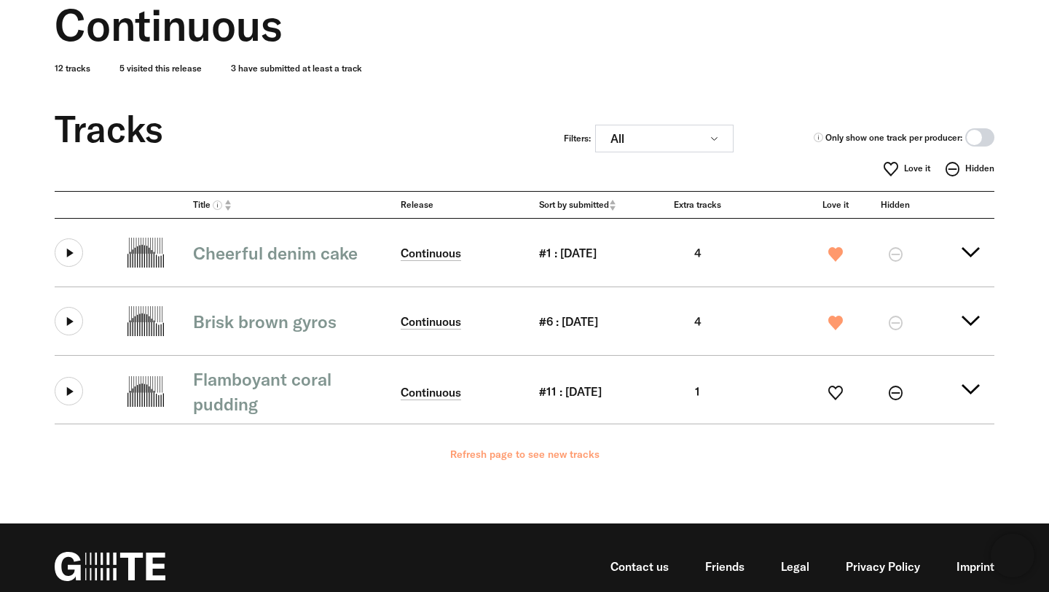
scroll to position [114, 0]
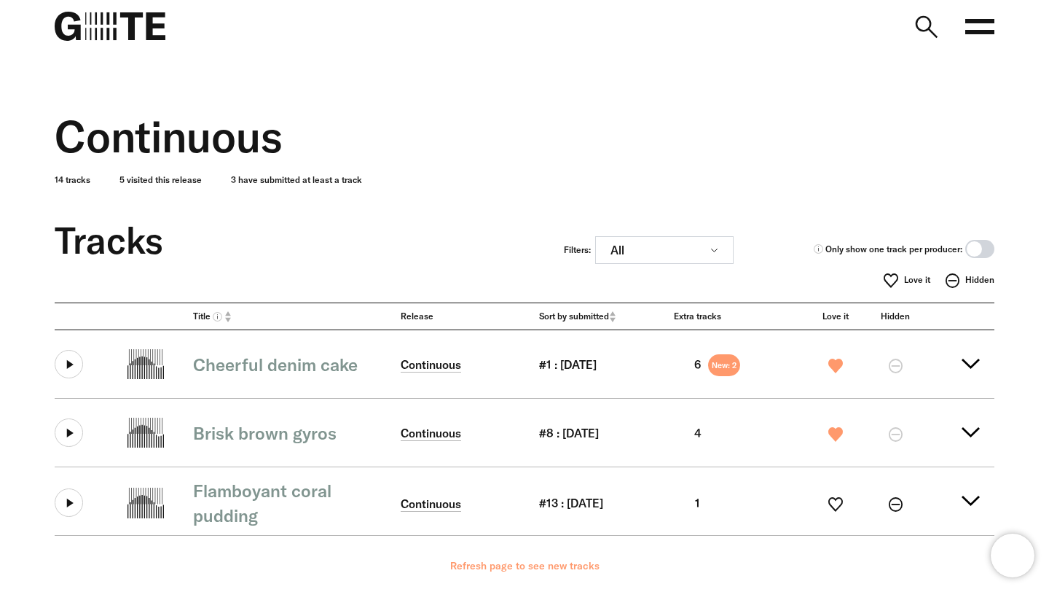
click at [822, 185] on p "14 tracks 5 visited this release 3 have submitted at least a track" at bounding box center [525, 174] width 940 height 24
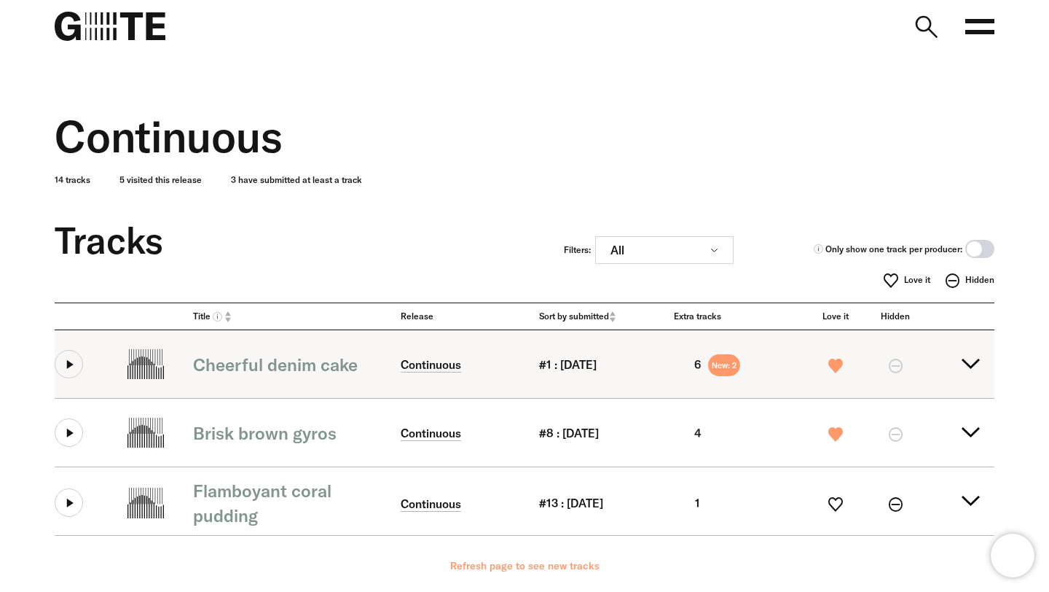
click at [415, 376] on summary "Cheerful denim cake Continuous #1 : [DATE] 6 New: 2" at bounding box center [525, 364] width 940 height 68
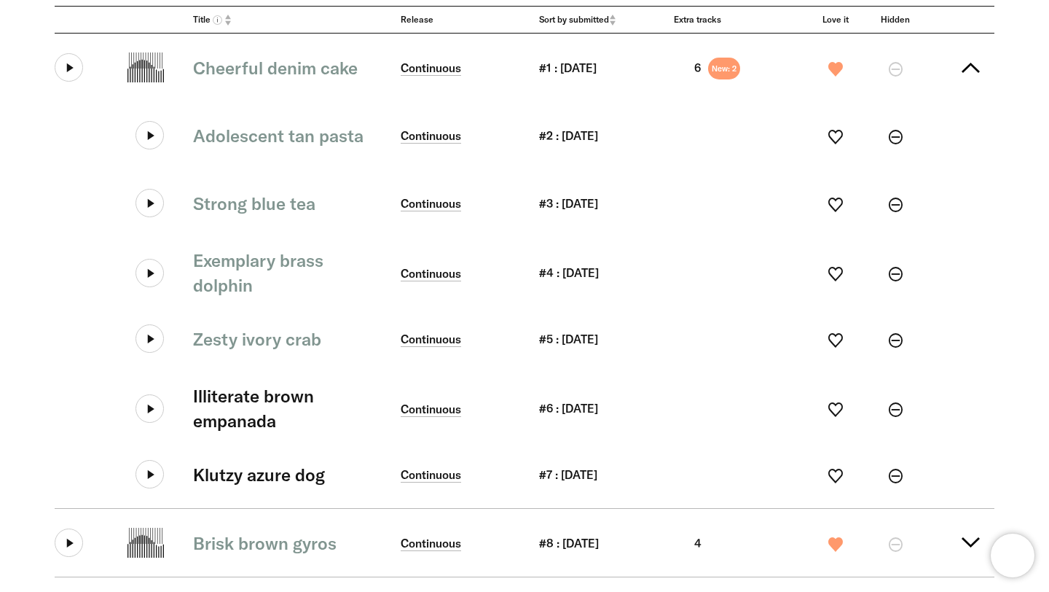
scroll to position [299, 0]
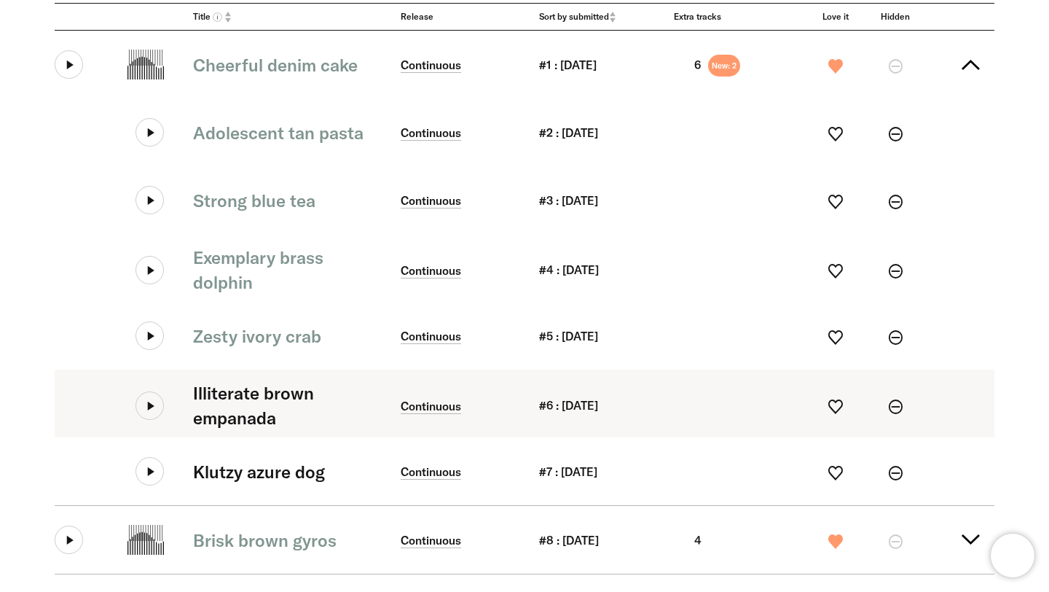
click at [153, 407] on icon at bounding box center [150, 405] width 28 height 28
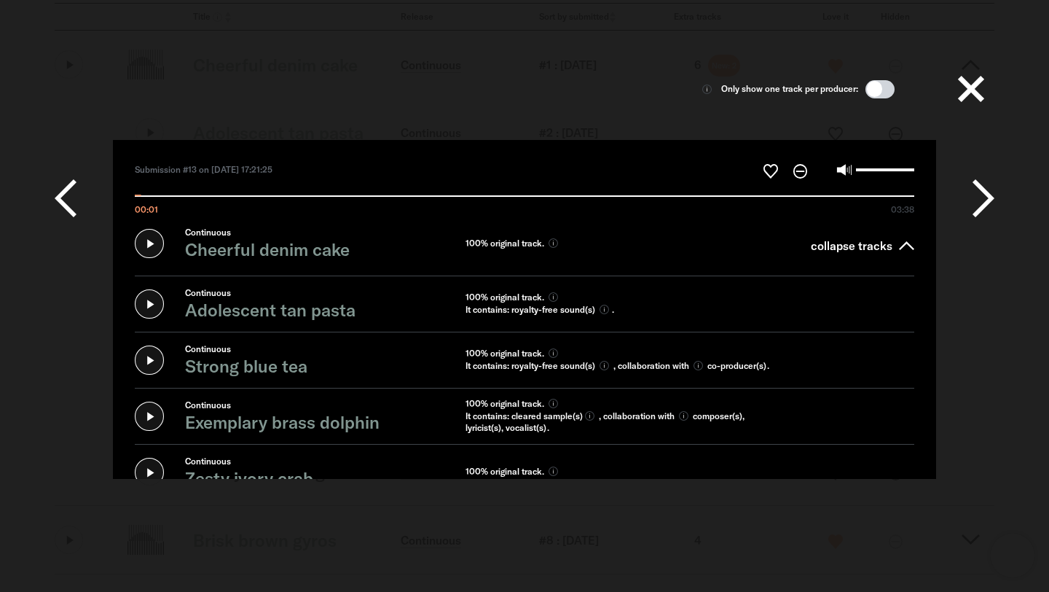
scroll to position [159, 0]
click at [230, 195] on input "00:05 03:38" at bounding box center [525, 189] width 780 height 16
click at [396, 195] on input "00:27 03:38" at bounding box center [525, 189] width 780 height 16
click at [774, 169] on icon at bounding box center [771, 171] width 15 height 15
type input "******"
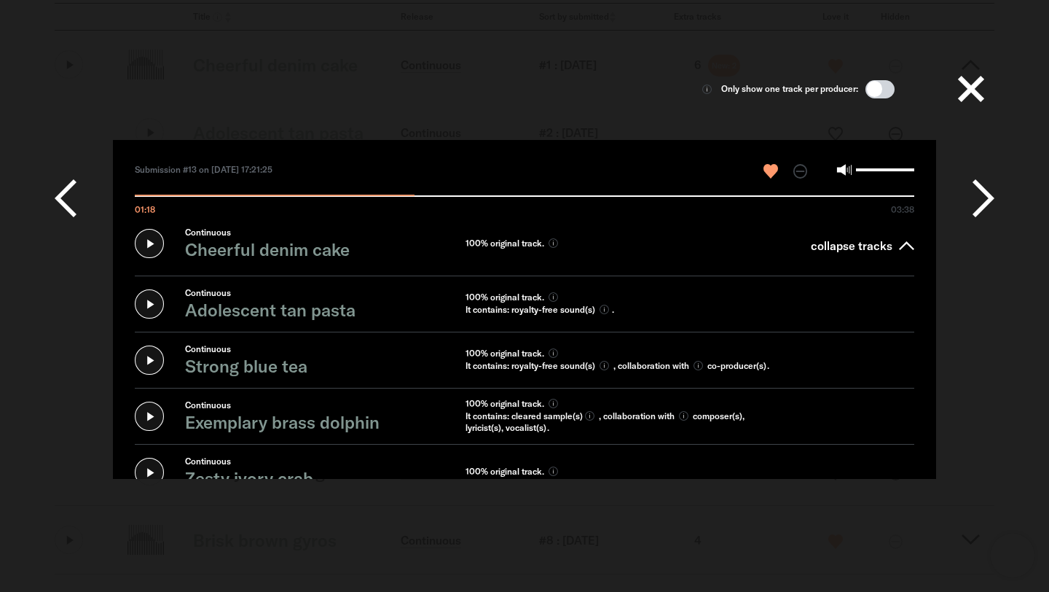
click at [964, 87] on button at bounding box center [971, 89] width 47 height 47
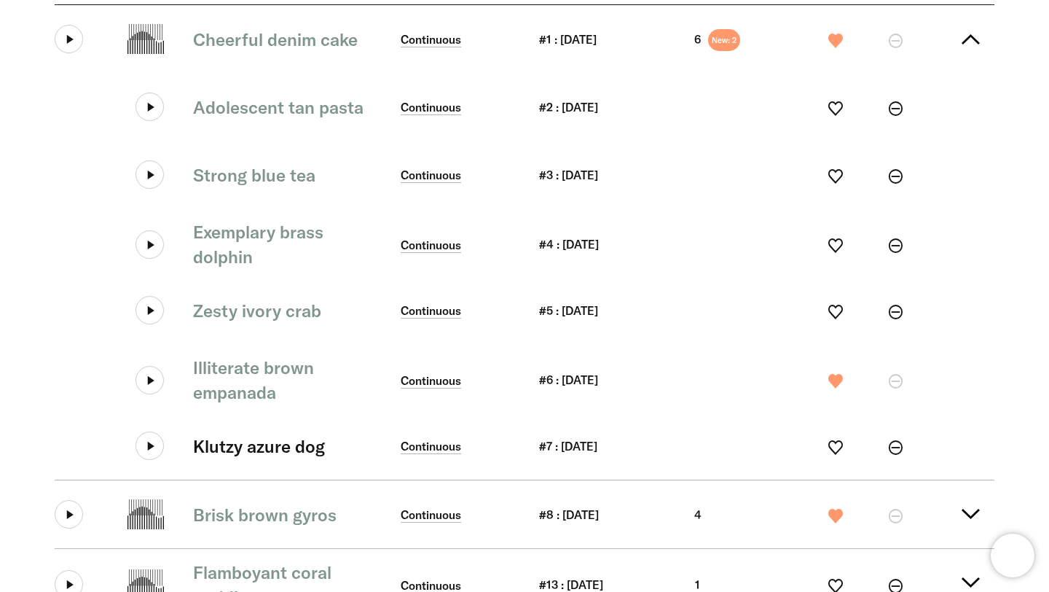
scroll to position [0, 0]
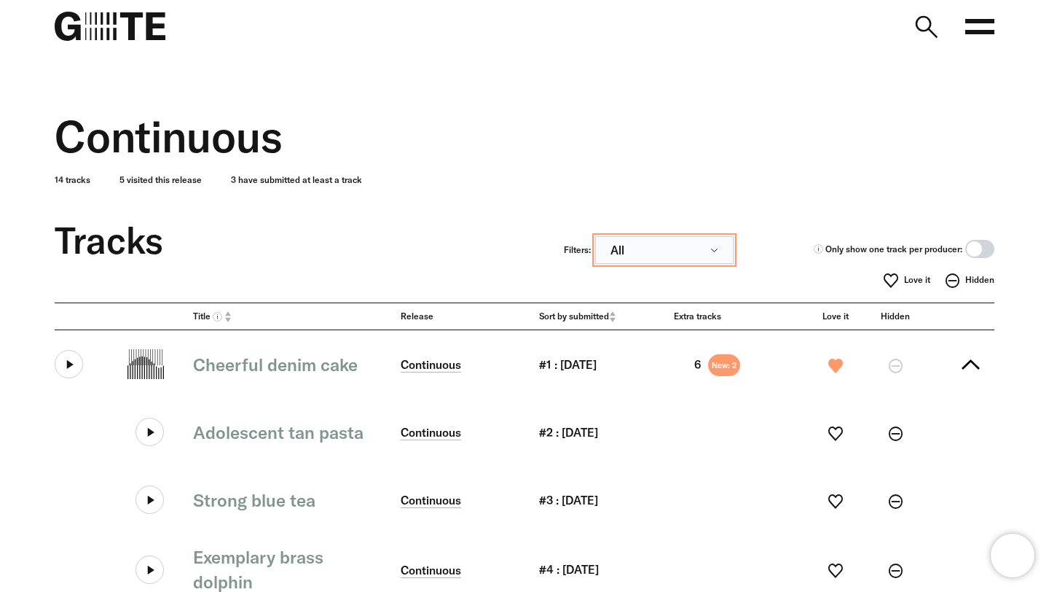
click at [659, 249] on button "All" at bounding box center [664, 250] width 138 height 28
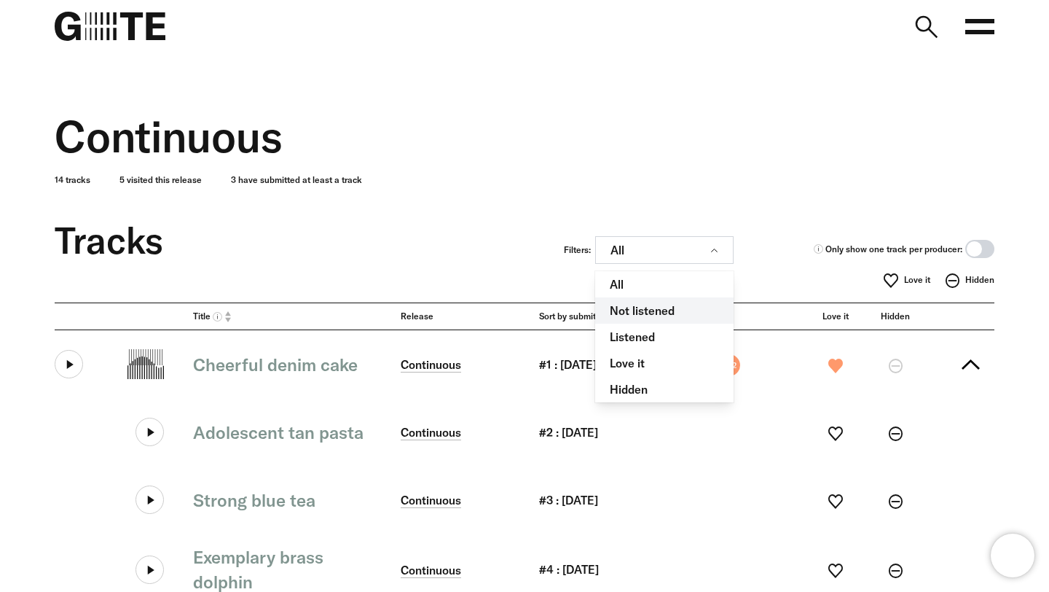
click at [664, 311] on link "Not listened" at bounding box center [664, 310] width 138 height 26
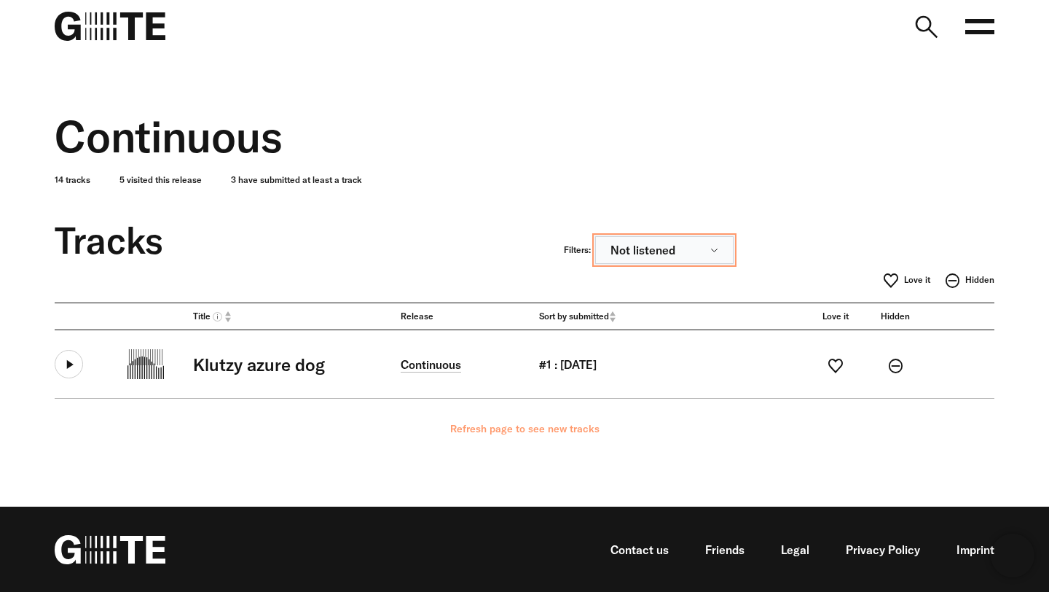
click at [657, 256] on button "Not listened" at bounding box center [664, 250] width 138 height 28
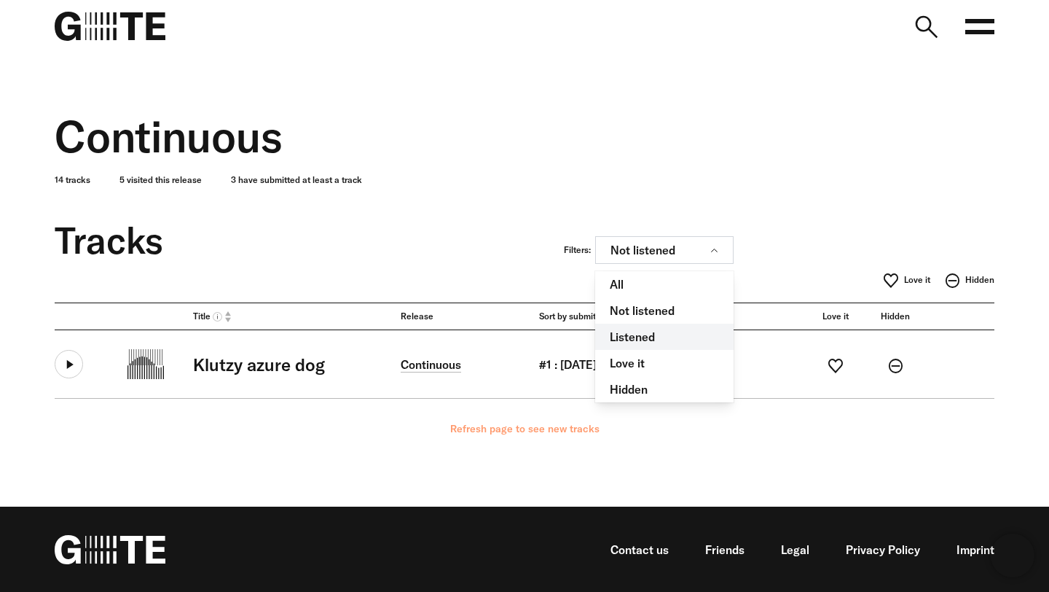
click at [641, 340] on link "Listened" at bounding box center [664, 337] width 138 height 26
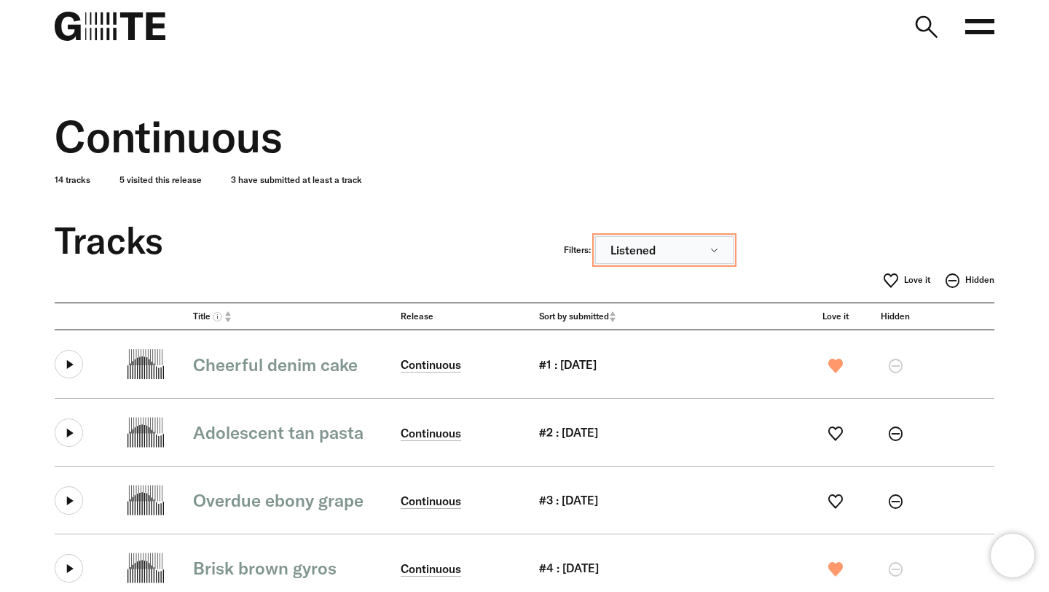
click at [631, 238] on button "Listened" at bounding box center [664, 250] width 138 height 28
click at [654, 314] on link "Not listened" at bounding box center [664, 310] width 138 height 26
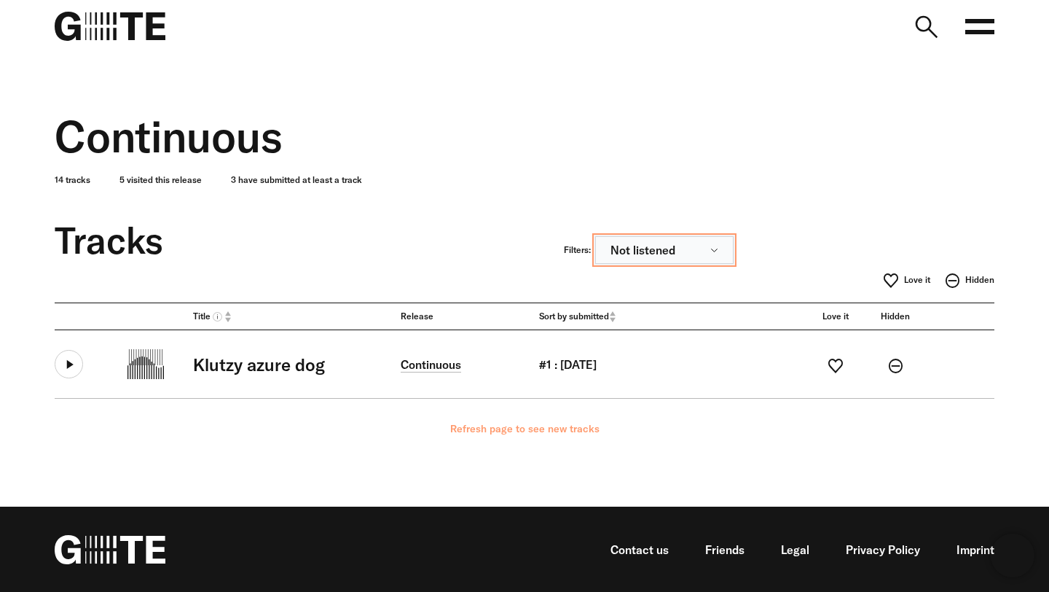
click at [711, 240] on button "Not listened" at bounding box center [664, 250] width 138 height 28
click at [848, 139] on div "Continuous" at bounding box center [525, 136] width 940 height 51
